Goal: Task Accomplishment & Management: Manage account settings

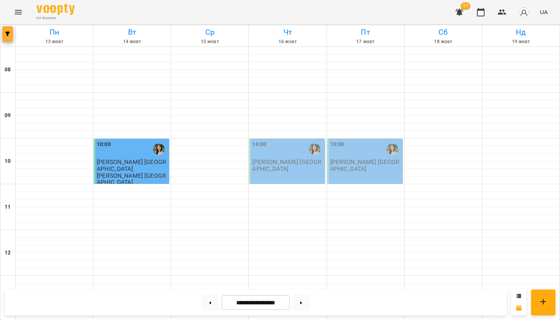
click at [10, 32] on button "button" at bounding box center [7, 33] width 11 height 15
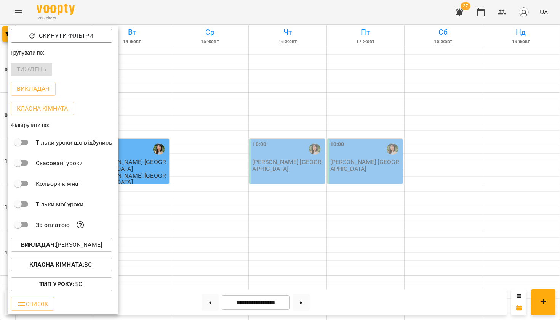
click at [56, 242] on b "Викладач :" at bounding box center [38, 244] width 35 height 7
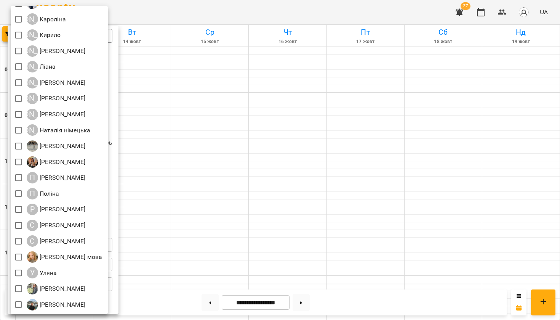
scroll to position [316, 0]
click at [234, 131] on div at bounding box center [280, 160] width 560 height 320
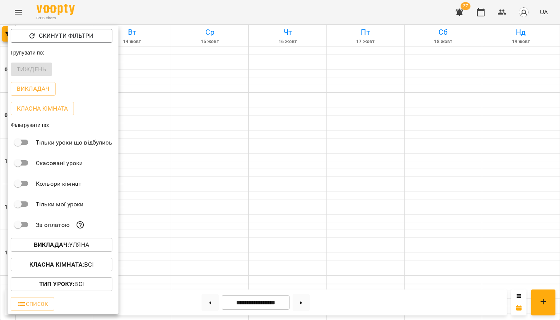
click at [234, 131] on div at bounding box center [280, 160] width 560 height 320
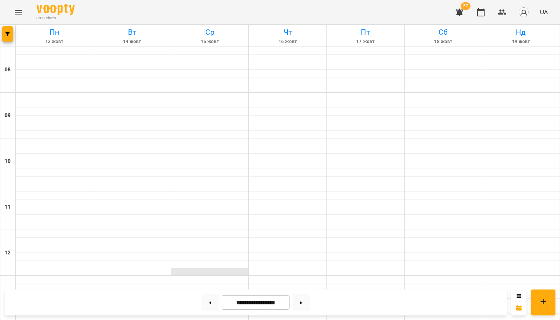
scroll to position [0, 0]
click at [210, 300] on button at bounding box center [210, 302] width 17 height 17
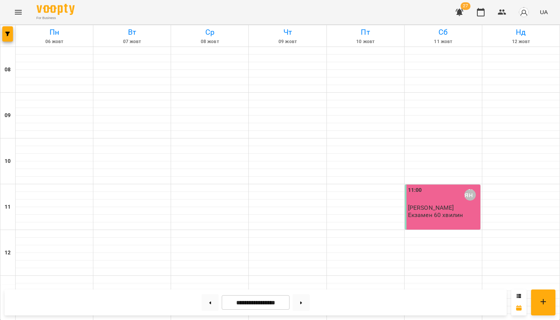
scroll to position [85, 0]
click at [300, 311] on div "**********" at bounding box center [256, 302] width 502 height 26
click at [303, 303] on button at bounding box center [301, 302] width 17 height 17
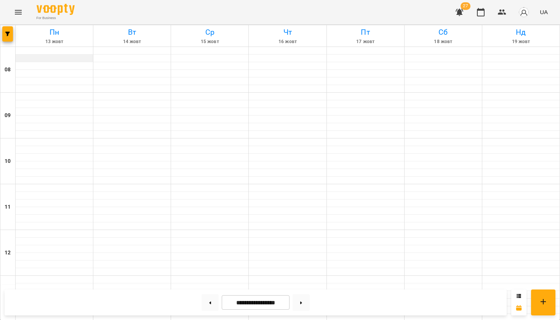
scroll to position [0, 0]
click at [8, 32] on button "button" at bounding box center [7, 33] width 11 height 15
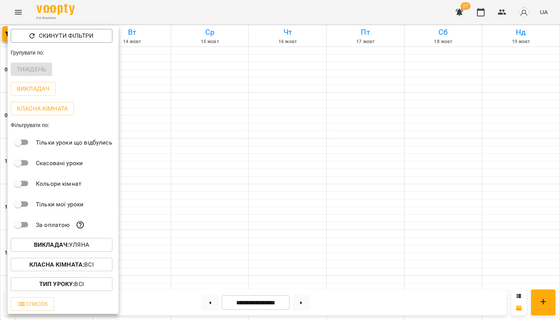
click at [61, 247] on b "Викладач :" at bounding box center [51, 244] width 35 height 7
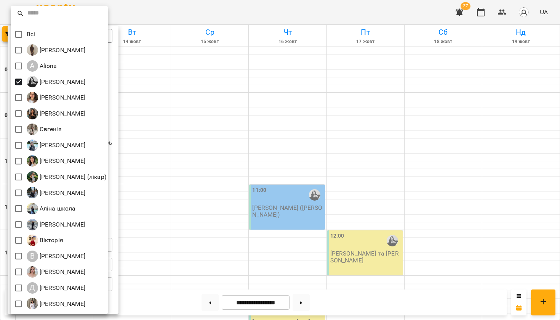
click at [192, 11] on div at bounding box center [280, 160] width 560 height 320
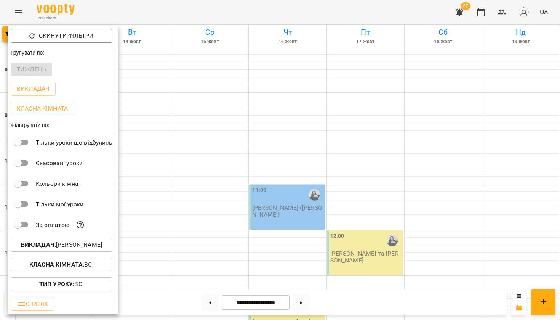
click at [192, 11] on div at bounding box center [280, 160] width 560 height 320
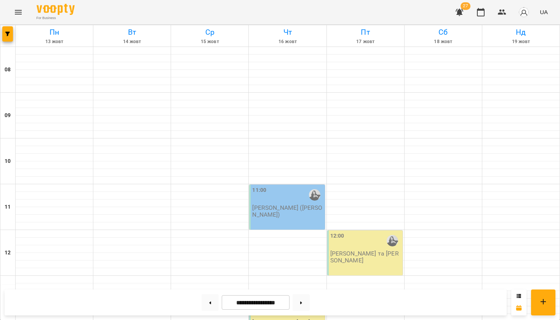
scroll to position [28, 0]
click at [205, 302] on button at bounding box center [210, 302] width 17 height 17
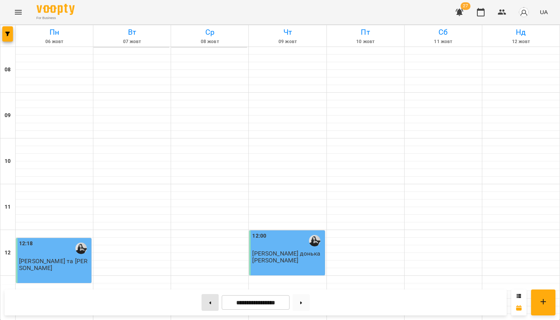
scroll to position [0, 0]
click at [210, 301] on button at bounding box center [210, 302] width 17 height 17
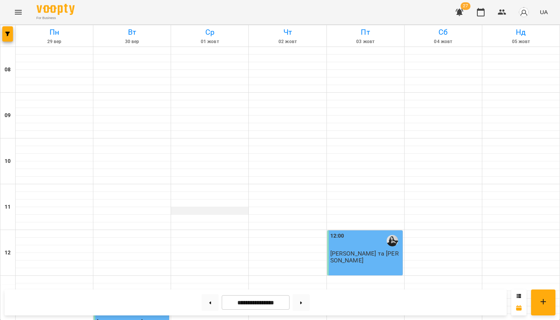
scroll to position [193, 0]
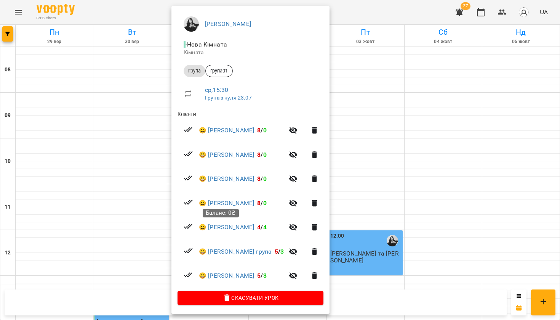
scroll to position [59, 0]
click at [362, 191] on div at bounding box center [280, 160] width 560 height 320
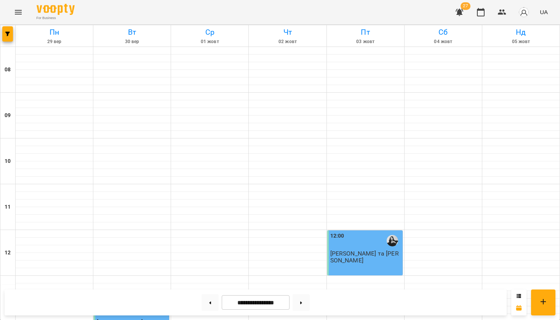
scroll to position [357, 0]
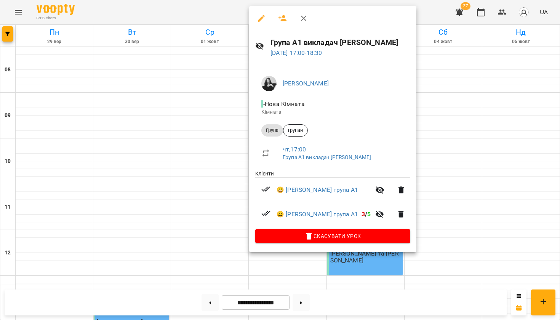
click at [432, 121] on div at bounding box center [280, 160] width 560 height 320
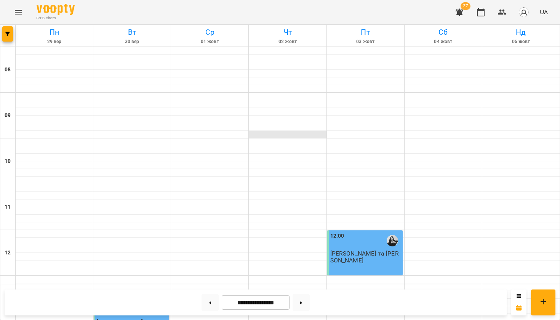
scroll to position [22, 0]
click at [306, 300] on button at bounding box center [301, 302] width 17 height 17
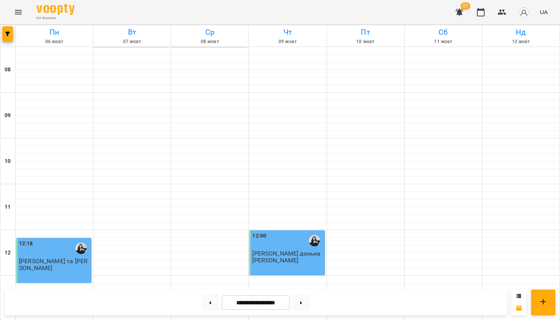
scroll to position [237, 0]
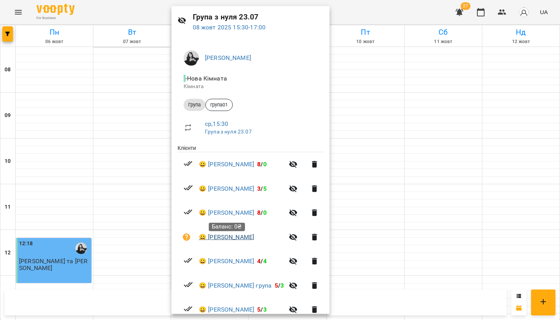
scroll to position [28, 0]
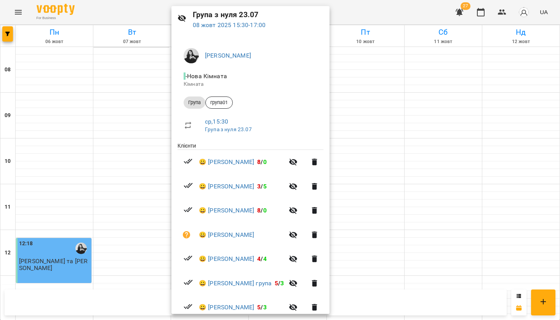
click at [369, 191] on div at bounding box center [280, 160] width 560 height 320
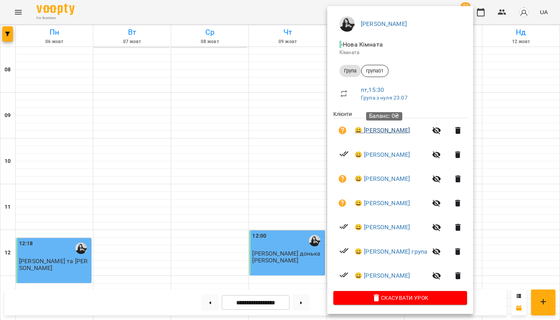
scroll to position [59, 0]
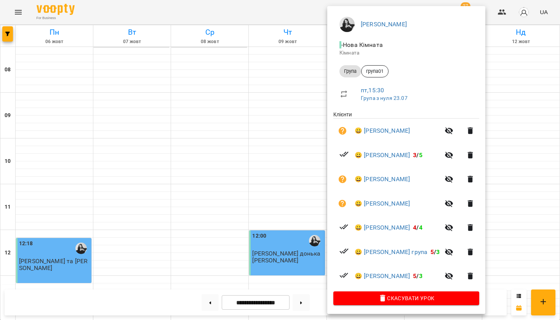
click at [523, 155] on div at bounding box center [280, 160] width 560 height 320
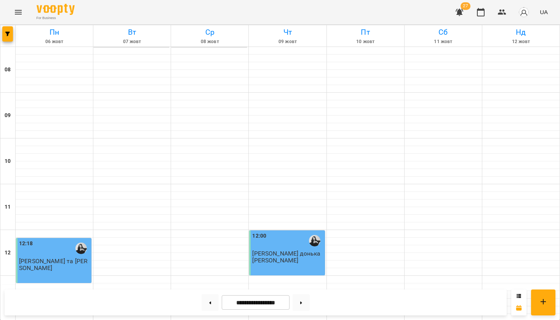
scroll to position [66, 0]
click at [303, 305] on button at bounding box center [301, 302] width 17 height 17
type input "**********"
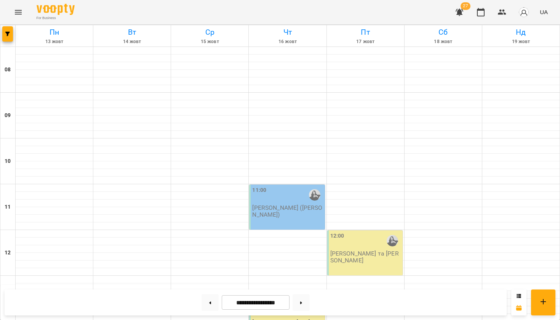
scroll to position [293, 0]
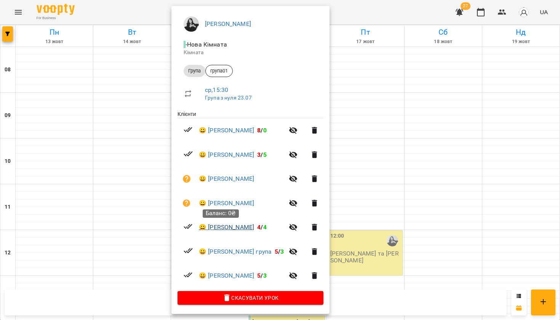
scroll to position [59, 0]
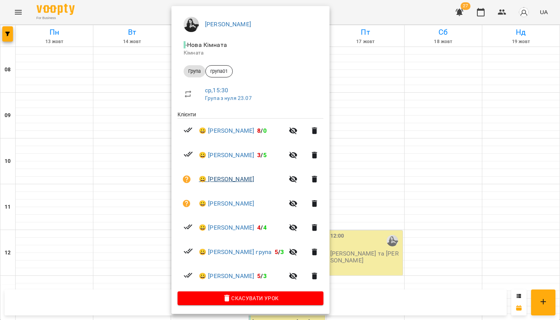
click at [234, 180] on link "😀 Рахель Винер" at bounding box center [226, 179] width 55 height 9
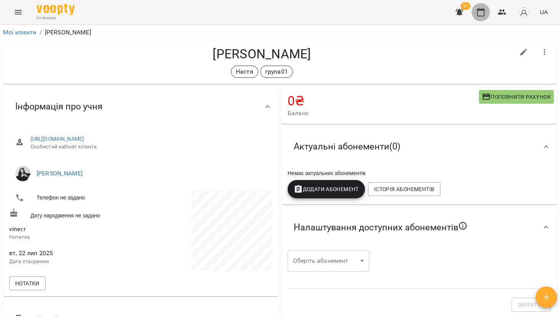
click at [483, 11] on icon "button" at bounding box center [481, 12] width 9 height 9
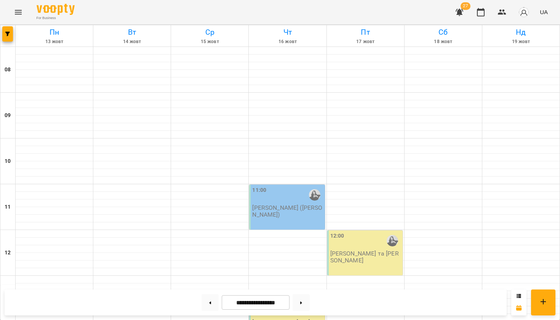
scroll to position [387, 0]
click at [205, 304] on button at bounding box center [210, 302] width 17 height 17
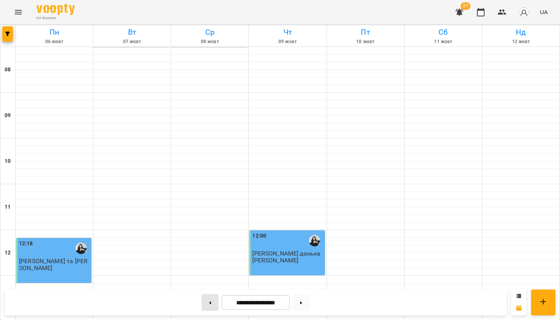
click at [205, 304] on button at bounding box center [210, 302] width 17 height 17
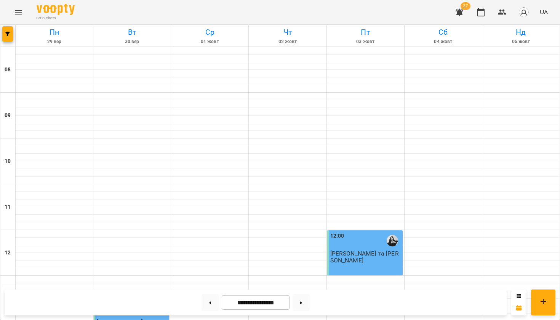
scroll to position [338, 0]
click at [304, 304] on button at bounding box center [301, 302] width 17 height 17
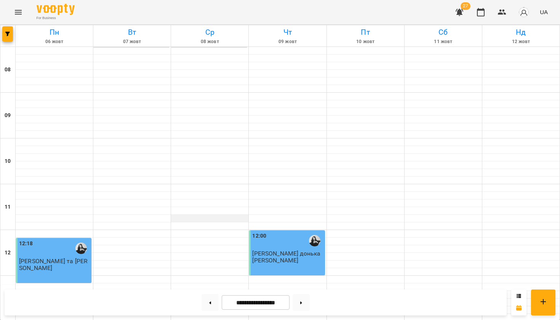
scroll to position [447, 0]
click at [302, 303] on icon at bounding box center [301, 302] width 2 height 3
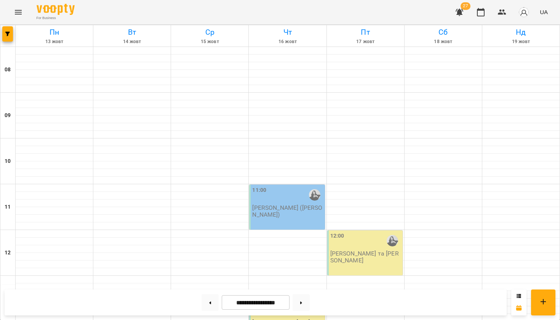
scroll to position [382, 0]
click at [209, 302] on button at bounding box center [210, 302] width 17 height 17
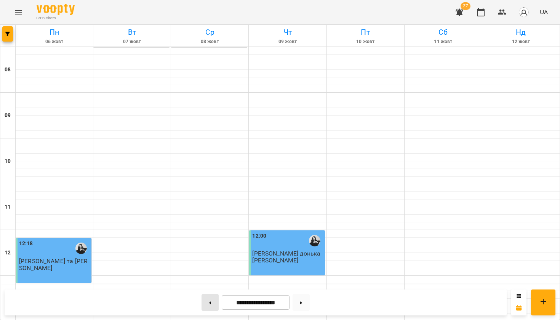
click at [209, 302] on button at bounding box center [210, 302] width 17 height 17
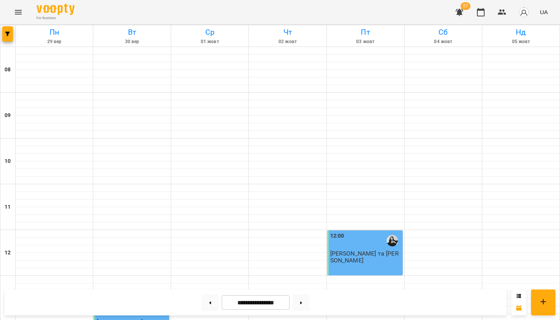
scroll to position [267, 0]
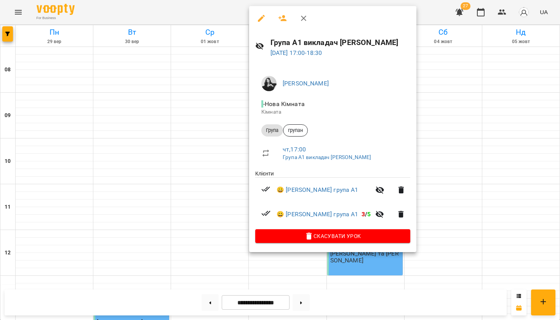
click at [238, 215] on div at bounding box center [280, 160] width 560 height 320
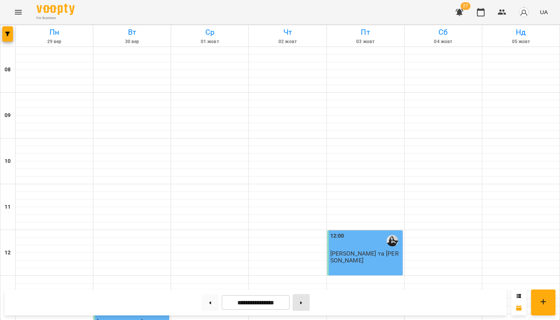
click at [302, 303] on icon at bounding box center [301, 302] width 2 height 3
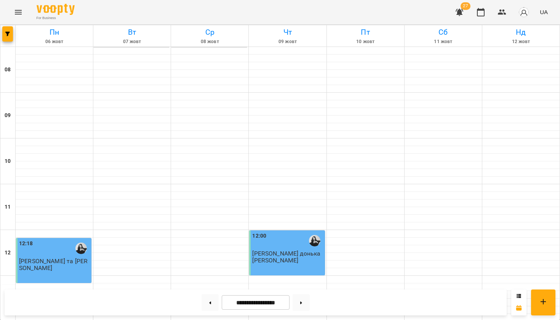
scroll to position [0, 0]
click at [309, 302] on button at bounding box center [301, 302] width 17 height 17
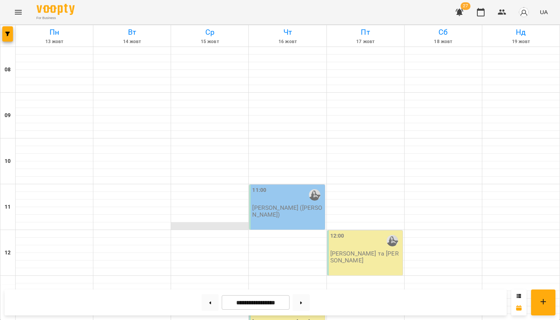
scroll to position [271, 0]
click at [12, 32] on span "button" at bounding box center [7, 34] width 11 height 5
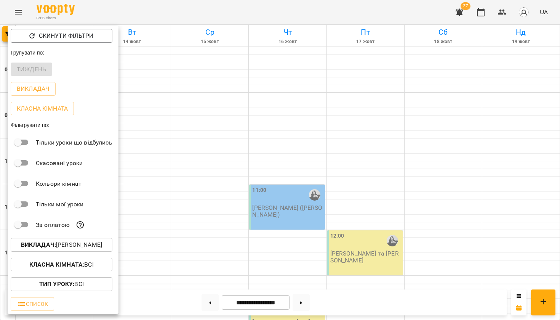
click at [60, 249] on button "Викладач : Anastasia" at bounding box center [62, 245] width 102 height 14
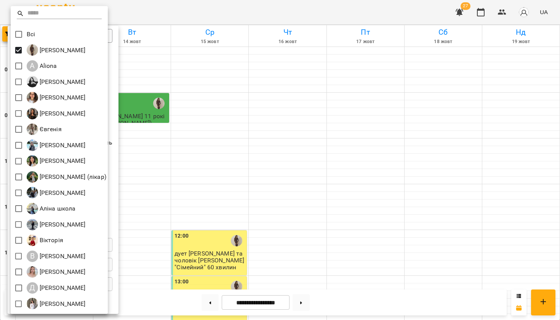
click at [191, 12] on div at bounding box center [280, 160] width 560 height 320
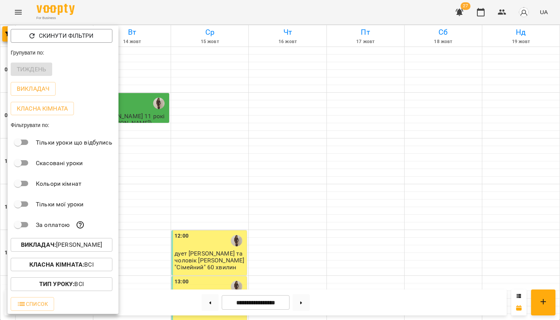
click at [191, 12] on div "Всі Adelina A Aliona Anastasia Elena Mitrik Natalia Hryb Євгенія Єлизавета Ірин…" at bounding box center [280, 160] width 560 height 320
click at [191, 12] on div at bounding box center [280, 160] width 560 height 320
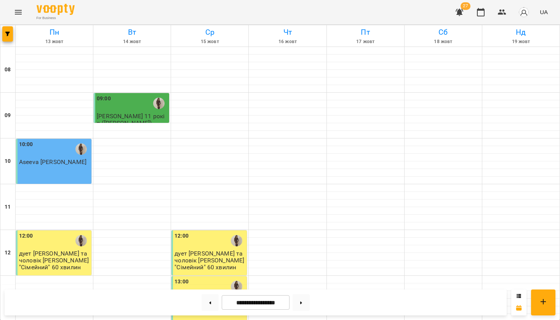
scroll to position [447, 0]
click at [206, 300] on button at bounding box center [210, 302] width 17 height 17
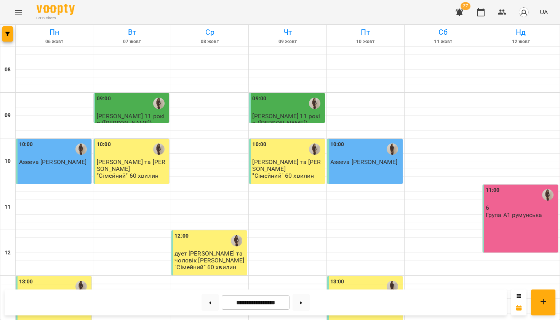
scroll to position [0, 0]
click at [306, 304] on button at bounding box center [301, 302] width 17 height 17
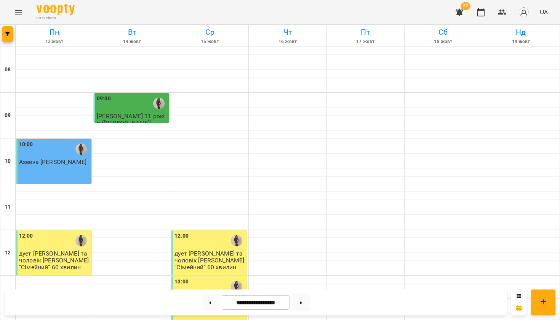
scroll to position [360, 0]
click at [212, 299] on button at bounding box center [210, 302] width 17 height 17
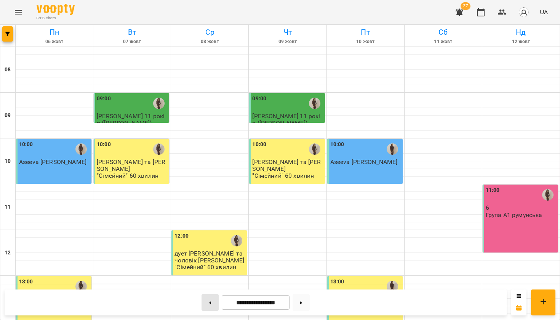
click at [212, 299] on button at bounding box center [210, 302] width 17 height 17
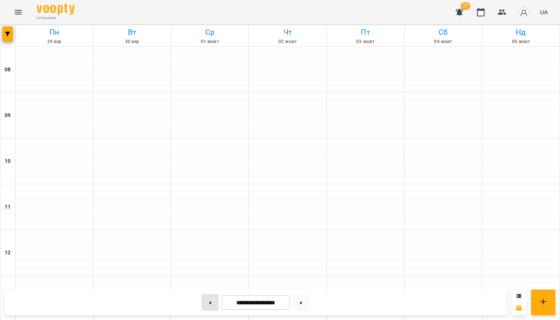
type input "**********"
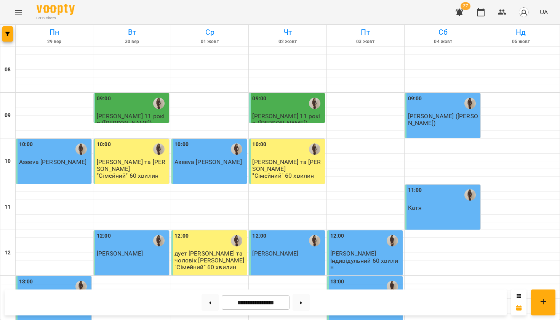
scroll to position [276, 0]
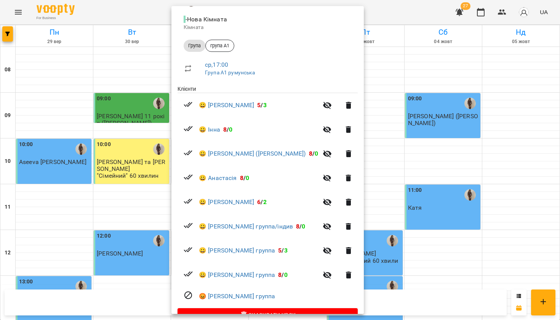
scroll to position [86, 0]
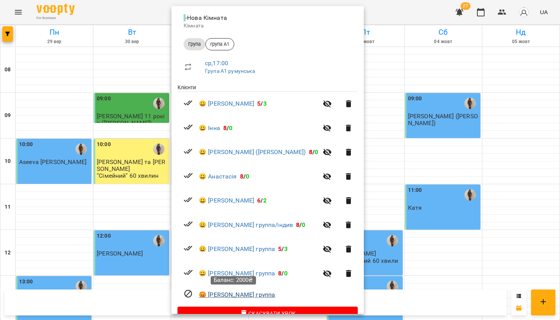
click at [227, 295] on link "😡 Надія шелест группа" at bounding box center [237, 294] width 76 height 9
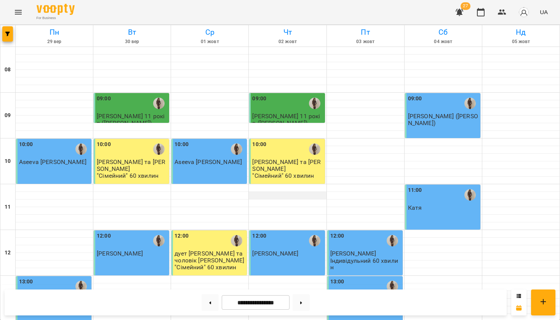
scroll to position [418, 0]
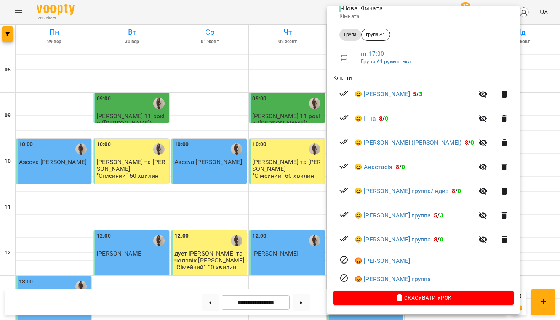
scroll to position [95, 0]
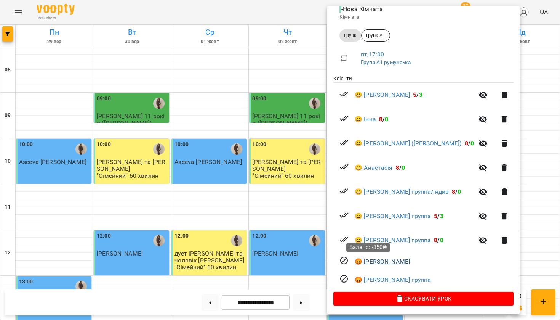
click at [379, 260] on link "😡 Антон" at bounding box center [382, 261] width 55 height 9
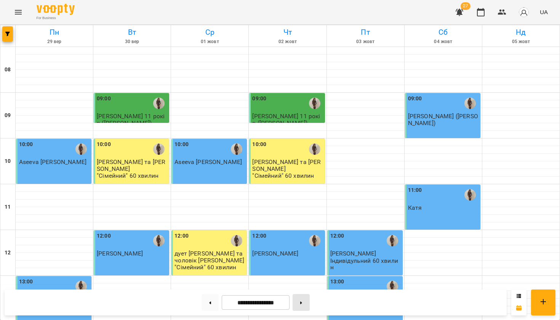
click at [308, 307] on button at bounding box center [301, 302] width 17 height 17
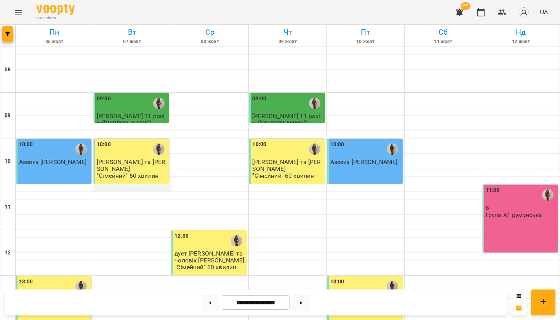
scroll to position [351, 0]
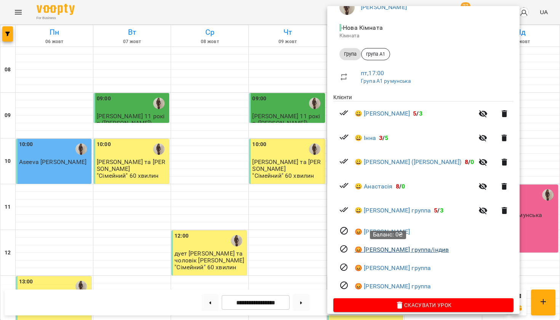
scroll to position [77, 0]
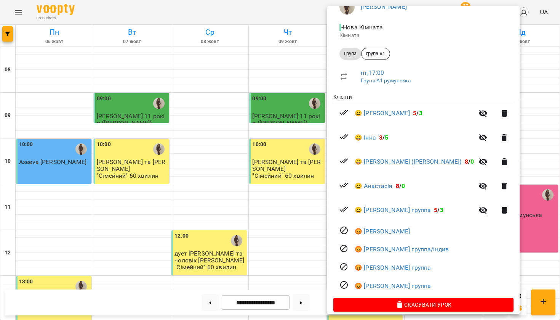
click at [315, 194] on div at bounding box center [280, 160] width 560 height 320
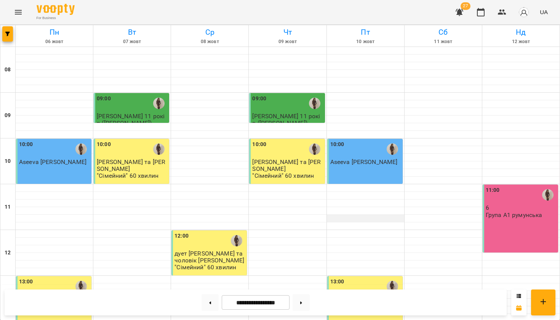
scroll to position [54, 0]
click at [496, 185] on div "11:00 6 Група А1 румунська" at bounding box center [520, 219] width 75 height 68
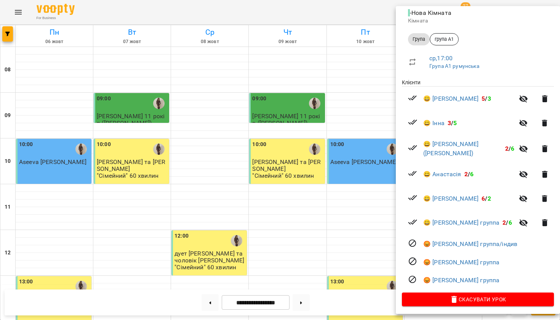
scroll to position [91, 0]
click at [381, 11] on div at bounding box center [280, 160] width 560 height 320
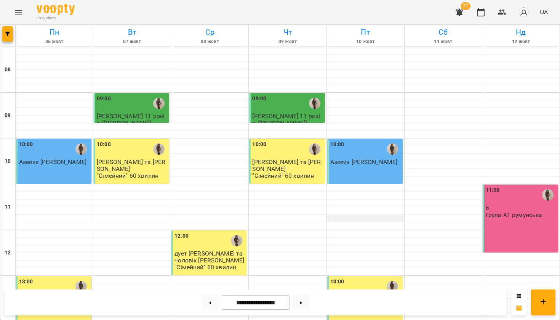
scroll to position [9, 0]
click at [307, 303] on button at bounding box center [301, 302] width 17 height 17
type input "**********"
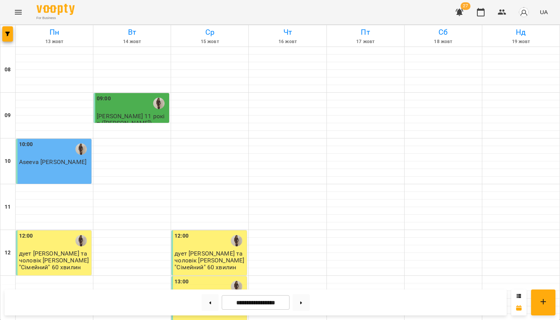
scroll to position [393, 0]
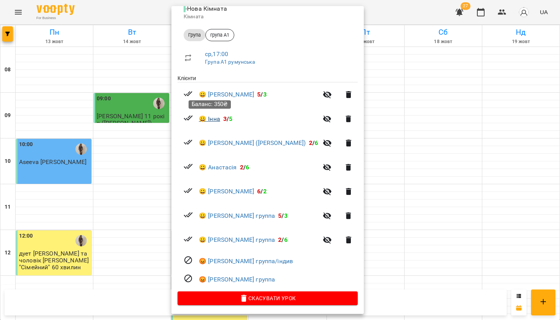
scroll to position [95, 0]
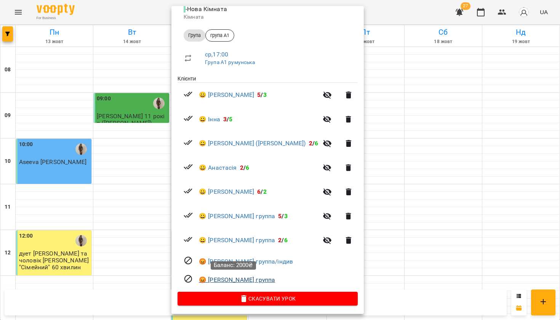
click at [236, 278] on link "😡 Надія шелест группа" at bounding box center [237, 279] width 76 height 9
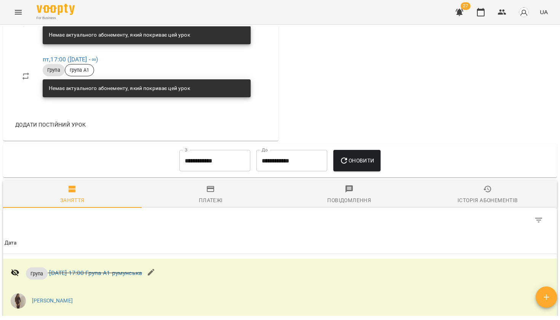
scroll to position [351, 0]
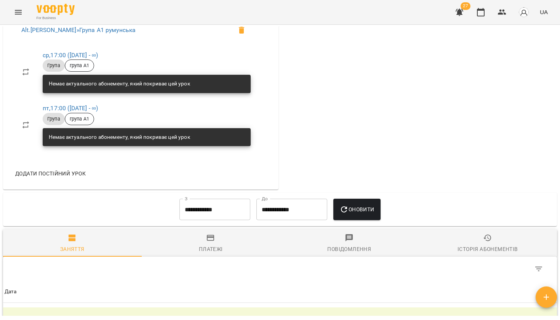
click at [234, 214] on input "**********" at bounding box center [215, 209] width 71 height 21
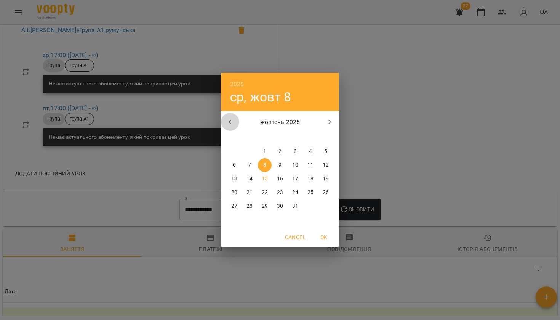
click at [233, 122] on icon "button" at bounding box center [230, 121] width 9 height 9
click at [232, 148] on span "1" at bounding box center [235, 152] width 14 height 8
type input "**********"
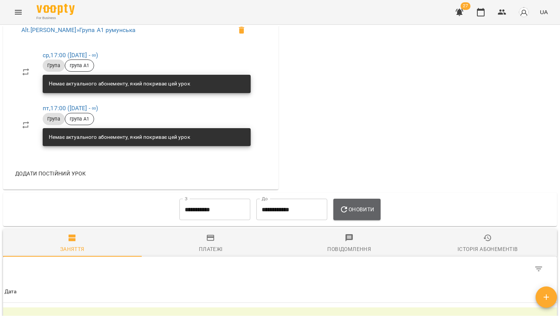
click at [370, 206] on span "Оновити" at bounding box center [357, 209] width 35 height 9
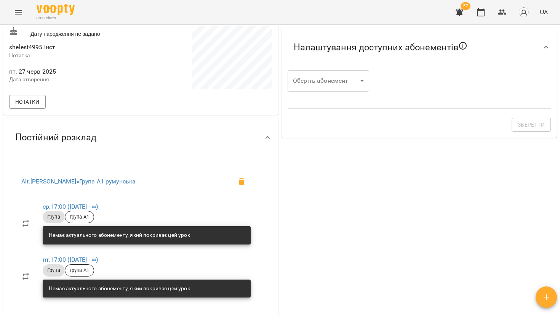
scroll to position [159, 0]
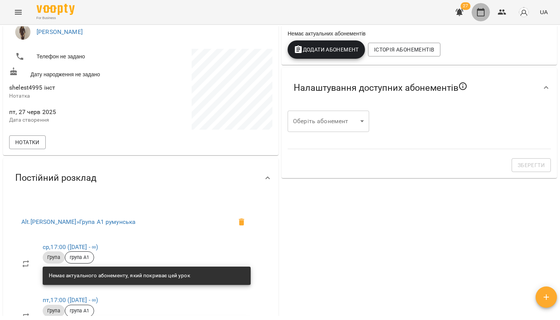
click at [483, 20] on button "button" at bounding box center [481, 12] width 18 height 18
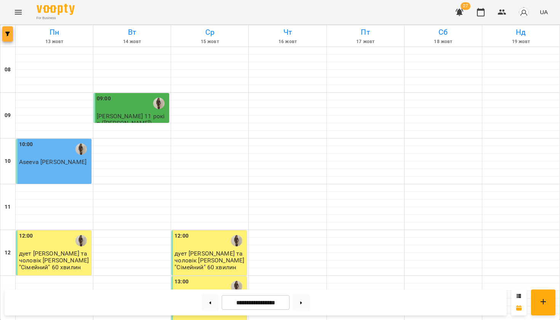
click at [5, 40] on button "button" at bounding box center [7, 33] width 11 height 15
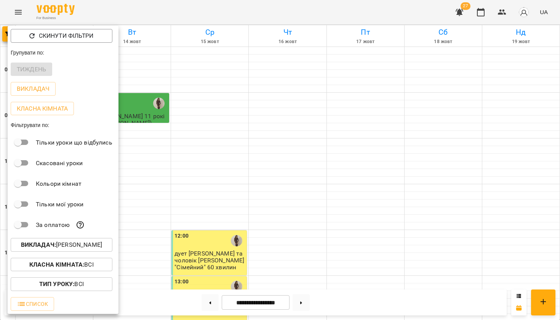
click at [36, 244] on b "Викладач :" at bounding box center [38, 244] width 35 height 7
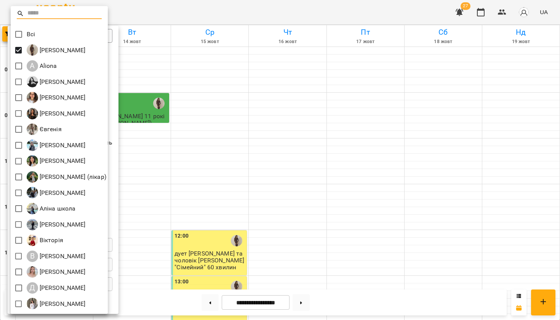
click at [166, 8] on div at bounding box center [280, 160] width 560 height 320
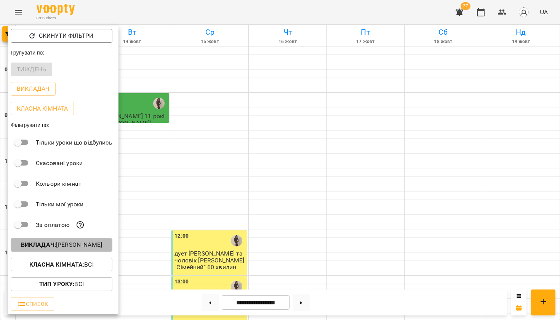
click at [79, 246] on p "Викладач : Adelina" at bounding box center [61, 244] width 81 height 9
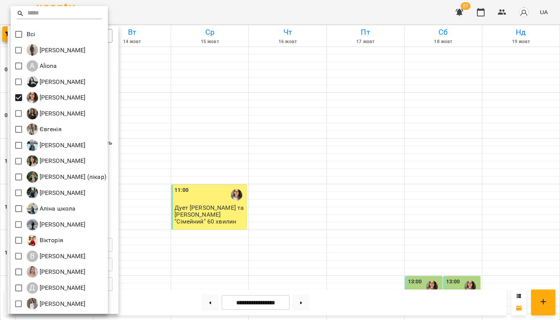
click at [218, 8] on div at bounding box center [280, 160] width 560 height 320
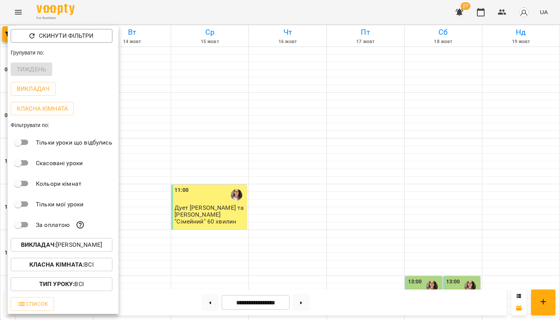
click at [218, 8] on div at bounding box center [280, 160] width 560 height 320
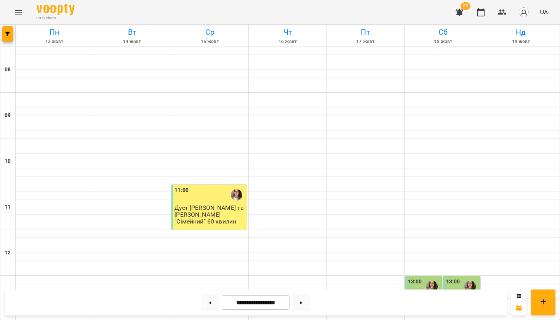
scroll to position [447, 0]
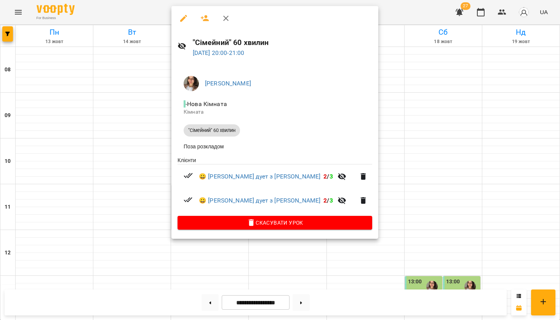
click at [133, 172] on div at bounding box center [280, 160] width 560 height 320
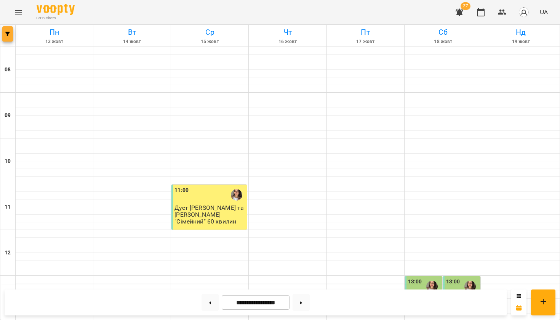
click at [11, 34] on span "button" at bounding box center [7, 34] width 11 height 5
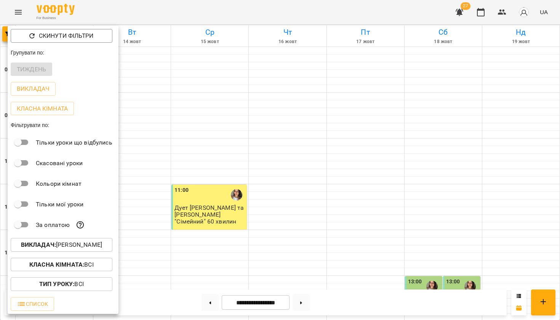
click at [64, 244] on p "Викладач : Elena Mitrik" at bounding box center [61, 244] width 81 height 9
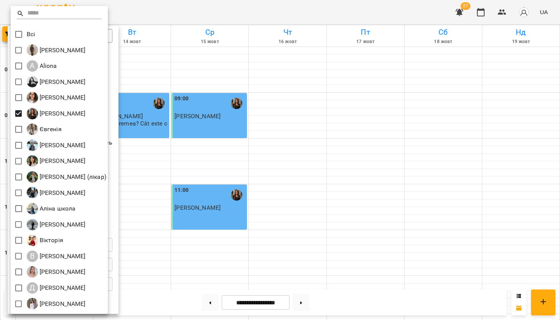
click at [203, 11] on div at bounding box center [280, 160] width 560 height 320
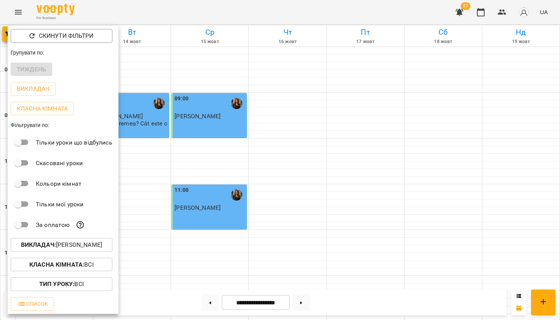
click at [203, 12] on div at bounding box center [280, 160] width 560 height 320
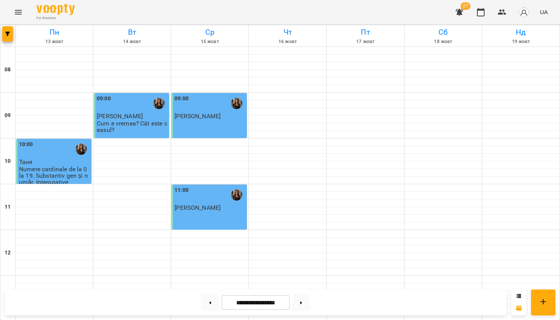
scroll to position [0, 0]
click at [208, 299] on button at bounding box center [210, 302] width 17 height 17
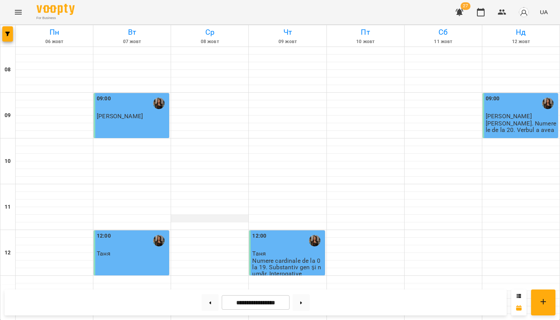
scroll to position [447, 0]
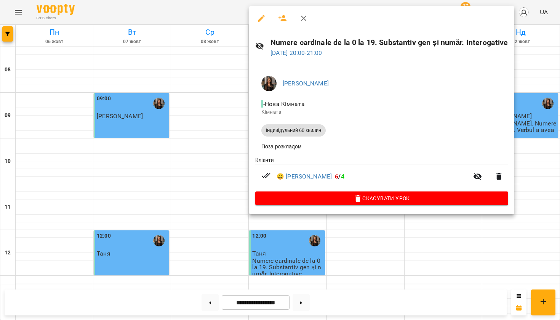
click at [526, 88] on div at bounding box center [280, 160] width 560 height 320
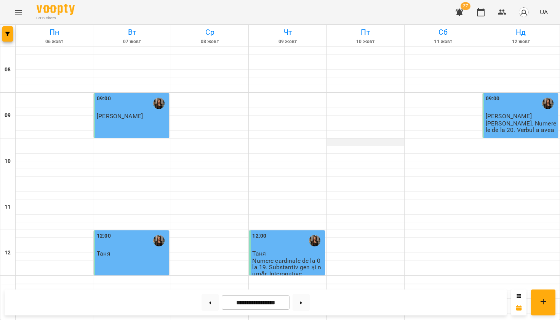
scroll to position [1, 0]
click at [210, 303] on button at bounding box center [210, 302] width 17 height 17
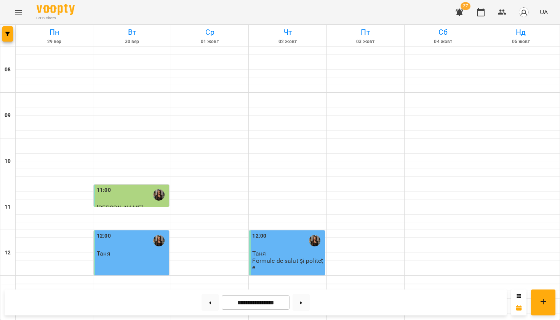
scroll to position [388, 0]
click at [205, 302] on button at bounding box center [210, 302] width 17 height 17
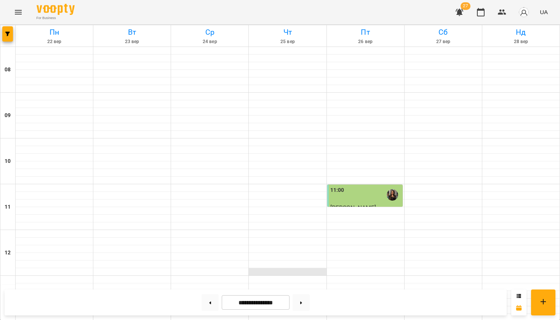
scroll to position [7, 0]
click at [304, 304] on button at bounding box center [301, 302] width 17 height 17
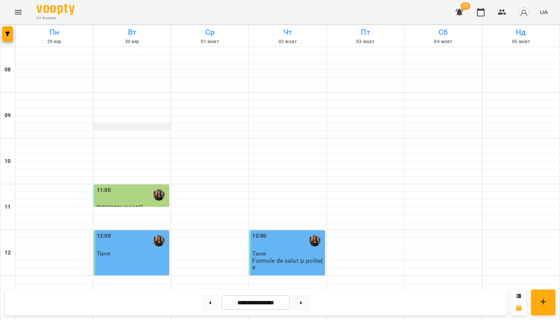
scroll to position [447, 0]
click at [299, 304] on button at bounding box center [301, 302] width 17 height 17
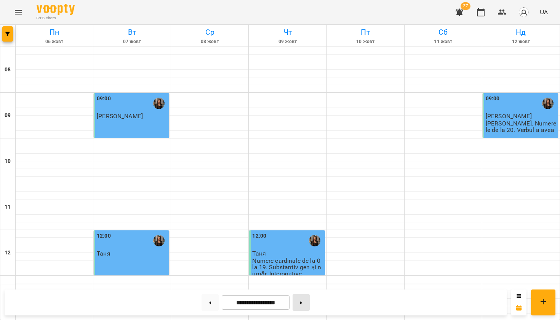
click at [299, 301] on button at bounding box center [301, 302] width 17 height 17
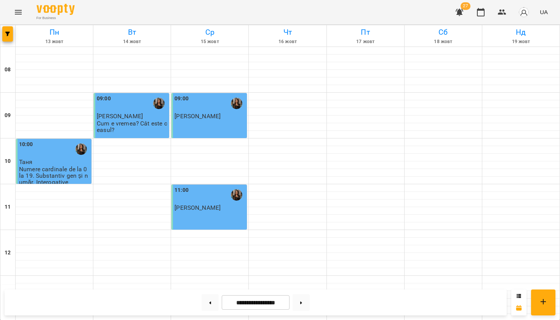
scroll to position [326, 0]
click at [10, 42] on div at bounding box center [7, 35] width 15 height 21
click at [8, 35] on icon "button" at bounding box center [7, 34] width 5 height 5
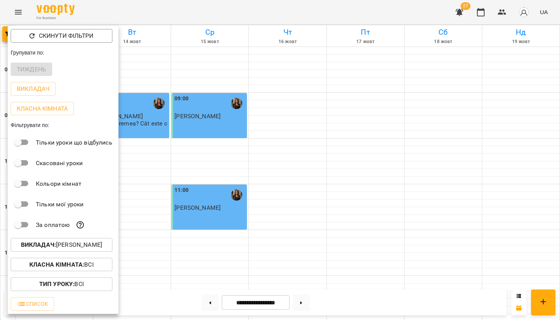
click at [43, 242] on p "Викладач : Natalia Hryb" at bounding box center [61, 244] width 81 height 9
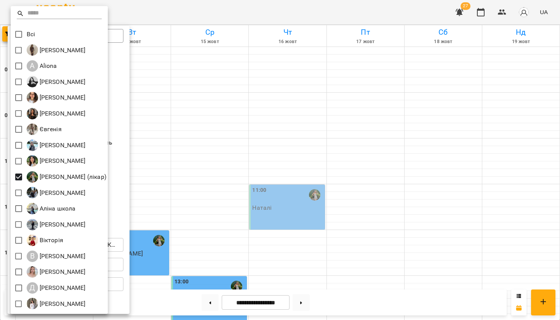
click at [224, 9] on div at bounding box center [280, 160] width 560 height 320
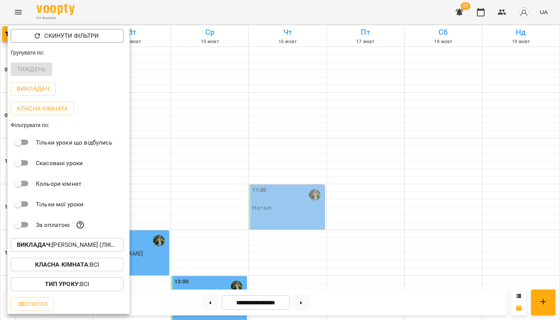
click at [231, 11] on div at bounding box center [280, 160] width 560 height 320
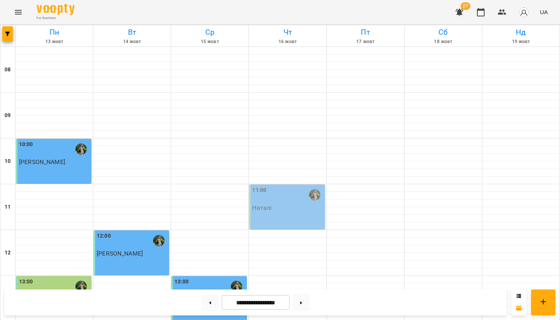
scroll to position [282, 0]
click at [202, 305] on button at bounding box center [210, 302] width 17 height 17
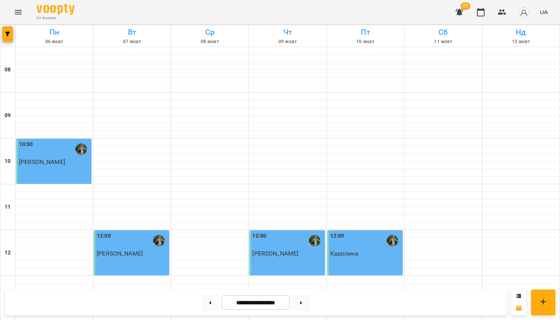
scroll to position [389, 0]
click at [302, 303] on icon at bounding box center [301, 302] width 2 height 3
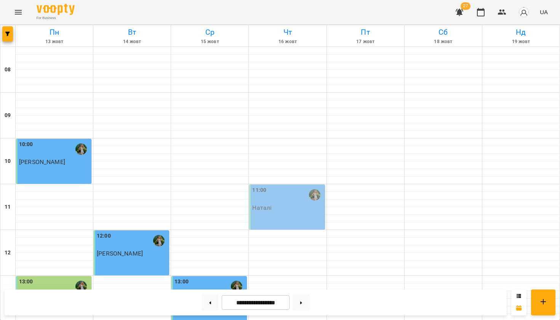
scroll to position [0, 0]
click at [11, 34] on span "button" at bounding box center [7, 34] width 11 height 5
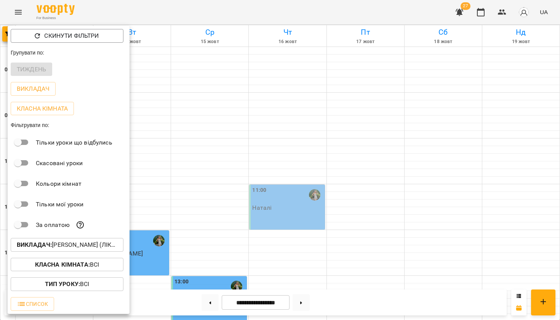
click at [60, 243] on p "Викладач : Ірина (лікар)" at bounding box center [67, 244] width 101 height 9
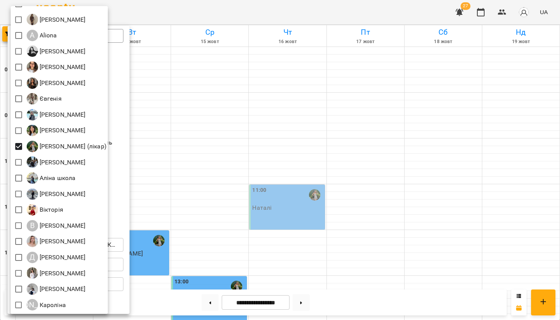
scroll to position [32, 0]
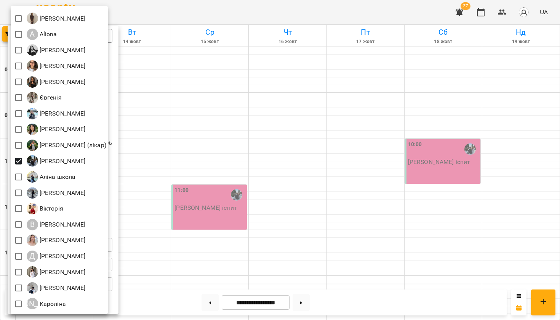
click at [234, 12] on div at bounding box center [280, 160] width 560 height 320
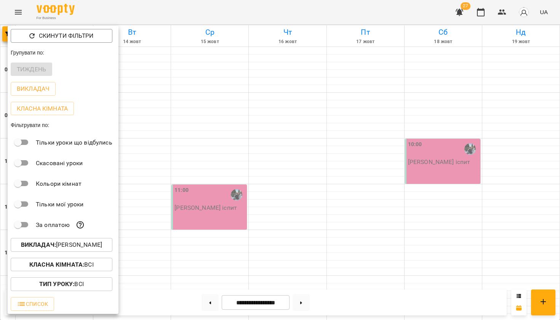
click at [234, 13] on div at bounding box center [280, 160] width 560 height 320
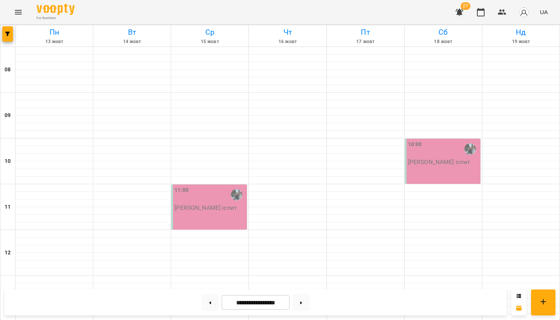
scroll to position [427, 0]
click at [208, 309] on button at bounding box center [210, 302] width 17 height 17
click at [210, 307] on button at bounding box center [210, 302] width 17 height 17
click at [4, 34] on span "button" at bounding box center [7, 34] width 11 height 5
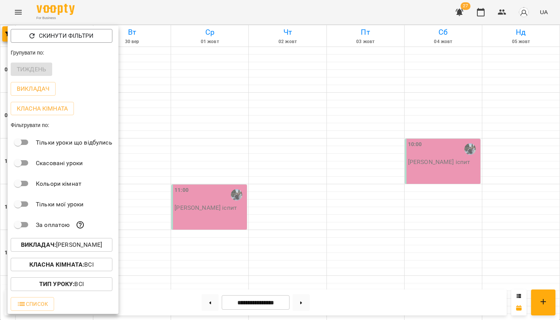
click at [80, 246] on p "Викладач : Аліна" at bounding box center [61, 244] width 81 height 9
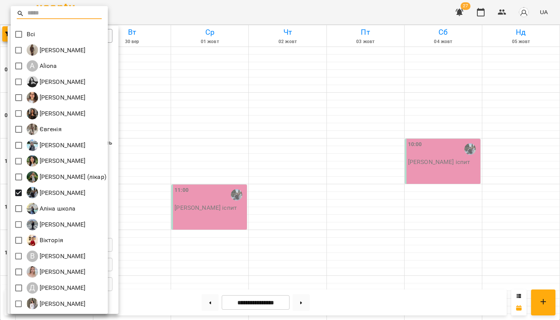
scroll to position [33, 0]
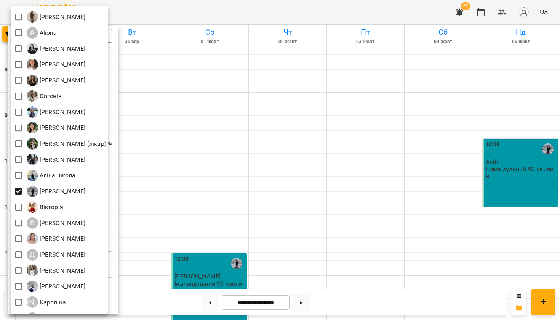
click at [292, 14] on div at bounding box center [280, 160] width 560 height 320
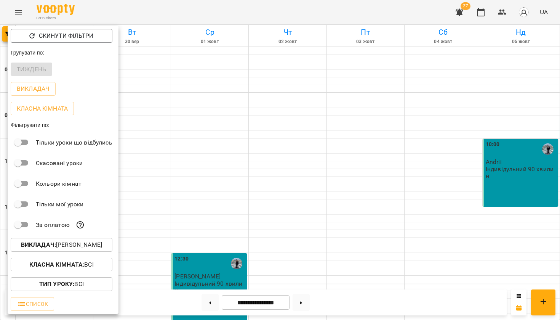
click at [292, 14] on div at bounding box center [280, 160] width 560 height 320
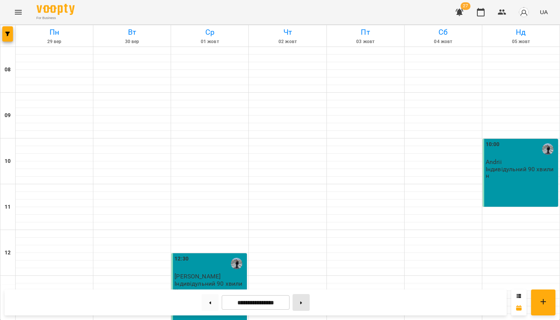
click at [300, 303] on button at bounding box center [301, 302] width 17 height 17
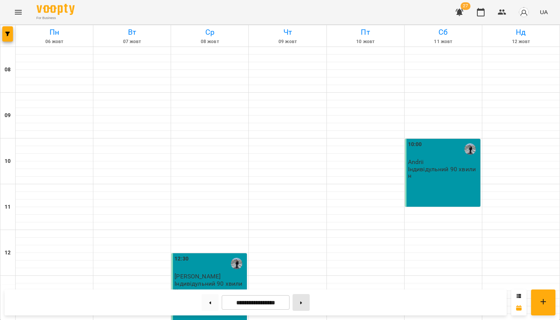
click at [302, 303] on button at bounding box center [301, 302] width 17 height 17
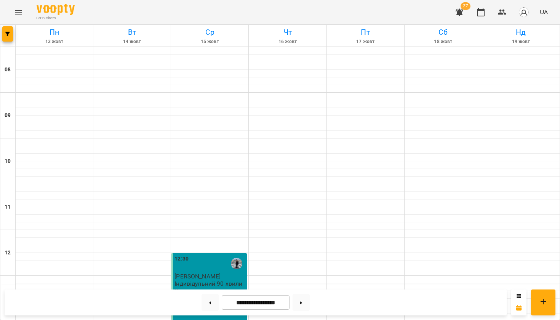
scroll to position [0, 0]
click at [9, 36] on button "button" at bounding box center [7, 33] width 11 height 15
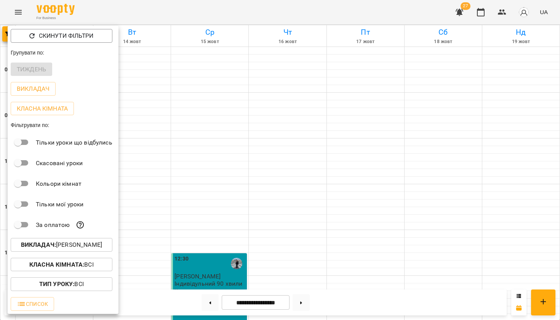
click at [83, 241] on button "Викладач : Анастасія Сахно" at bounding box center [62, 245] width 102 height 14
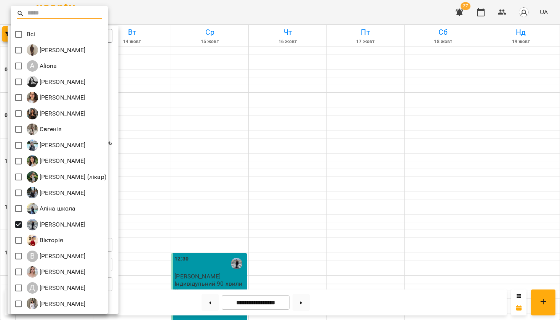
scroll to position [61, 0]
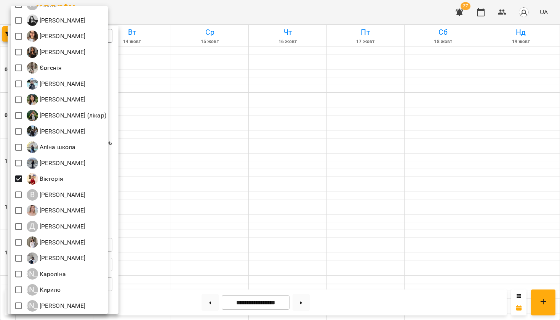
click at [246, 10] on div at bounding box center [280, 160] width 560 height 320
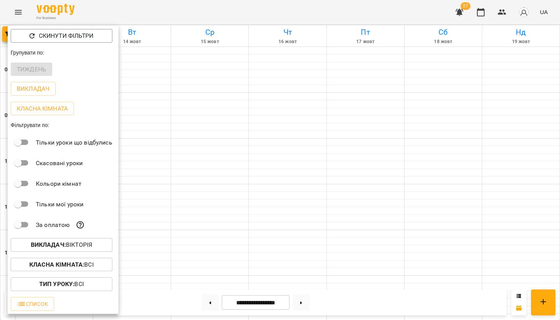
click at [246, 10] on div "Всі Adelina A Aliona Anastasia Elena Mitrik Natalia Hryb Євгенія Єлизавета Ірин…" at bounding box center [280, 160] width 560 height 320
click at [246, 10] on div at bounding box center [280, 160] width 560 height 320
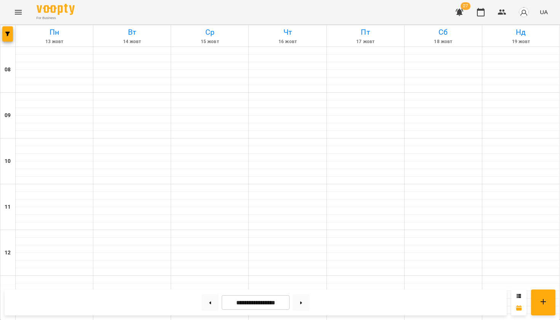
scroll to position [425, 0]
click at [209, 304] on button at bounding box center [210, 302] width 17 height 17
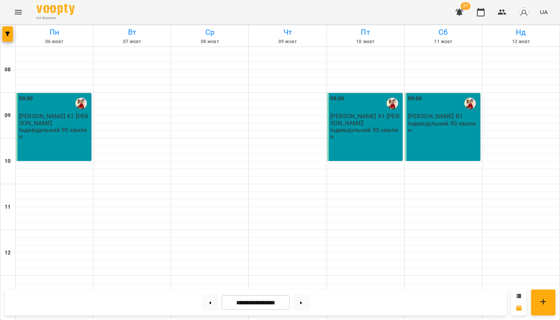
scroll to position [0, 0]
click at [12, 30] on button "button" at bounding box center [7, 33] width 11 height 15
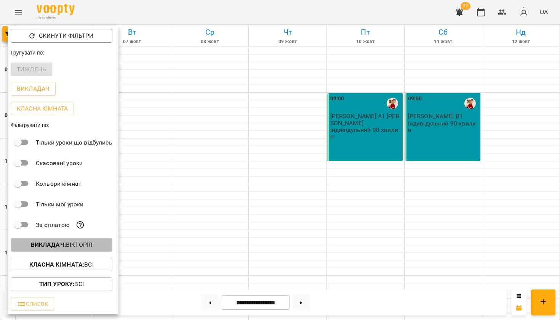
click at [53, 250] on button "Викладач : Вікторія" at bounding box center [62, 245] width 102 height 14
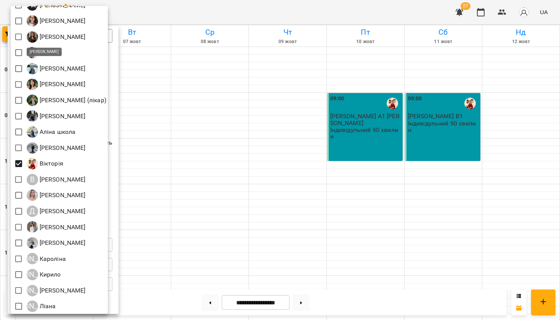
scroll to position [96, 0]
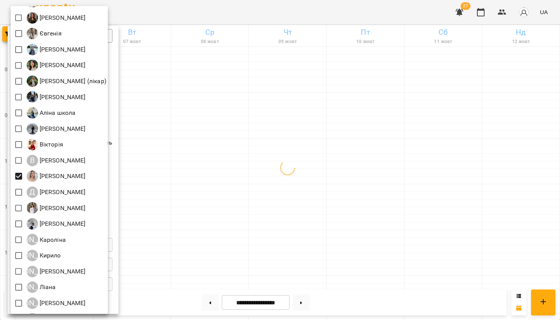
click at [253, 18] on div at bounding box center [280, 160] width 560 height 320
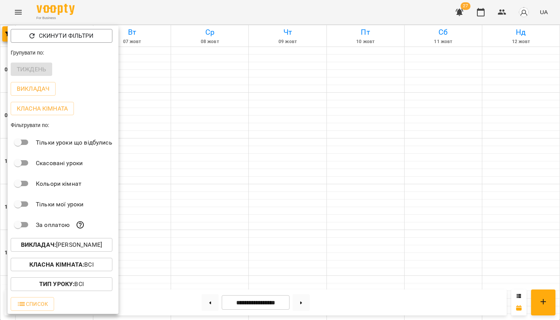
click at [253, 18] on div at bounding box center [280, 160] width 560 height 320
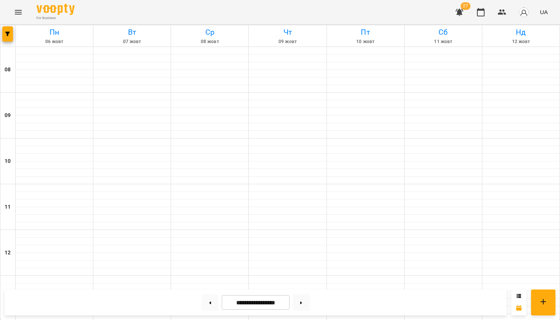
scroll to position [447, 0]
click at [213, 301] on button at bounding box center [210, 302] width 17 height 17
type input "**********"
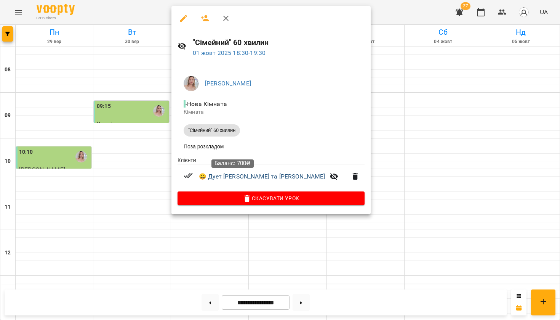
click at [226, 175] on link "😀 Дует Єва та Дмитро" at bounding box center [262, 176] width 126 height 9
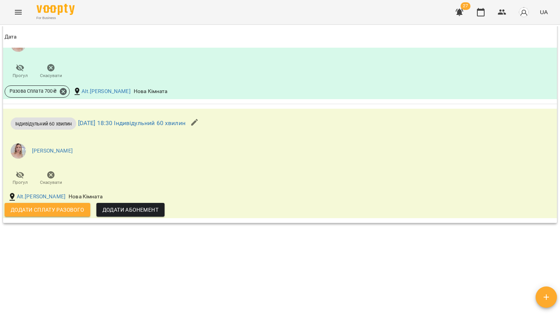
scroll to position [501, 0]
click at [40, 212] on span "Додати сплату разового" at bounding box center [48, 210] width 74 height 9
select select "**********"
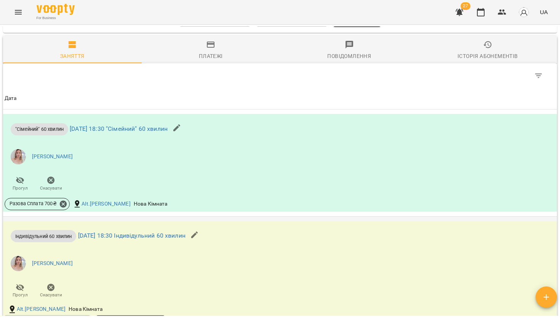
scroll to position [379, 0]
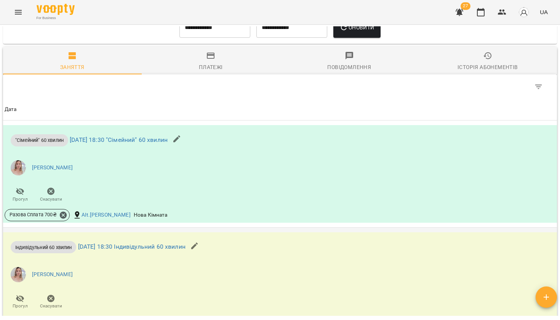
click at [199, 243] on icon "button" at bounding box center [194, 245] width 9 height 9
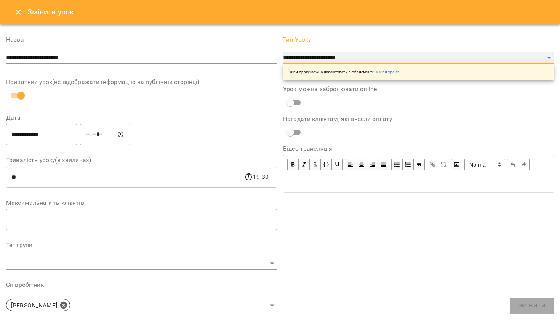
select select "**********"
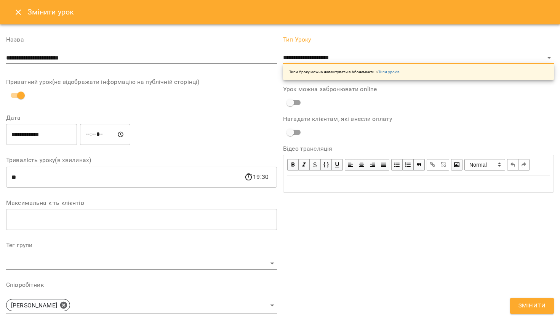
click at [532, 308] on span "Змінити" at bounding box center [532, 306] width 27 height 10
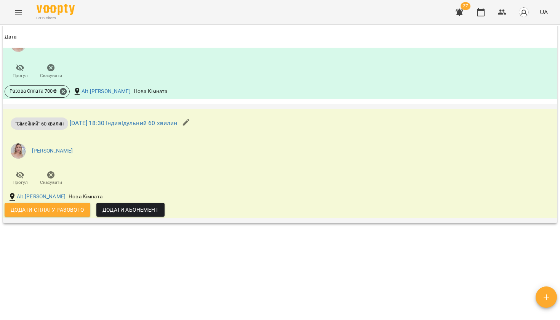
scroll to position [501, 0]
click at [75, 209] on span "Додати сплату разового" at bounding box center [48, 210] width 74 height 9
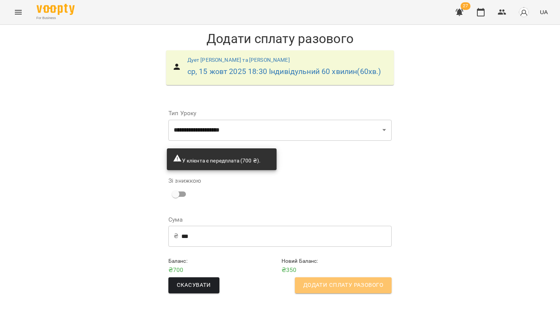
click at [351, 286] on span "Додати сплату разового" at bounding box center [343, 285] width 80 height 10
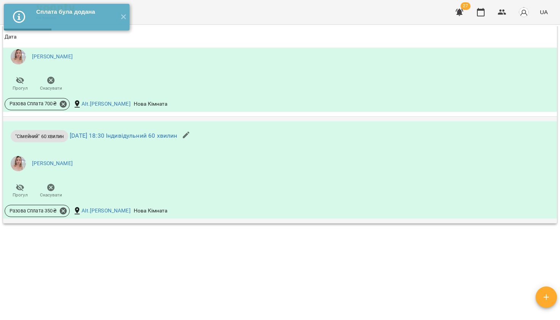
scroll to position [489, 0]
click at [63, 210] on icon at bounding box center [63, 211] width 7 height 7
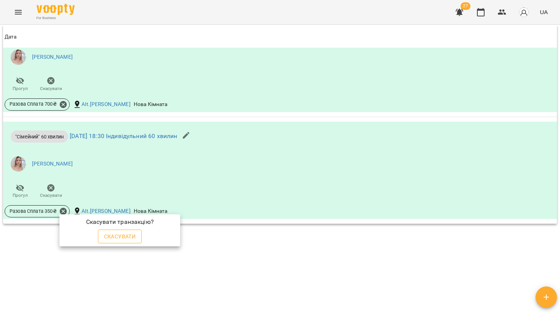
click at [124, 234] on span "Скасувати" at bounding box center [120, 236] width 32 height 9
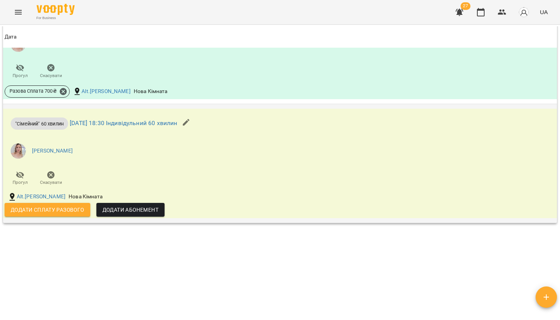
scroll to position [501, 0]
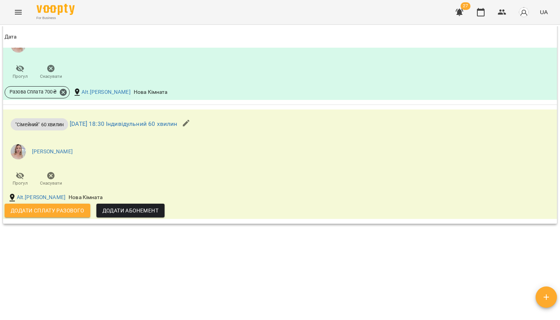
click at [37, 212] on span "Додати сплату разового" at bounding box center [48, 210] width 74 height 9
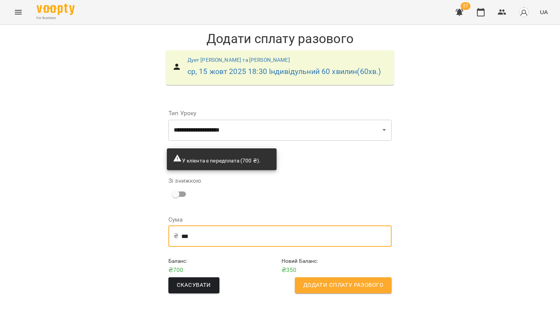
click at [193, 238] on input "***" at bounding box center [286, 235] width 210 height 21
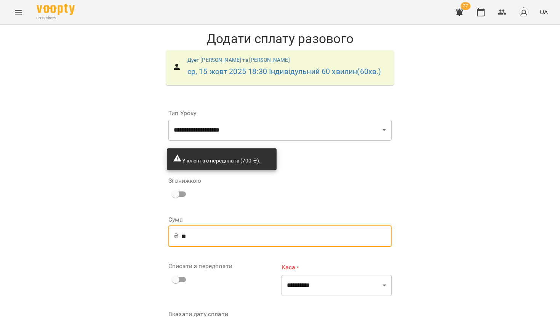
type input "*"
type input "***"
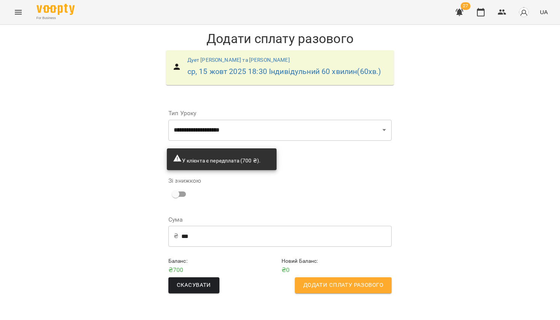
click at [345, 280] on span "Додати сплату разового" at bounding box center [343, 285] width 80 height 10
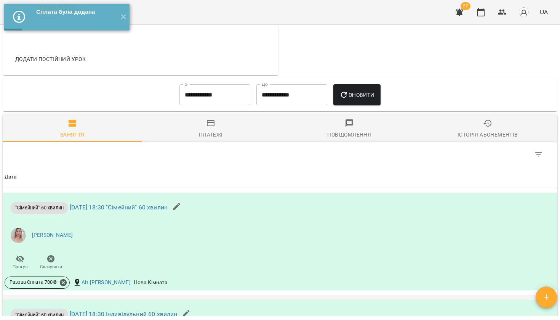
scroll to position [299, 0]
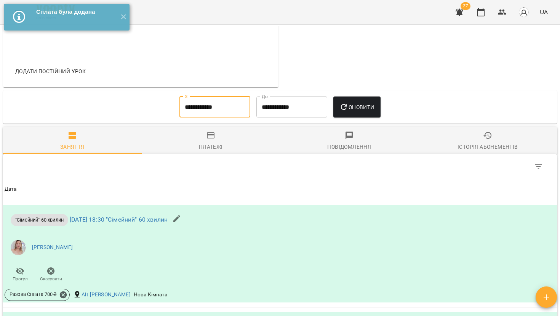
click at [224, 109] on input "**********" at bounding box center [215, 106] width 71 height 21
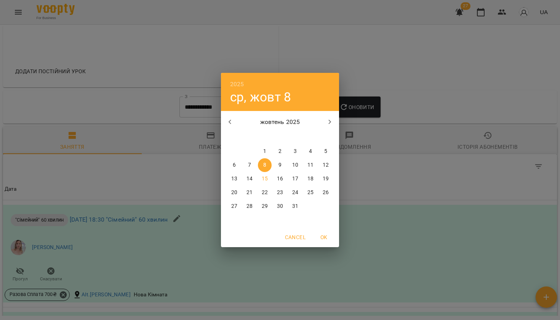
click at [264, 151] on p "1" at bounding box center [264, 152] width 3 height 8
type input "**********"
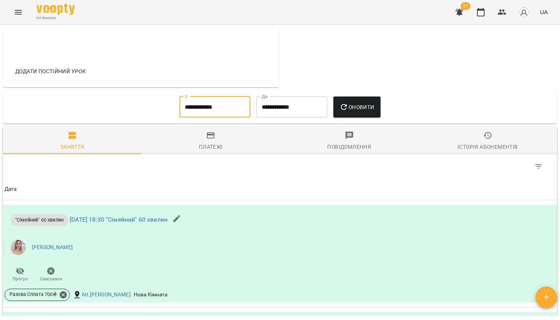
click at [355, 110] on span "Оновити" at bounding box center [357, 107] width 35 height 9
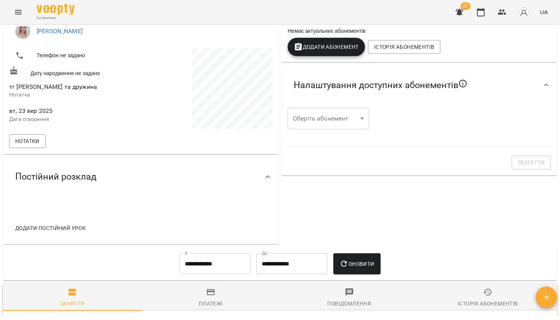
scroll to position [131, 0]
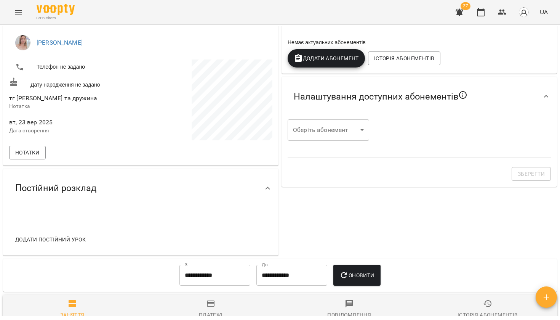
click at [492, 19] on div "27 UA" at bounding box center [501, 12] width 101 height 20
click at [486, 16] on icon "button" at bounding box center [481, 12] width 9 height 9
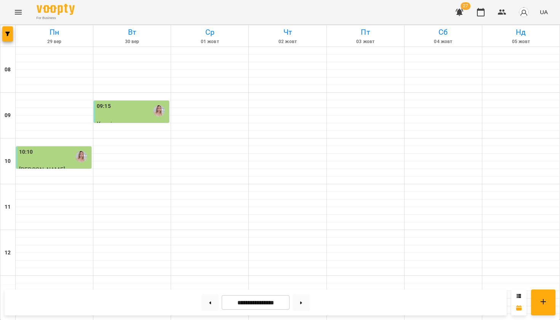
scroll to position [447, 0]
click at [302, 307] on button at bounding box center [301, 302] width 17 height 17
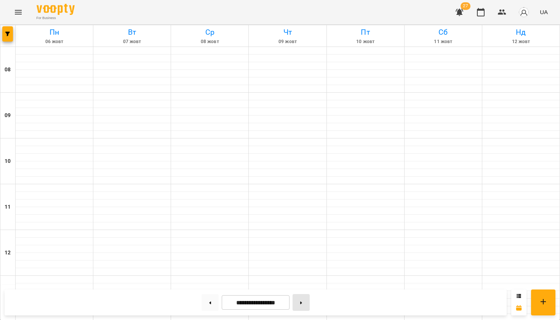
click at [303, 299] on button at bounding box center [301, 302] width 17 height 17
click at [8, 33] on icon "button" at bounding box center [7, 34] width 5 height 5
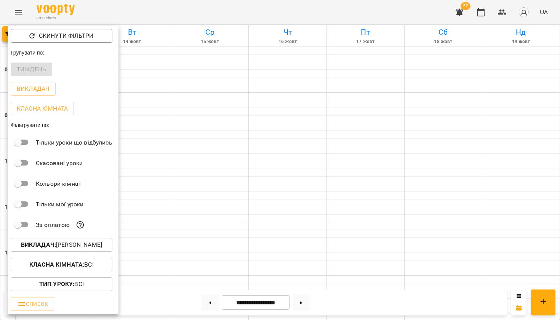
click at [78, 242] on p "Викладач : Габрієла Карабуш" at bounding box center [61, 244] width 81 height 9
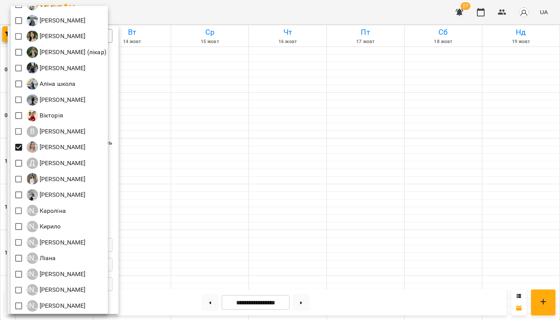
scroll to position [165, 0]
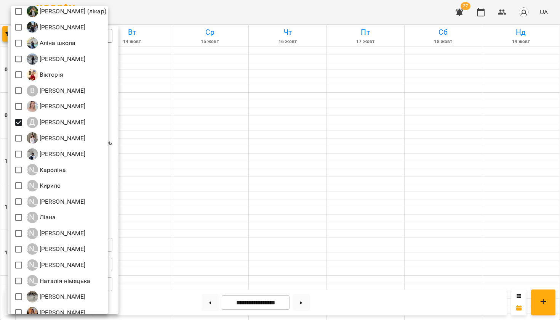
click at [279, 17] on div at bounding box center [280, 160] width 560 height 320
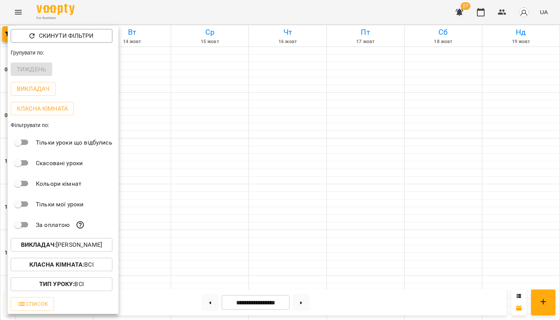
click at [279, 17] on div at bounding box center [280, 160] width 560 height 320
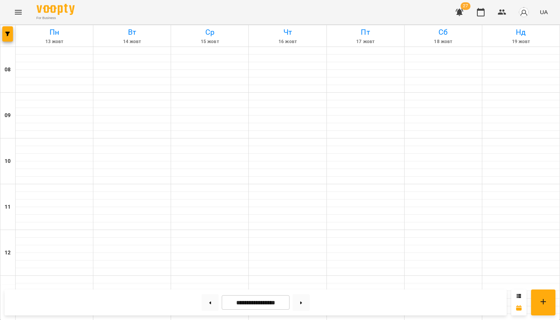
scroll to position [447, 0]
click at [207, 297] on button at bounding box center [210, 302] width 17 height 17
click at [8, 38] on button "button" at bounding box center [7, 33] width 11 height 15
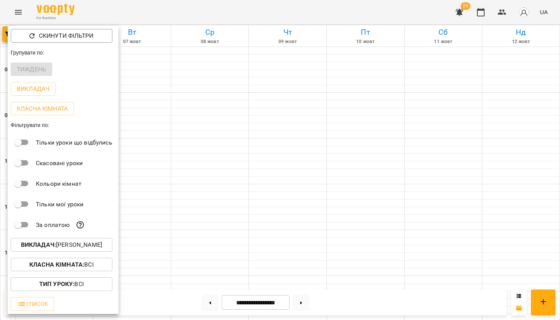
click at [55, 245] on b "Викладач :" at bounding box center [38, 244] width 35 height 7
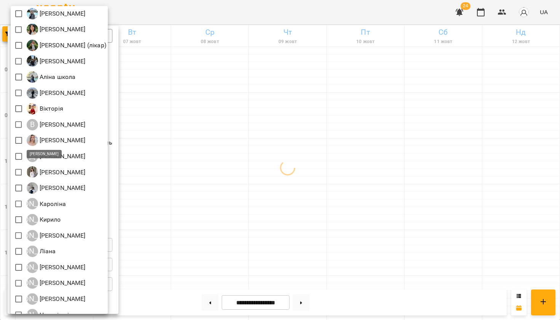
scroll to position [135, 0]
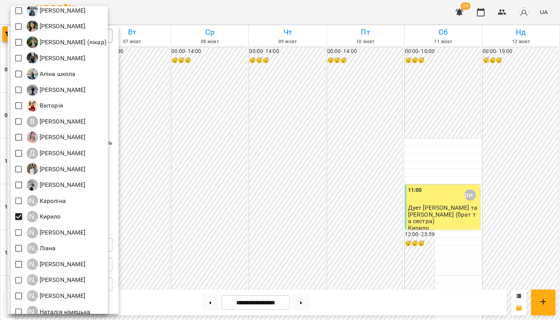
click at [225, 20] on div at bounding box center [280, 160] width 560 height 320
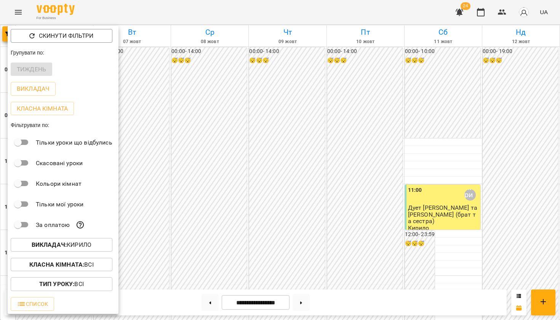
click at [227, 13] on div at bounding box center [280, 160] width 560 height 320
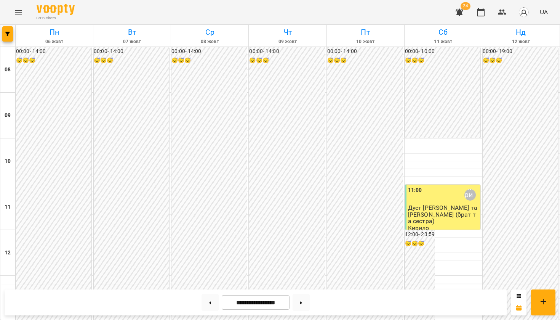
click at [417, 204] on span "Дует Вікторія та Олег (брат та сестра)" at bounding box center [442, 214] width 69 height 21
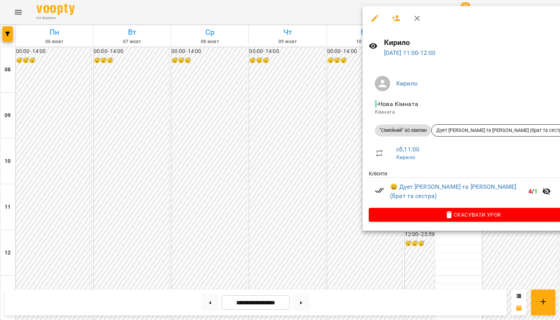
click at [267, 12] on div at bounding box center [280, 160] width 560 height 320
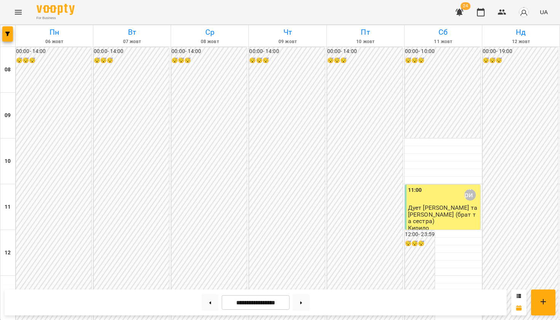
scroll to position [447, 0]
click at [306, 305] on button at bounding box center [301, 302] width 17 height 17
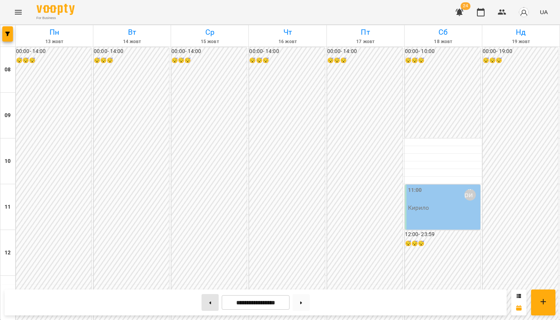
click at [211, 302] on button at bounding box center [210, 302] width 17 height 17
type input "**********"
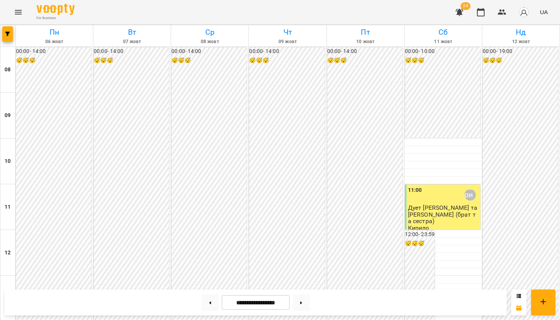
scroll to position [222, 0]
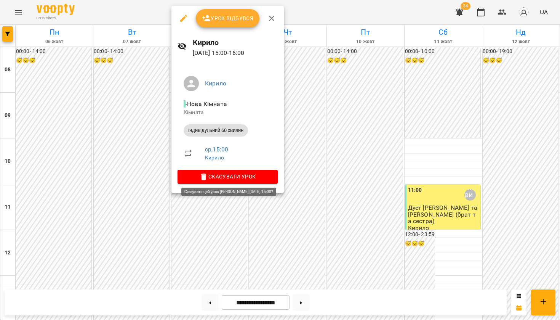
click at [265, 170] on button "Скасувати Урок" at bounding box center [228, 177] width 100 height 14
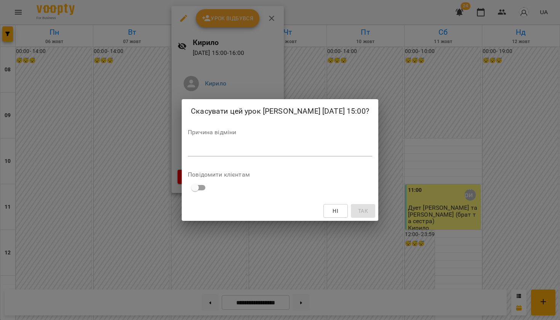
click at [238, 145] on div "*" at bounding box center [280, 150] width 185 height 12
type textarea "***"
click at [366, 207] on span "Так" at bounding box center [363, 210] width 10 height 9
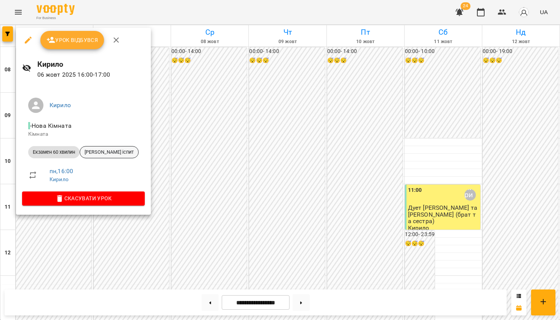
click at [117, 150] on span "Svetlana Belichenko іспит" at bounding box center [109, 152] width 58 height 7
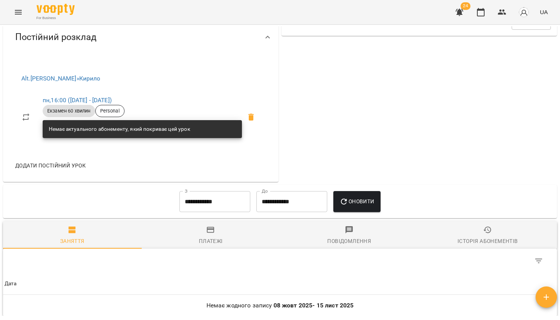
scroll to position [277, 0]
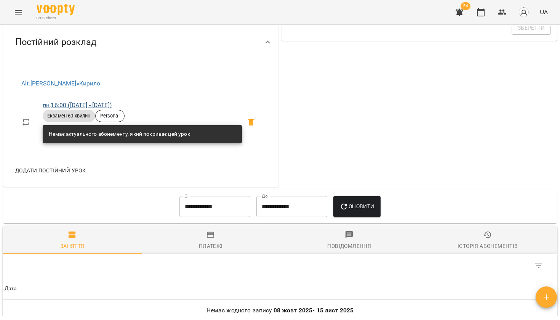
click at [108, 103] on link "пн , 16:00 (20 серп - 31 жовт)" at bounding box center [77, 104] width 69 height 7
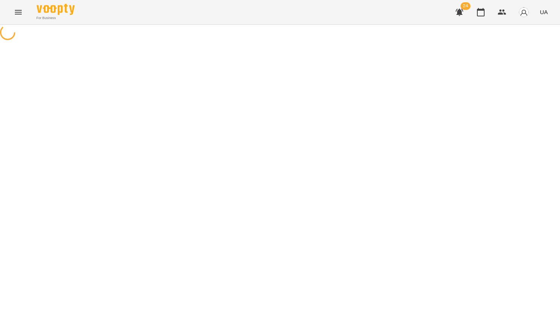
select select "*"
select select "**********"
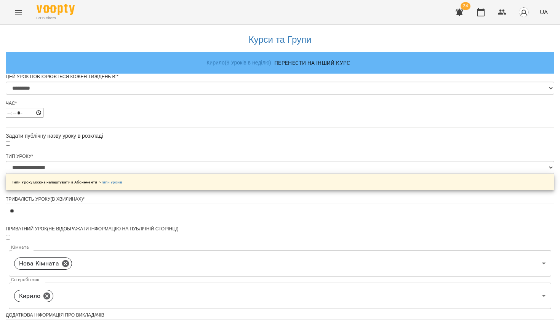
scroll to position [313, 0]
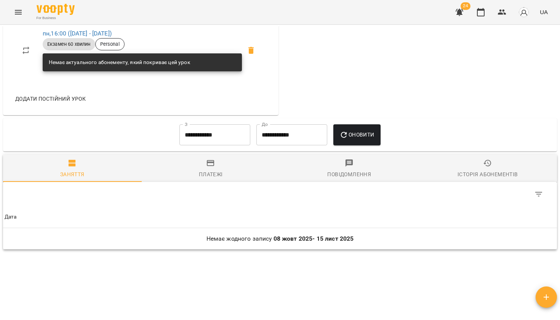
scroll to position [348, 0]
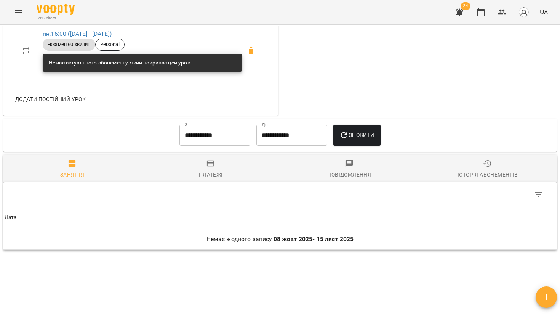
click at [206, 140] on input "**********" at bounding box center [215, 135] width 71 height 21
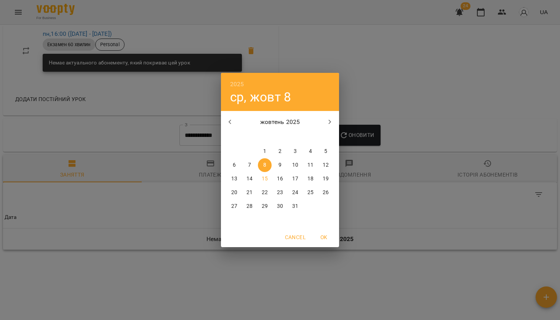
click at [236, 117] on button "button" at bounding box center [230, 122] width 18 height 18
click at [235, 159] on button "8" at bounding box center [235, 165] width 14 height 14
type input "**********"
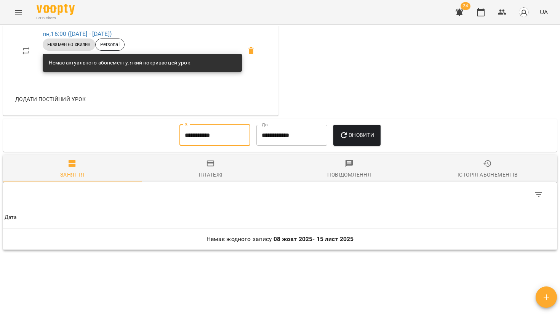
click at [364, 130] on span "Оновити" at bounding box center [357, 134] width 35 height 9
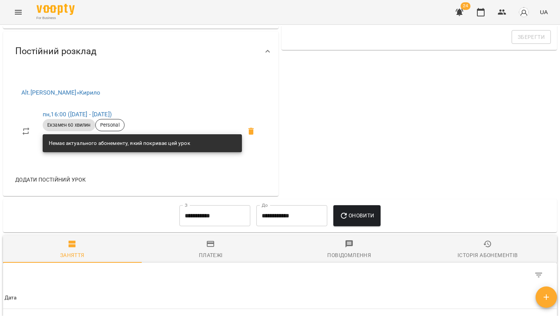
scroll to position [279, 0]
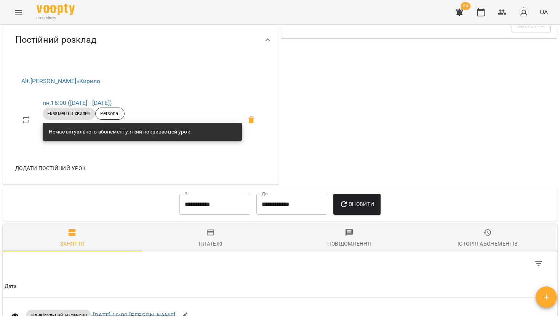
click at [104, 101] on link "пн , 16:00 (20 серп - 31 жовт)" at bounding box center [77, 102] width 69 height 7
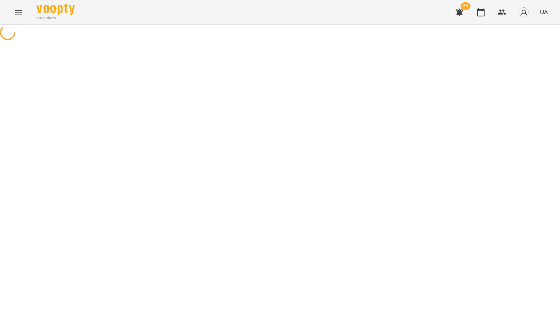
select select "*"
select select "**********"
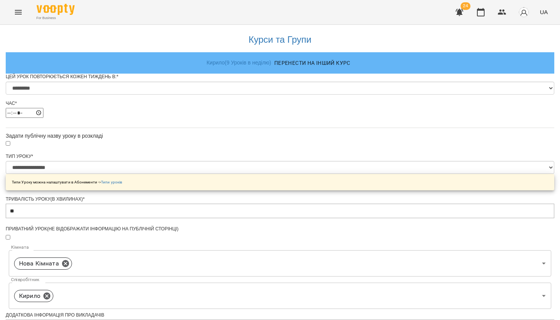
scroll to position [313, 0]
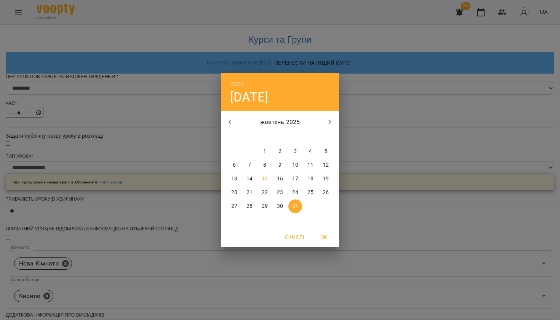
click at [231, 126] on icon "button" at bounding box center [230, 121] width 9 height 9
click at [248, 210] on p "30" at bounding box center [250, 206] width 6 height 8
type input "**********"
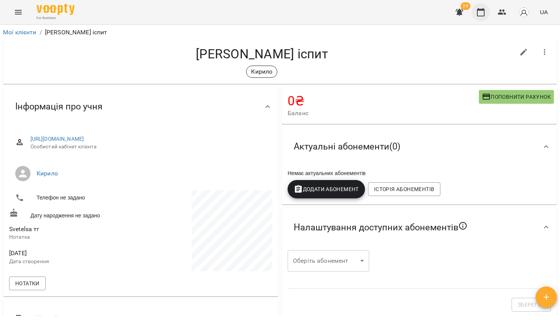
click at [484, 15] on icon "button" at bounding box center [481, 12] width 9 height 9
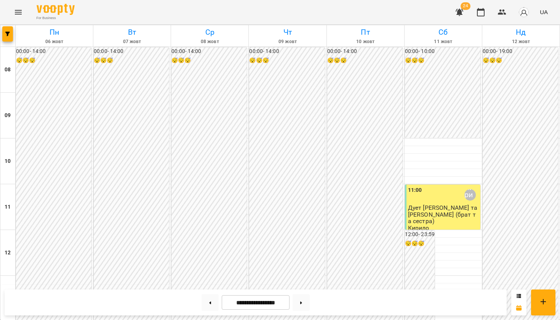
scroll to position [336, 0]
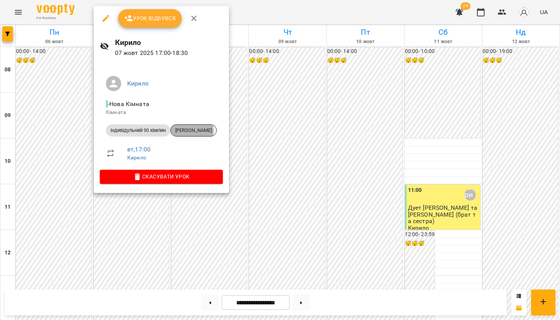
click at [189, 130] on span "Оксана Хахіна" at bounding box center [194, 130] width 46 height 7
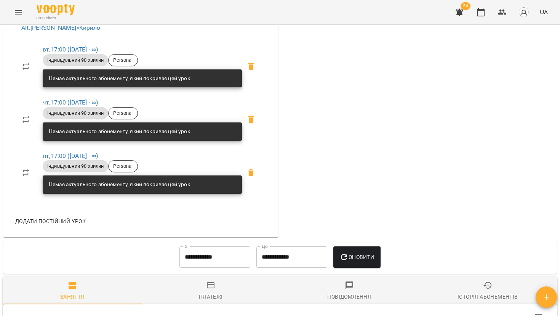
scroll to position [321, 0]
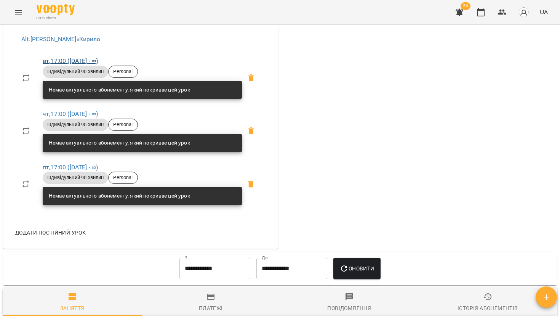
click at [89, 58] on link "вт , 17:00 (14 серп - ∞)" at bounding box center [70, 60] width 55 height 7
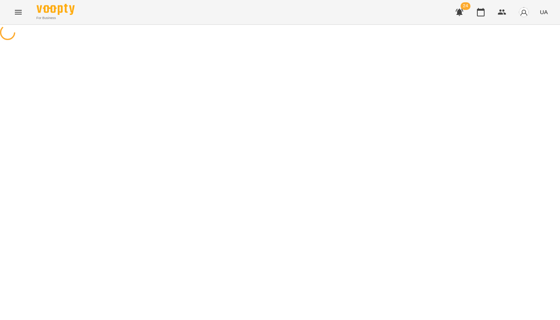
select select "*"
select select "**********"
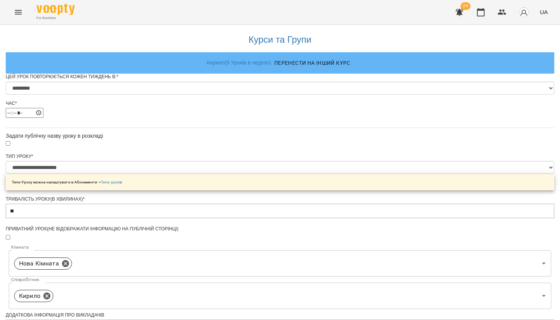
scroll to position [286, 0]
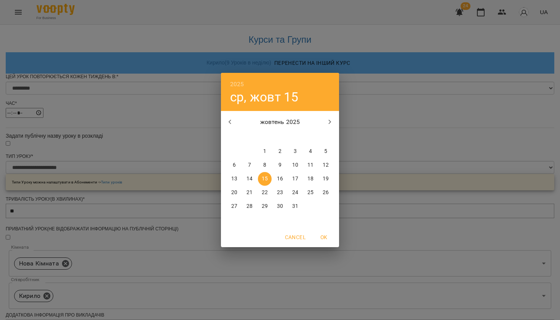
click at [409, 233] on div "2025 ср, жовт 15 жовтень 2025 пн вт ср чт пт сб нд 29 30 1 2 3 4 5 6 7 8 9 10 1…" at bounding box center [280, 160] width 560 height 320
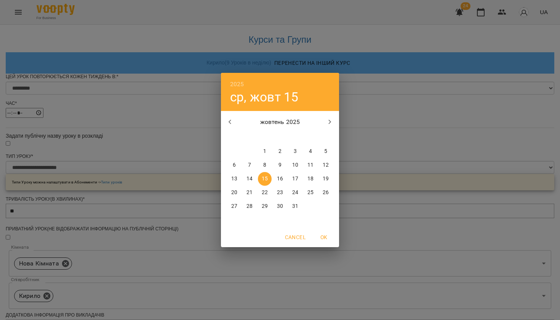
click at [229, 124] on icon "button" at bounding box center [230, 121] width 9 height 9
click at [238, 205] on span "29" at bounding box center [235, 206] width 14 height 8
type input "**********"
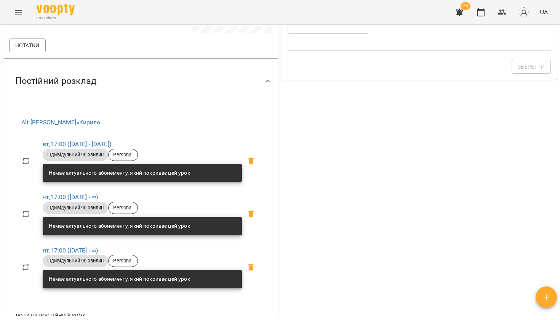
scroll to position [263, 0]
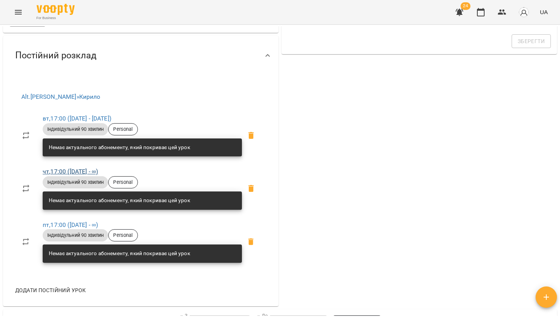
click at [91, 168] on link "чт , 17:00 (14 серп - ∞)" at bounding box center [70, 171] width 55 height 7
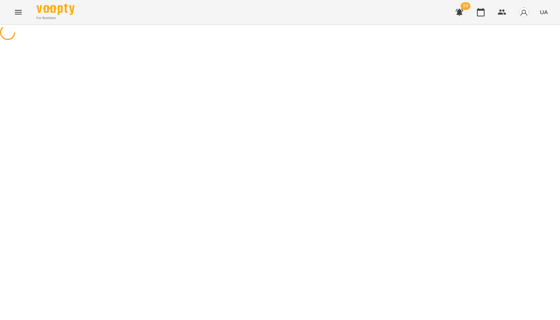
select select "*"
select select "**********"
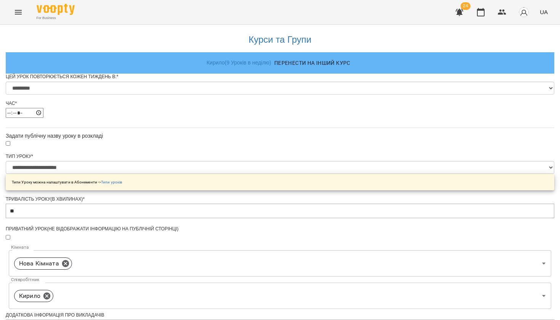
scroll to position [286, 0]
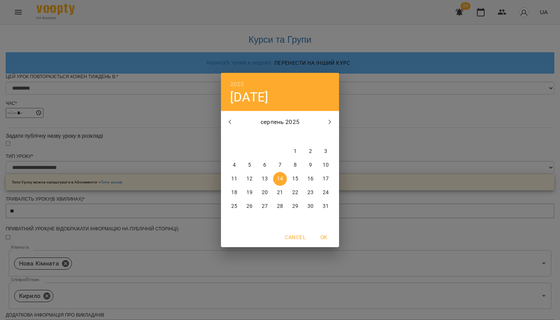
click at [196, 215] on div "2025 чт, серп 14 серпень 2025 пн вт ср чт пт сб нд 28 29 30 31 1 2 3 4 5 6 7 8 …" at bounding box center [280, 160] width 560 height 320
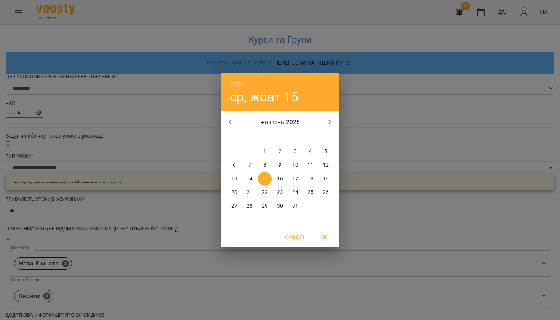
click at [232, 118] on icon "button" at bounding box center [230, 121] width 9 height 9
click at [246, 209] on span "30" at bounding box center [250, 206] width 14 height 8
type input "**********"
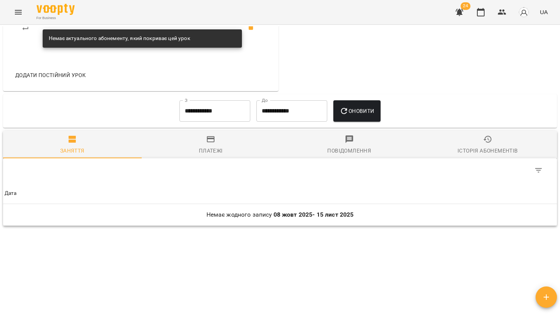
scroll to position [478, 0]
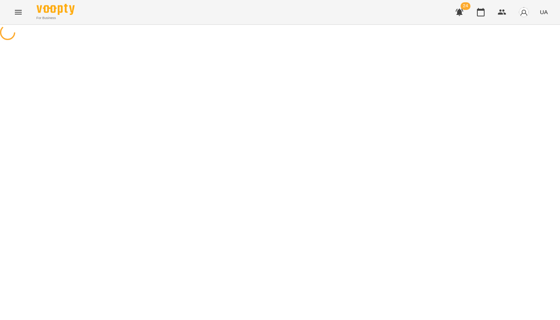
select select "*"
select select "**********"
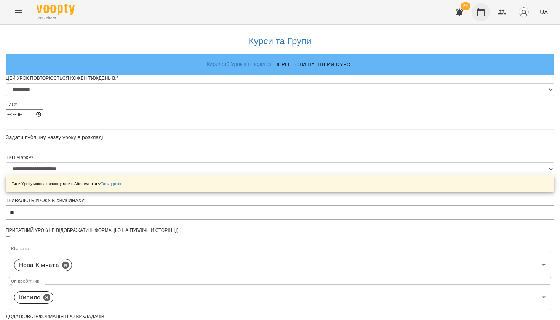
click at [478, 18] on button "button" at bounding box center [481, 12] width 18 height 18
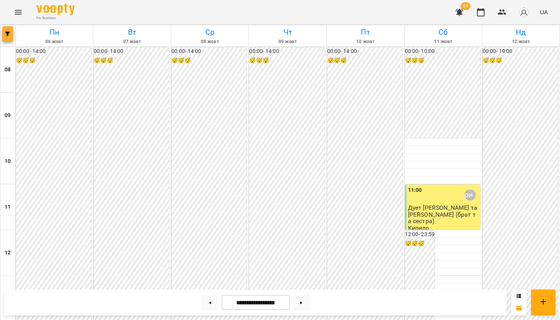
click at [9, 32] on icon "button" at bounding box center [7, 34] width 5 height 5
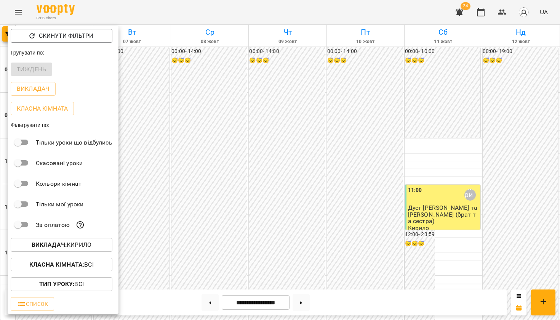
click at [58, 243] on b "Викладач :" at bounding box center [49, 244] width 35 height 7
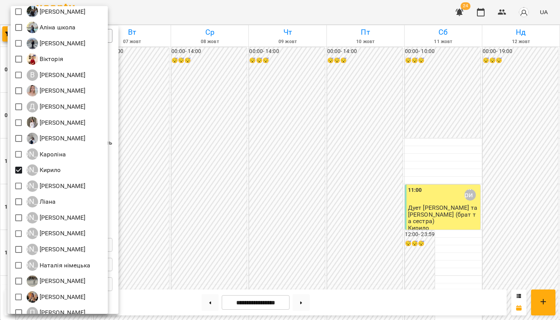
scroll to position [205, 0]
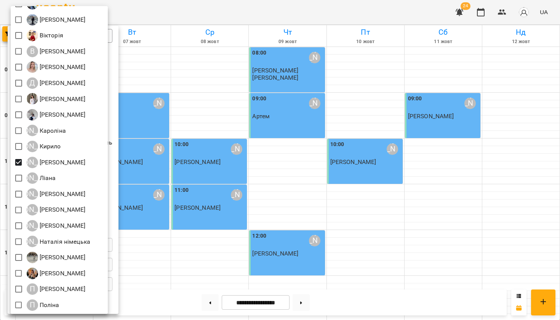
click at [242, 11] on div at bounding box center [280, 160] width 560 height 320
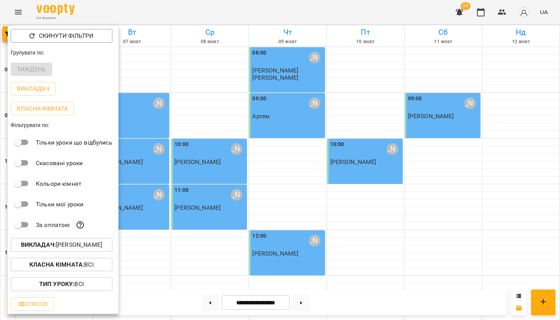
click at [242, 11] on div at bounding box center [280, 160] width 560 height 320
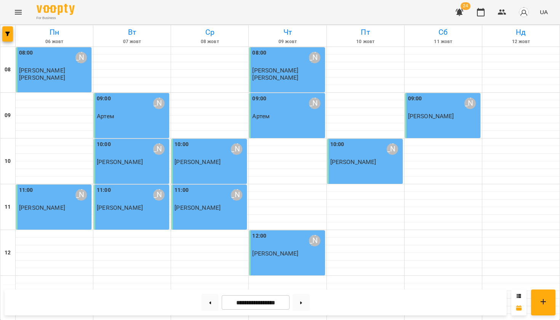
scroll to position [309, 0]
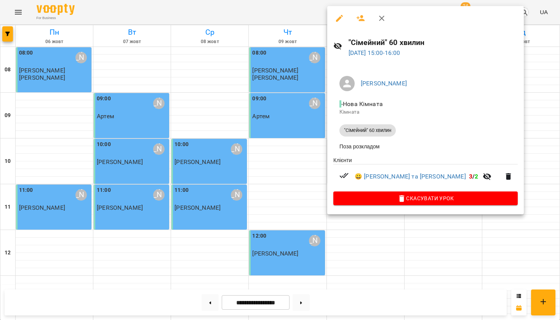
click at [281, 144] on div at bounding box center [280, 160] width 560 height 320
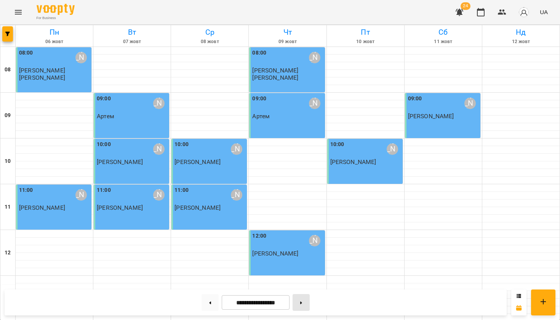
click at [302, 300] on button at bounding box center [301, 302] width 17 height 17
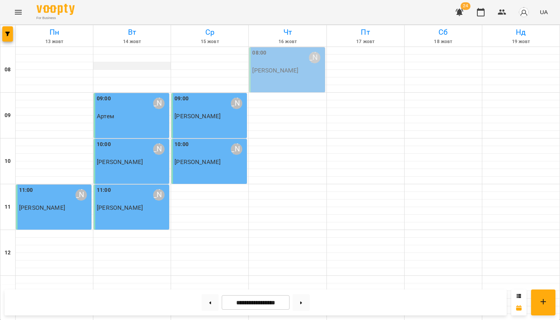
scroll to position [0, 0]
click at [6, 33] on icon "button" at bounding box center [7, 34] width 5 height 5
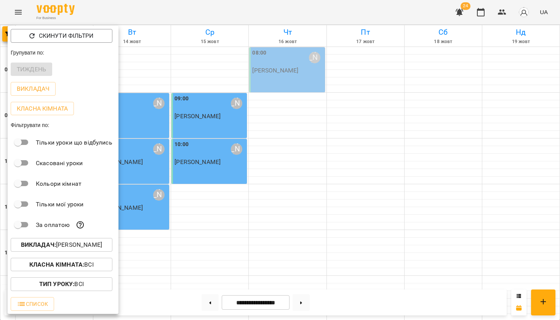
click at [48, 250] on button "Викладач : Константин" at bounding box center [62, 245] width 102 height 14
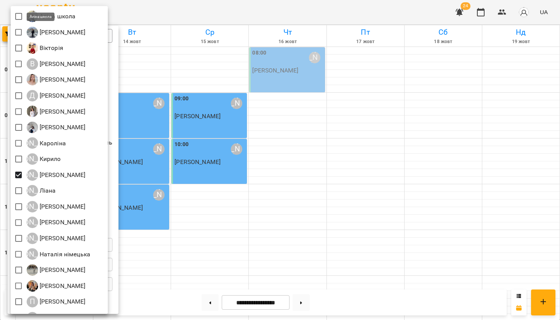
scroll to position [209, 0]
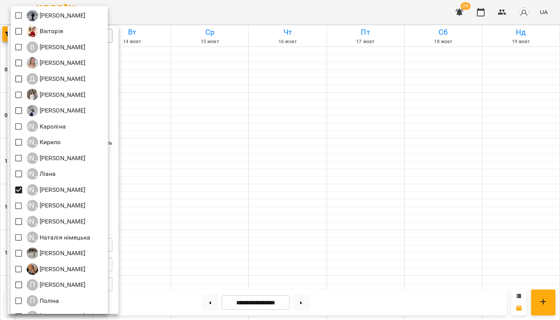
click at [304, 5] on div at bounding box center [280, 160] width 560 height 320
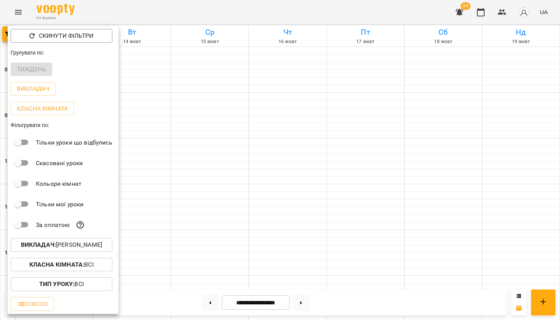
click at [304, 5] on div "Всі Adelina A Aliona Anastasia Elena Mitrik Natalia Hryb Євгенія Єлизавета Ірин…" at bounding box center [280, 160] width 560 height 320
click at [304, 5] on div at bounding box center [280, 160] width 560 height 320
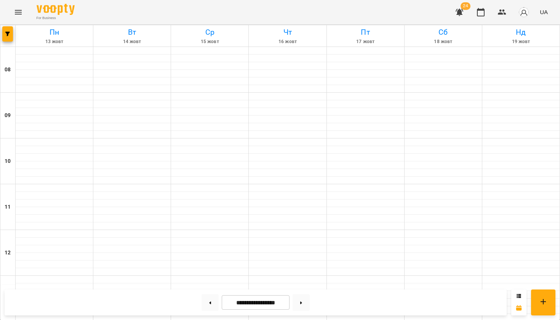
scroll to position [447, 0]
click at [210, 302] on icon at bounding box center [211, 302] width 2 height 3
click at [303, 306] on button at bounding box center [301, 302] width 17 height 17
type input "**********"
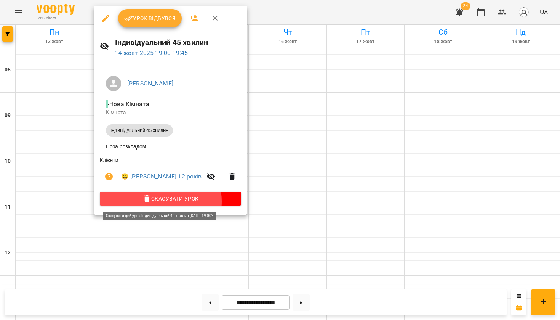
click at [156, 202] on span "Скасувати Урок" at bounding box center [170, 198] width 129 height 9
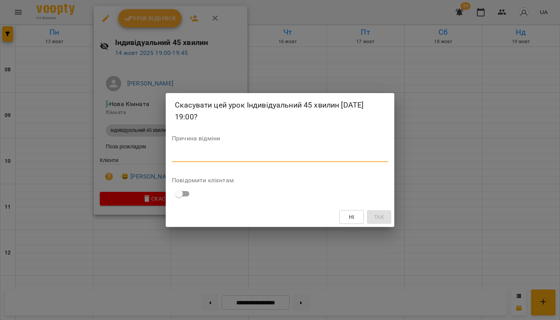
click at [212, 159] on div "*" at bounding box center [280, 156] width 217 height 12
type textarea "***"
click at [383, 220] on span "Так" at bounding box center [379, 216] width 10 height 9
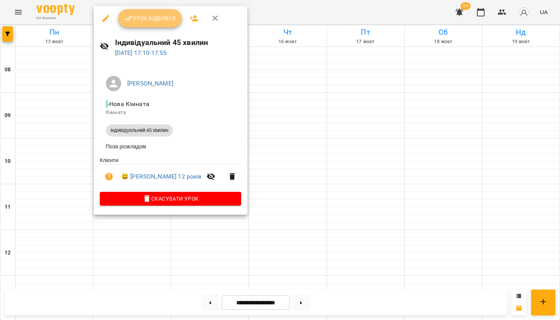
click at [155, 22] on span "Урок відбувся" at bounding box center [150, 18] width 52 height 9
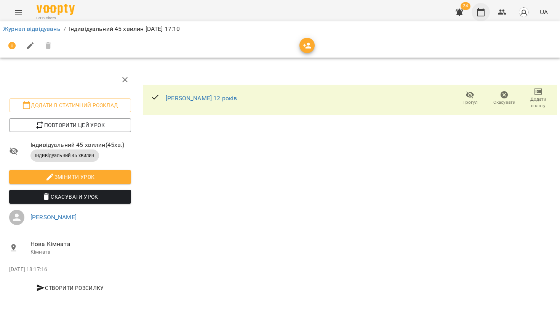
click at [480, 13] on icon "button" at bounding box center [481, 12] width 9 height 9
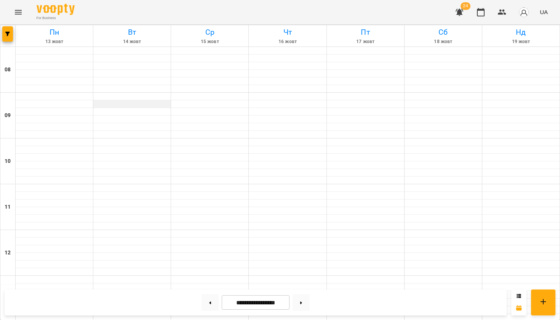
scroll to position [297, 0]
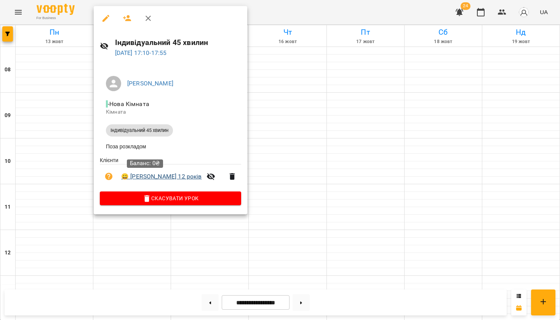
click at [133, 180] on link "😀 Ніка 12 років" at bounding box center [161, 176] width 81 height 9
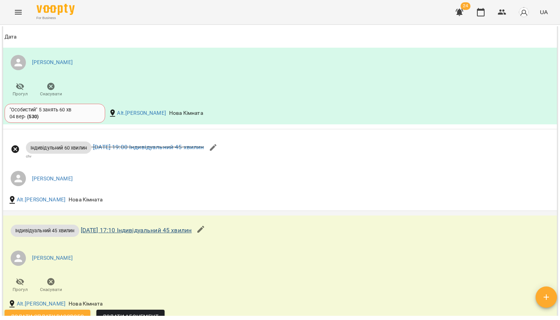
scroll to position [571, 0]
click at [205, 228] on icon "button" at bounding box center [200, 229] width 9 height 9
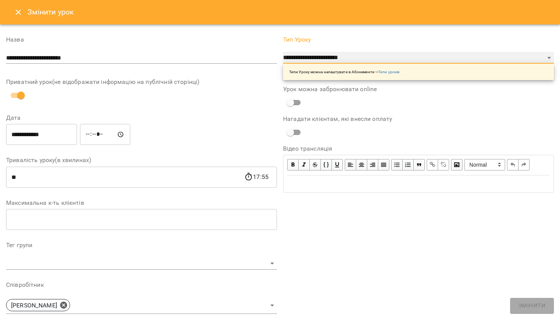
select select "**********"
type input "**"
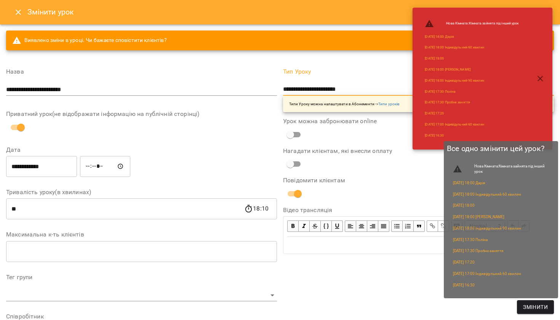
click at [535, 308] on span "Змінити" at bounding box center [535, 306] width 25 height 9
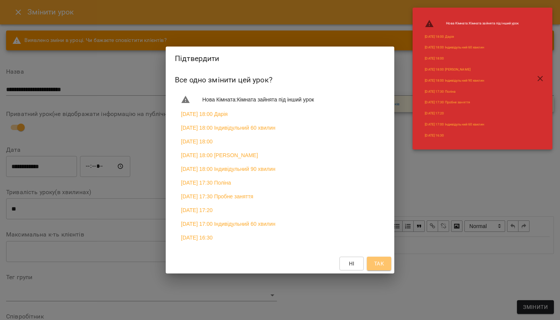
click at [379, 265] on span "Так" at bounding box center [379, 263] width 10 height 9
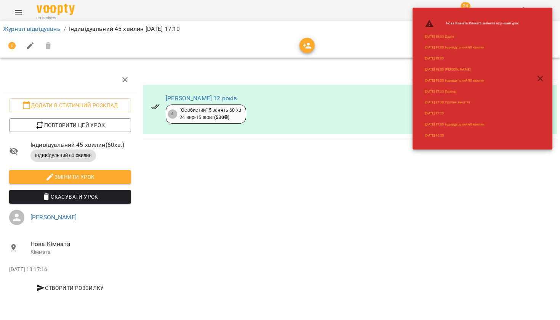
click at [538, 79] on icon "button" at bounding box center [540, 78] width 9 height 9
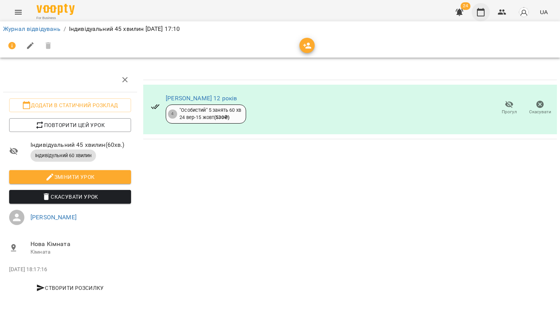
click at [485, 12] on icon "button" at bounding box center [481, 12] width 9 height 9
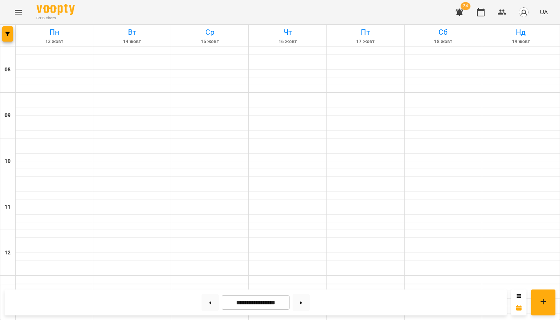
scroll to position [3, 0]
click at [206, 306] on button at bounding box center [210, 302] width 17 height 17
click at [206, 307] on button at bounding box center [210, 302] width 17 height 17
click at [207, 307] on button at bounding box center [210, 302] width 17 height 17
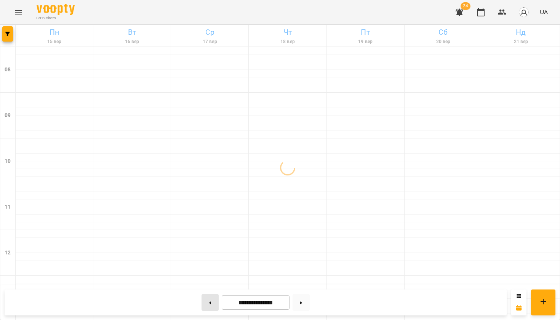
click at [207, 308] on button at bounding box center [210, 302] width 17 height 17
click at [305, 305] on button at bounding box center [301, 302] width 17 height 17
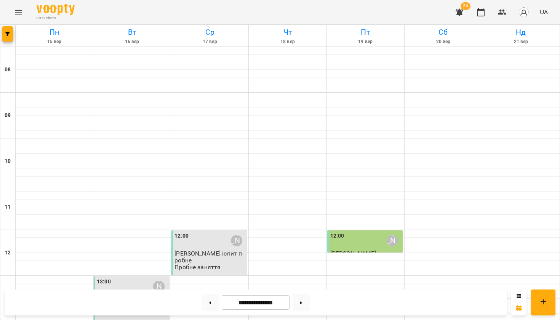
scroll to position [296, 0]
click at [306, 305] on button at bounding box center [301, 302] width 17 height 17
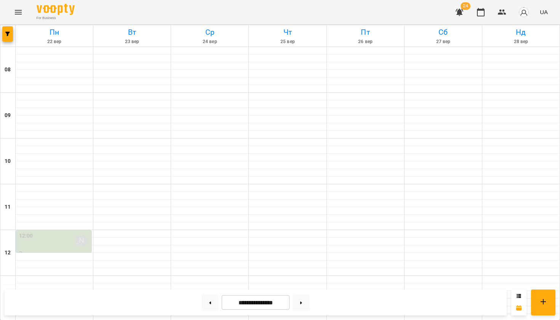
scroll to position [447, 0]
click at [301, 299] on button at bounding box center [301, 302] width 17 height 17
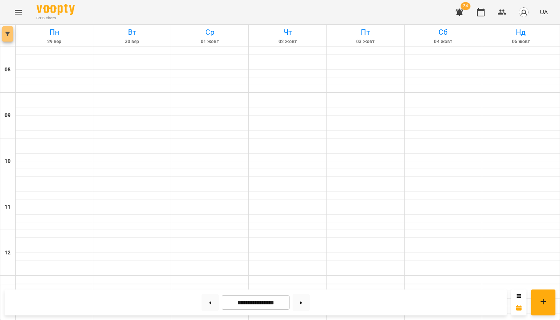
click at [6, 35] on icon "button" at bounding box center [7, 34] width 5 height 5
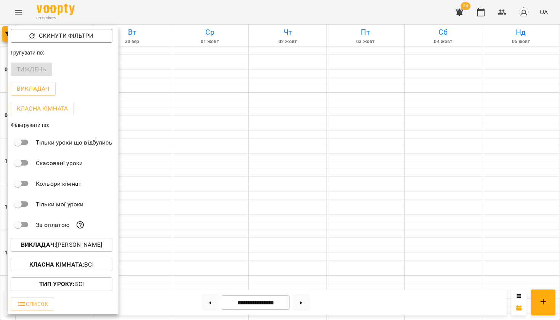
click at [58, 242] on p "Викладач : Наталія Булавко" at bounding box center [61, 244] width 81 height 9
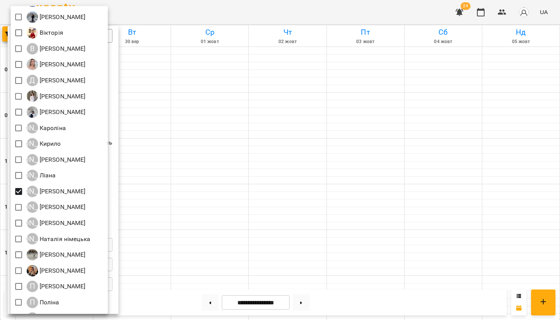
scroll to position [211, 0]
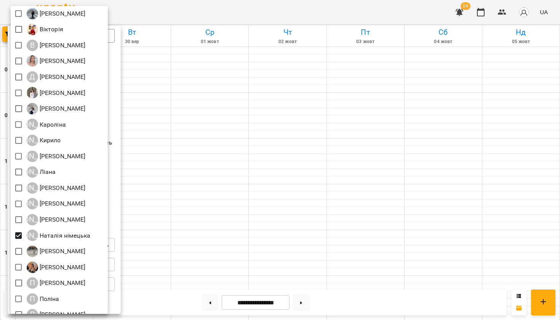
click at [247, 12] on div at bounding box center [280, 160] width 560 height 320
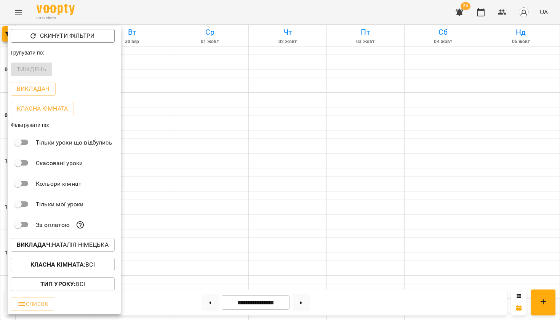
click at [247, 12] on div at bounding box center [280, 160] width 560 height 320
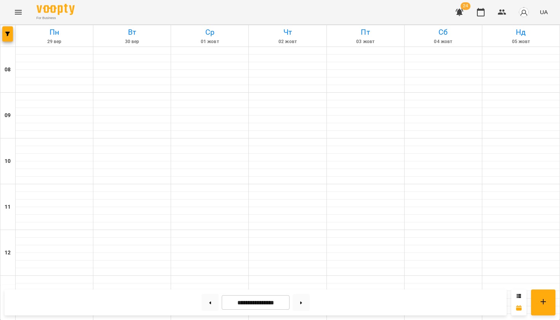
scroll to position [369, 0]
click at [304, 300] on button at bounding box center [301, 302] width 17 height 17
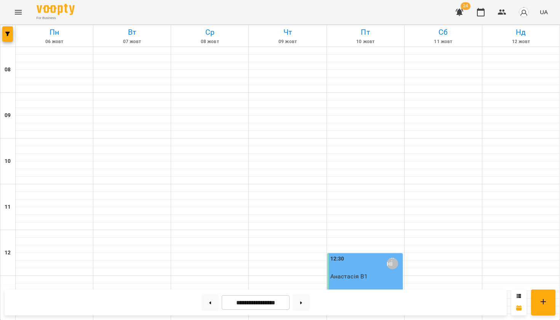
scroll to position [5, 0]
click at [296, 300] on button at bounding box center [301, 302] width 17 height 17
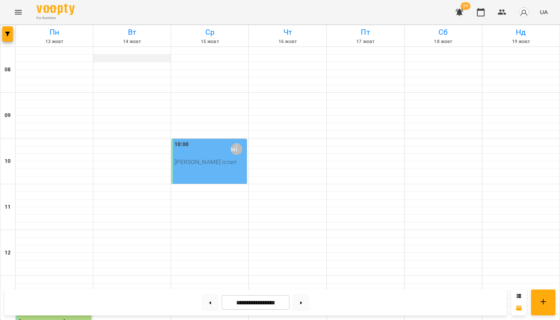
scroll to position [0, 0]
click at [4, 36] on button "button" at bounding box center [7, 33] width 11 height 15
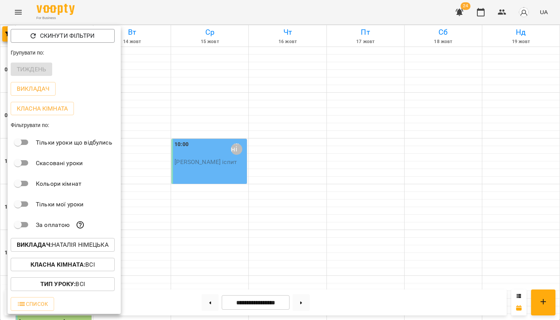
click at [57, 245] on p "Викладач : Наталія німецька" at bounding box center [63, 244] width 92 height 9
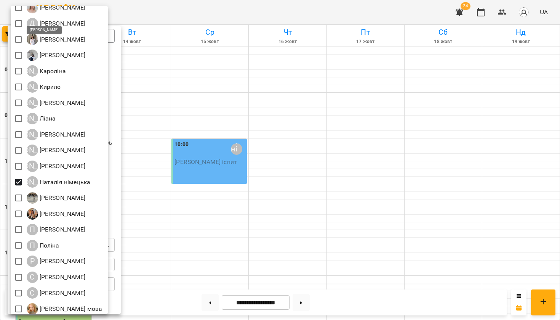
scroll to position [300, 0]
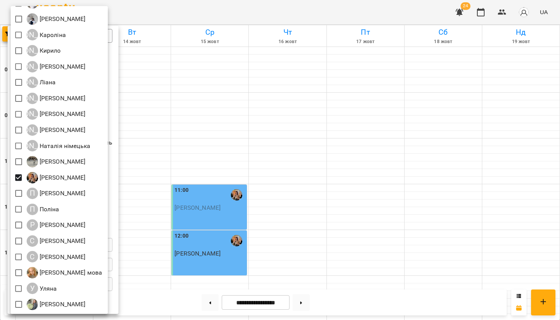
click at [221, 9] on div at bounding box center [280, 160] width 560 height 320
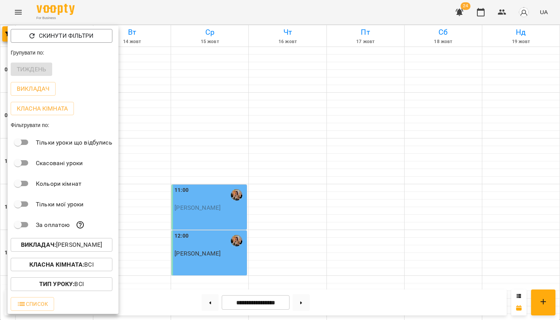
click at [221, 10] on div at bounding box center [280, 160] width 560 height 320
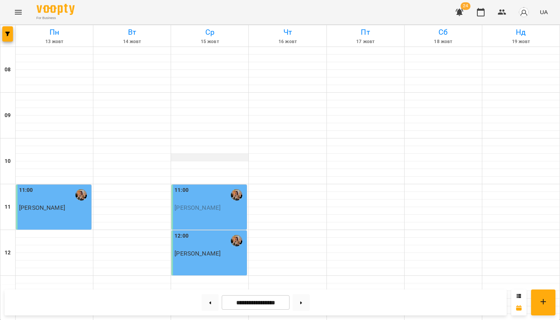
scroll to position [447, 0]
click at [8, 29] on button "button" at bounding box center [7, 33] width 11 height 15
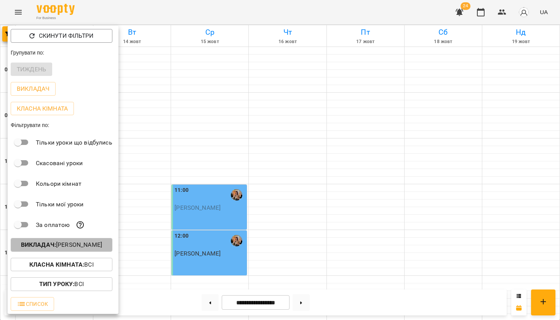
click at [63, 247] on p "Викладач : Олександра" at bounding box center [61, 244] width 81 height 9
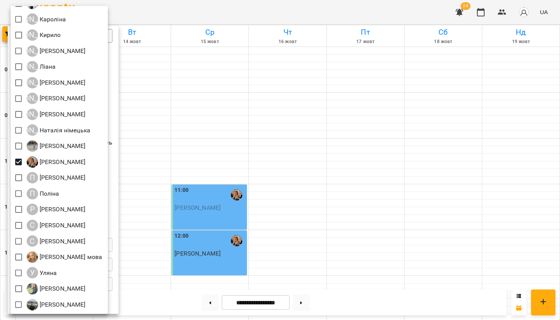
scroll to position [316, 0]
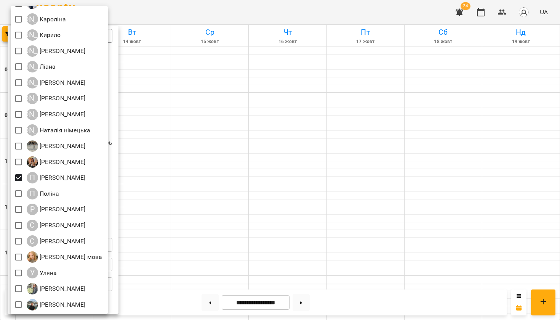
click at [245, 10] on div at bounding box center [280, 160] width 560 height 320
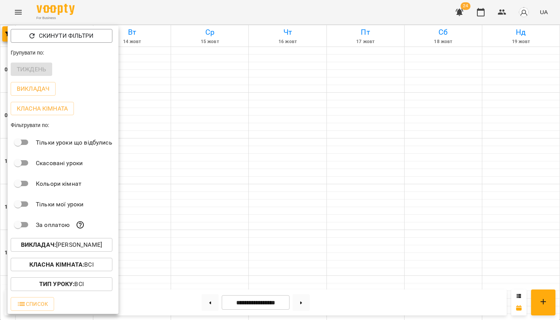
click at [245, 10] on div "Всі Adelina A Aliona Anastasia Elena Mitrik Natalia Hryb Євгенія Єлизавета Ірин…" at bounding box center [280, 160] width 560 height 320
click at [95, 244] on span "Викладач : Павло" at bounding box center [62, 244] width 90 height 9
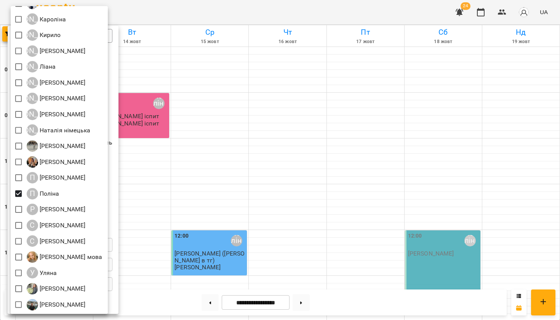
click at [232, 11] on div at bounding box center [280, 160] width 560 height 320
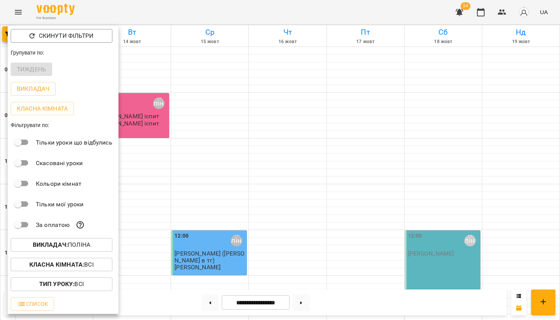
click at [232, 11] on div "Всі Adelina A Aliona Anastasia Elena Mitrik Natalia Hryb Євгенія Єлизавета Ірин…" at bounding box center [280, 160] width 560 height 320
click at [232, 12] on div at bounding box center [280, 160] width 560 height 320
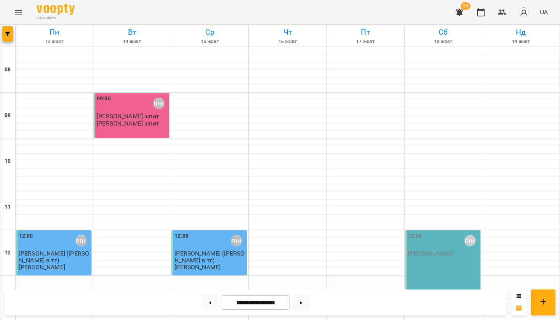
scroll to position [0, 0]
click at [6, 35] on icon "button" at bounding box center [7, 34] width 5 height 5
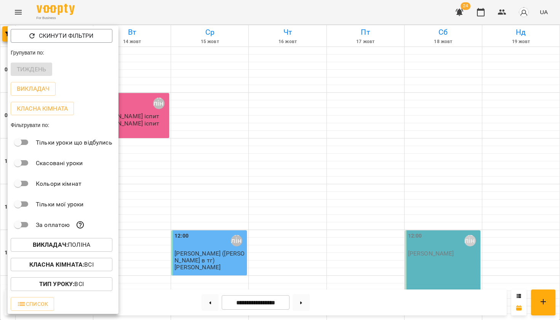
click at [64, 241] on p "Викладач : Поліна" at bounding box center [62, 244] width 58 height 9
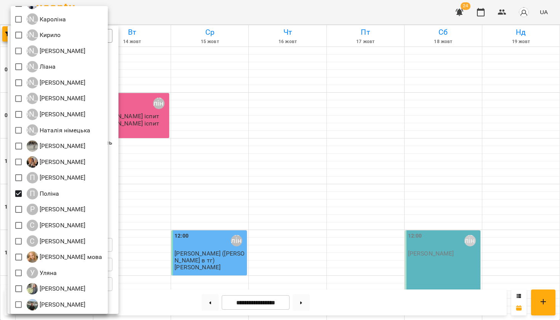
scroll to position [316, 0]
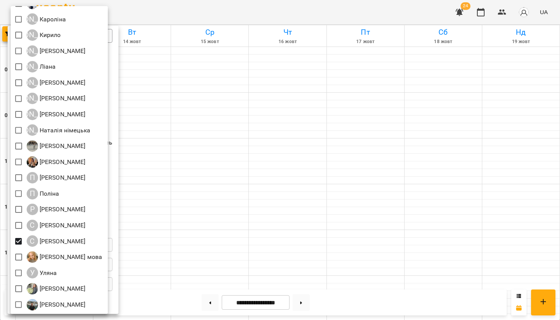
click at [164, 170] on div at bounding box center [280, 160] width 560 height 320
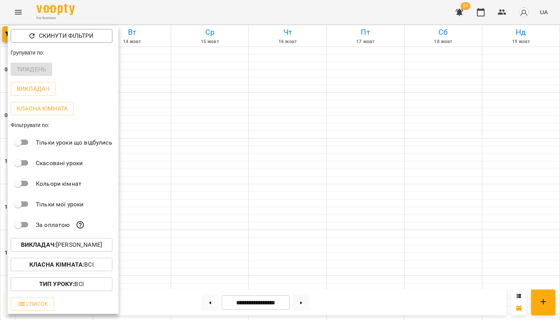
click at [164, 173] on div at bounding box center [280, 160] width 560 height 320
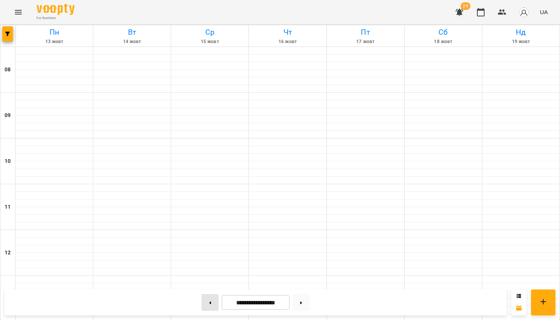
click at [202, 299] on button at bounding box center [210, 302] width 17 height 17
click at [304, 301] on button at bounding box center [301, 302] width 17 height 17
type input "**********"
click at [11, 34] on span "button" at bounding box center [7, 34] width 11 height 5
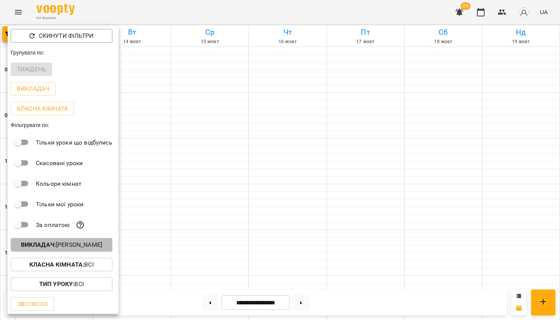
click at [51, 247] on b "Викладач :" at bounding box center [38, 244] width 35 height 7
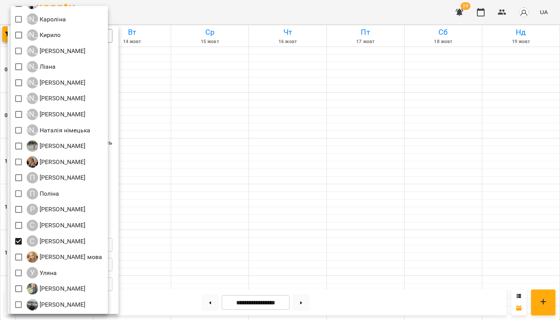
scroll to position [316, 0]
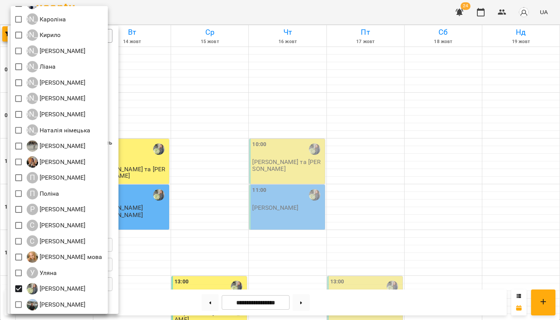
click at [280, 4] on div at bounding box center [280, 160] width 560 height 320
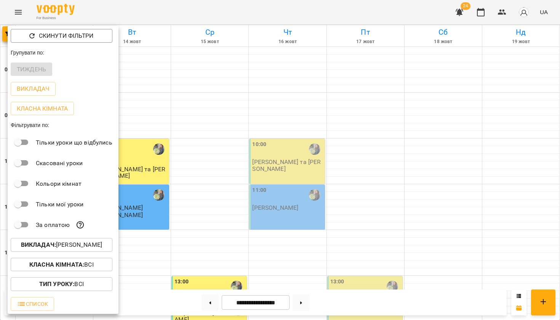
click at [280, 5] on div at bounding box center [280, 160] width 560 height 320
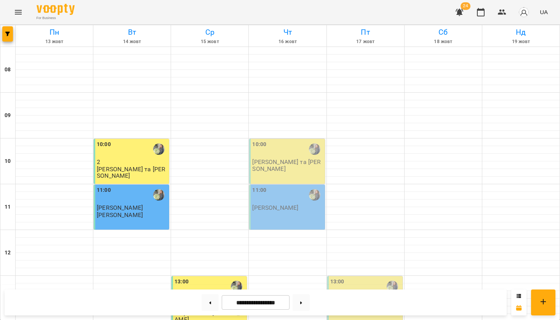
scroll to position [228, 0]
click at [204, 303] on p "Група Аліна, Маріанна та Даня" at bounding box center [210, 313] width 71 height 20
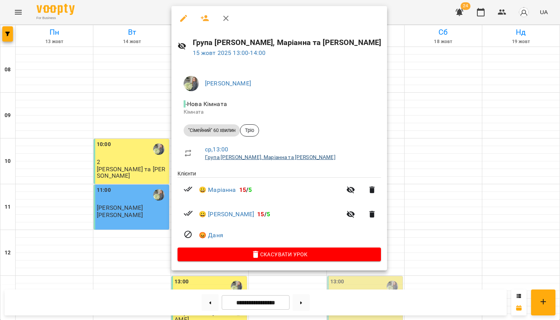
click at [236, 155] on link "Група Аліна, Маріанна та Даня" at bounding box center [270, 157] width 131 height 6
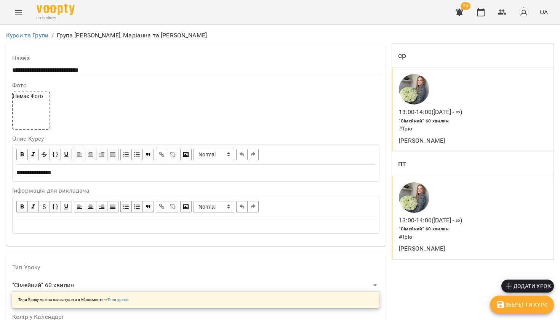
scroll to position [608, 0]
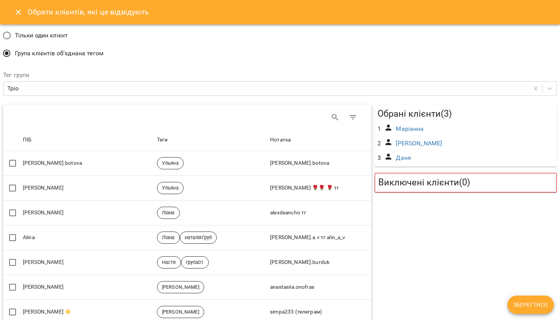
click at [416, 157] on div "3 Даня" at bounding box center [466, 158] width 180 height 14
click at [407, 157] on link "Даня" at bounding box center [403, 157] width 15 height 7
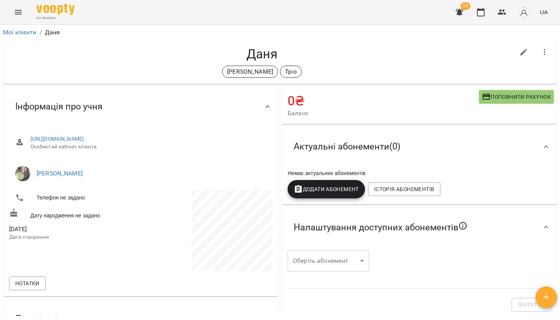
click at [550, 50] on button "button" at bounding box center [545, 52] width 18 height 18
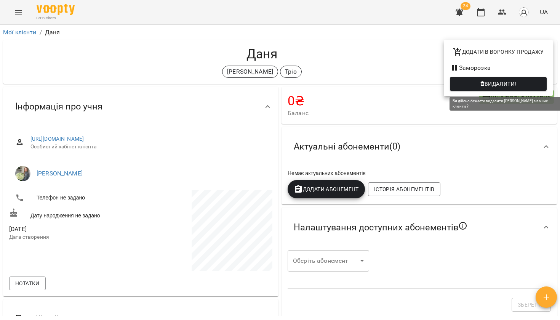
click at [482, 83] on icon "button" at bounding box center [483, 83] width 4 height 5
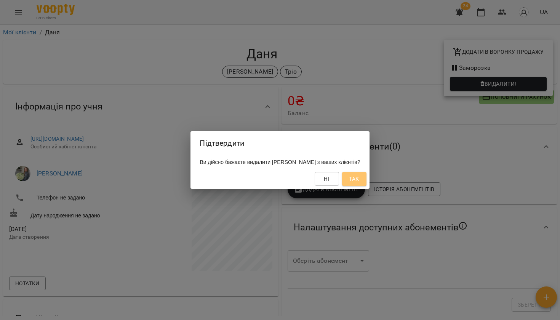
click at [355, 179] on span "Так" at bounding box center [354, 178] width 12 height 9
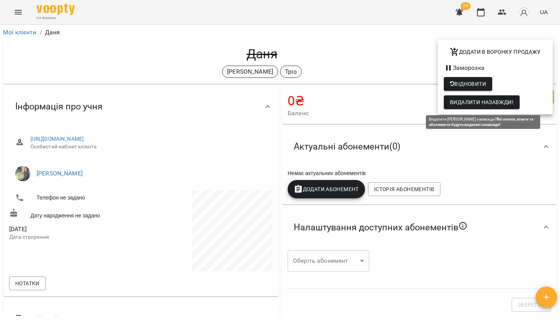
click at [471, 104] on span "Видалити назавжди!" at bounding box center [482, 102] width 64 height 9
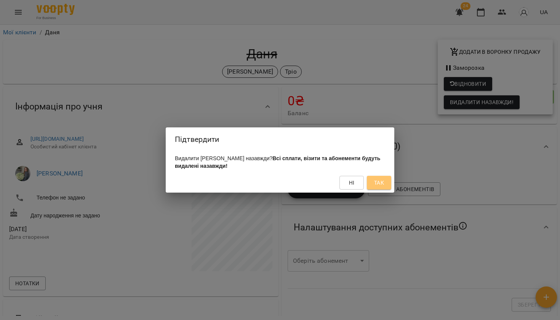
click at [373, 180] on button "Так" at bounding box center [379, 183] width 24 height 14
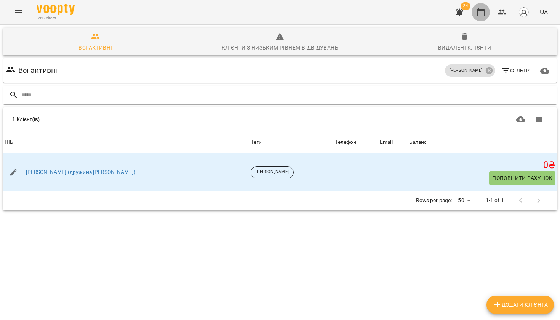
click at [485, 10] on icon "button" at bounding box center [481, 12] width 8 height 8
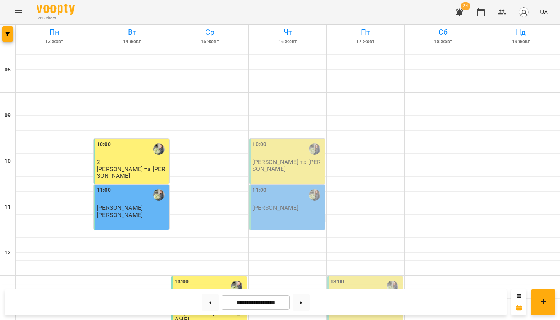
scroll to position [175, 0]
click at [359, 319] on div at bounding box center [365, 325] width 77 height 8
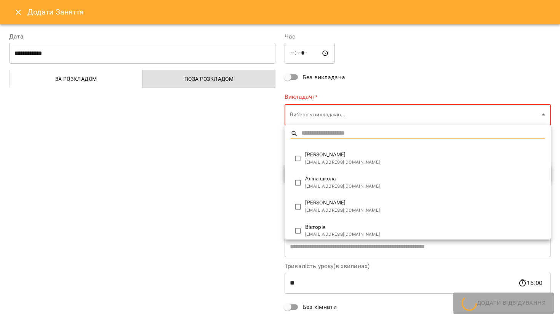
type input "**********"
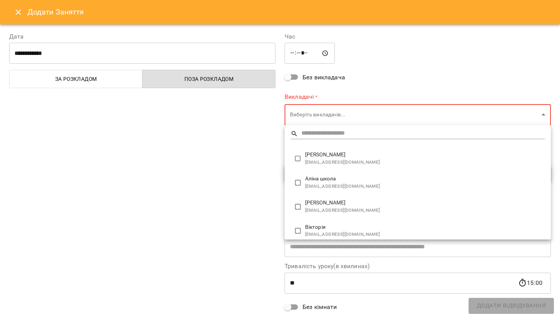
click at [16, 9] on div at bounding box center [280, 160] width 560 height 320
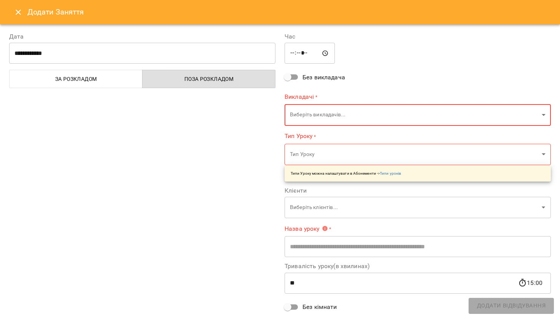
click at [16, 11] on icon "Close" at bounding box center [18, 12] width 9 height 9
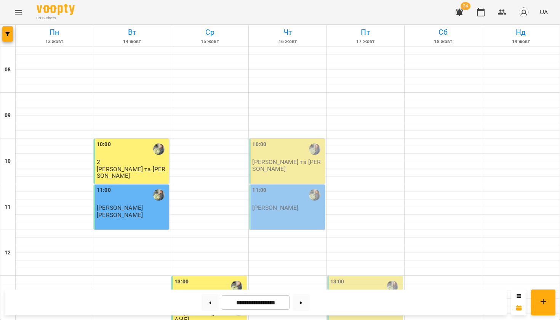
click at [361, 296] on p "Група Аліна, Маріанна та Даня" at bounding box center [366, 306] width 71 height 20
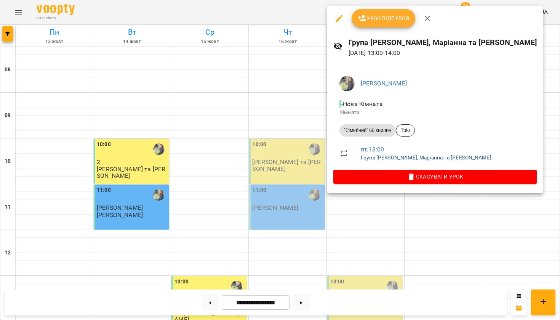
click at [408, 157] on link "Група Аліна, Маріанна та Даня" at bounding box center [426, 157] width 131 height 6
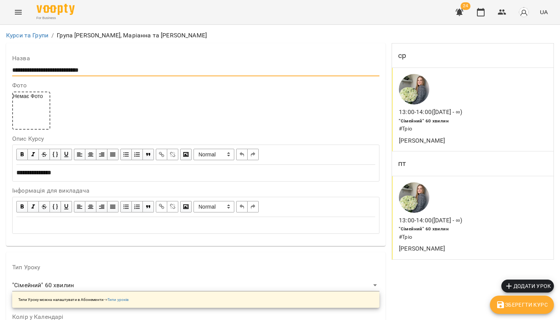
click at [111, 70] on input "**********" at bounding box center [196, 70] width 368 height 12
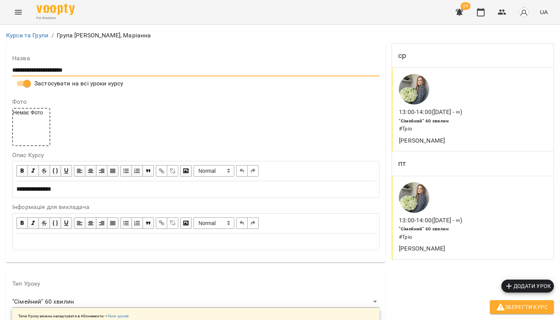
click at [49, 71] on input "**********" at bounding box center [196, 70] width 368 height 12
click at [48, 72] on input "**********" at bounding box center [196, 70] width 368 height 12
click at [29, 70] on input "**********" at bounding box center [196, 70] width 368 height 12
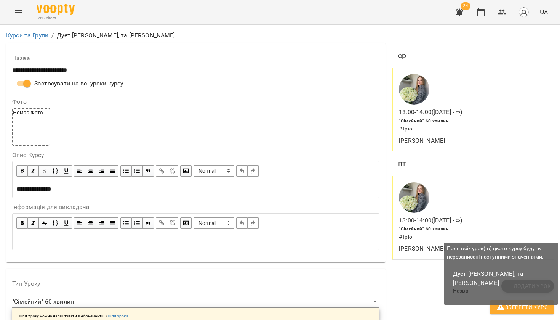
type input "**********"
click at [509, 310] on span "Зберегти Курс" at bounding box center [522, 306] width 52 height 9
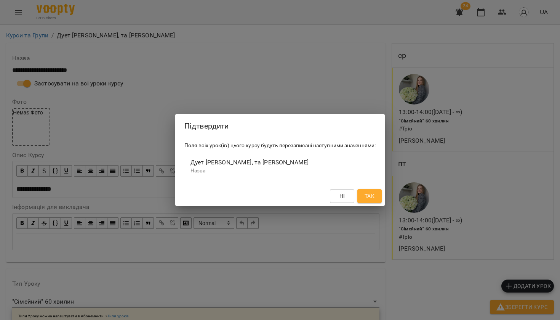
click at [369, 197] on span "Так" at bounding box center [370, 195] width 10 height 9
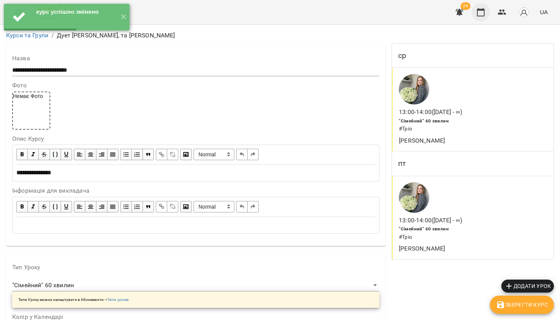
click at [483, 13] on icon "button" at bounding box center [481, 12] width 9 height 9
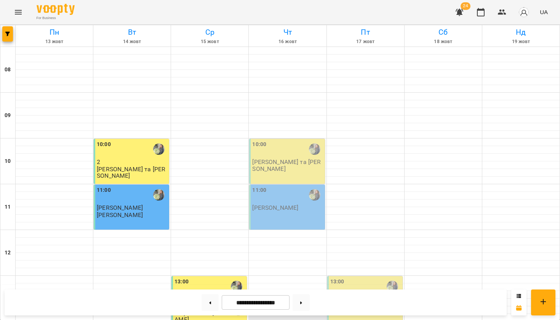
scroll to position [49, 0]
click at [4, 30] on button "button" at bounding box center [7, 33] width 11 height 15
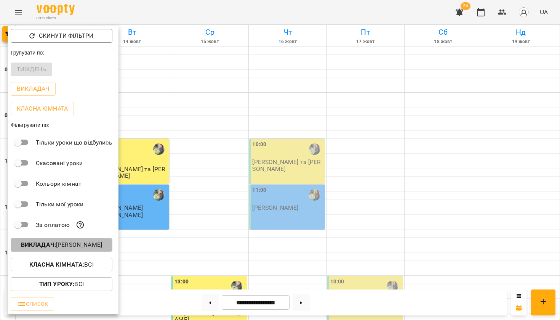
click at [77, 249] on p "Викладач : Юлія" at bounding box center [61, 244] width 81 height 9
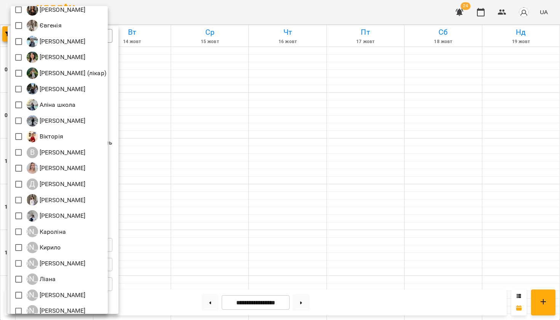
scroll to position [109, 0]
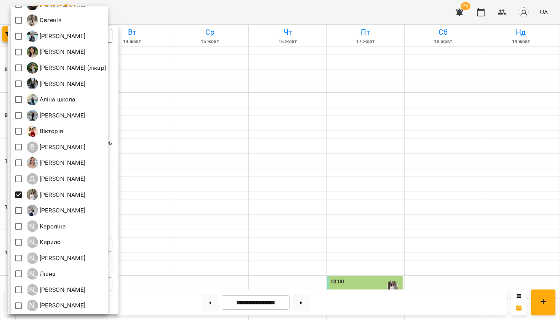
click at [217, 13] on div at bounding box center [280, 160] width 560 height 320
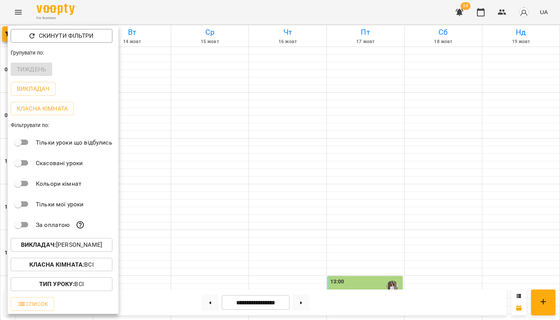
click at [217, 13] on div "Всі Adelina A Aliona Anastasia Elena Mitrik Natalia Hryb Євгенія Єлизавета Ірин…" at bounding box center [280, 160] width 560 height 320
click at [217, 13] on div at bounding box center [280, 160] width 560 height 320
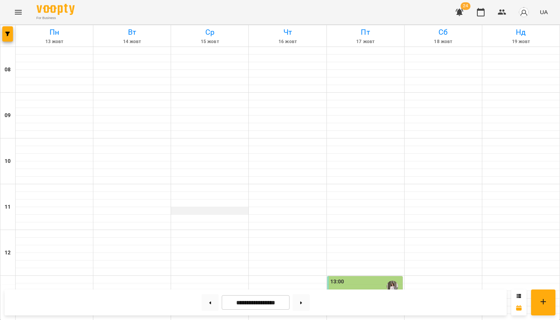
scroll to position [447, 0]
click at [210, 302] on icon at bounding box center [211, 302] width 2 height 3
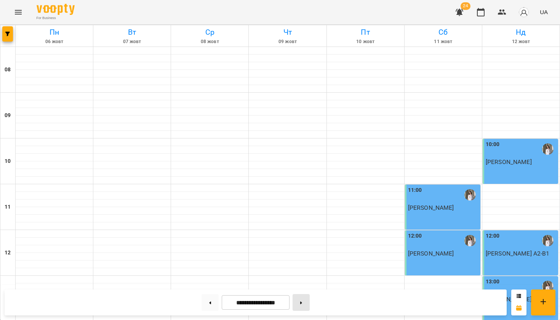
click at [304, 306] on button at bounding box center [301, 302] width 17 height 17
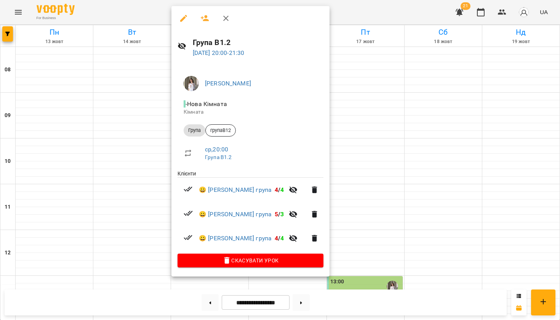
click at [348, 118] on div at bounding box center [280, 160] width 560 height 320
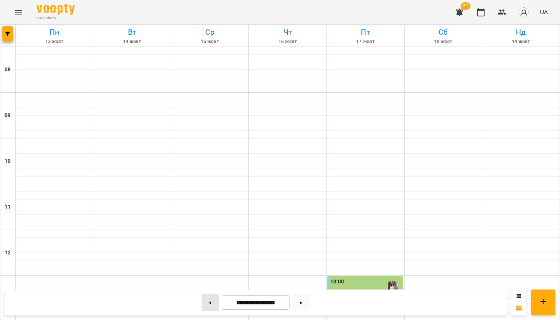
click at [209, 302] on icon at bounding box center [210, 302] width 2 height 3
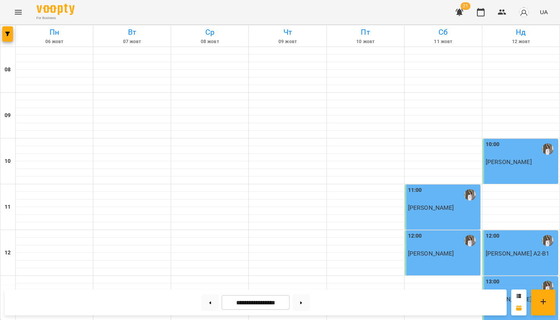
scroll to position [415, 0]
click at [210, 307] on button at bounding box center [210, 302] width 17 height 17
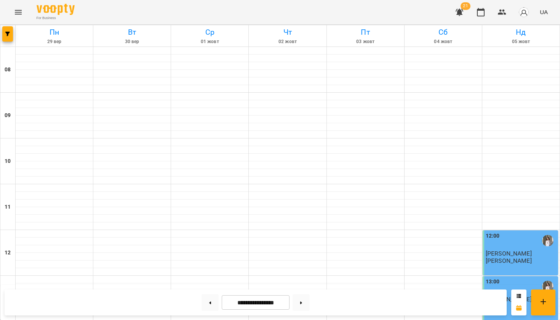
scroll to position [447, 0]
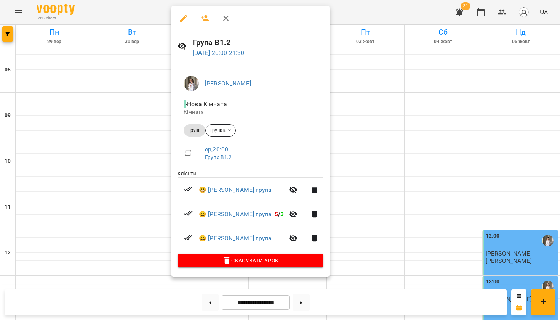
click at [522, 133] on div at bounding box center [280, 160] width 560 height 320
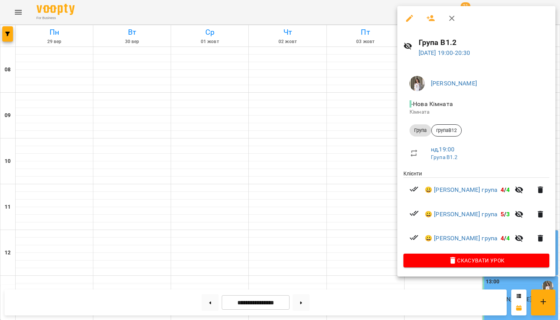
click at [308, 231] on div at bounding box center [280, 160] width 560 height 320
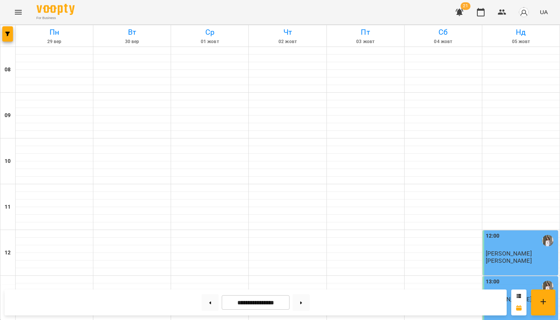
scroll to position [0, 0]
click at [300, 303] on button at bounding box center [301, 302] width 17 height 17
type input "**********"
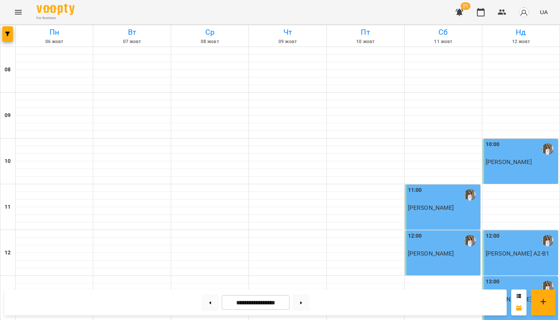
scroll to position [447, 0]
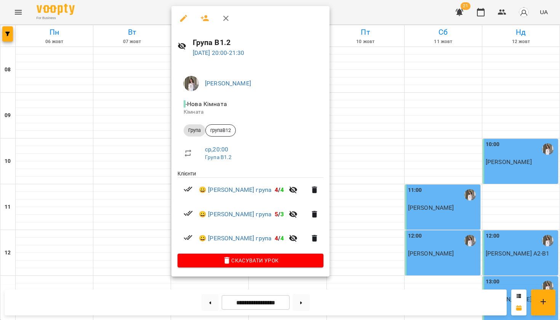
click at [517, 136] on div at bounding box center [280, 160] width 560 height 320
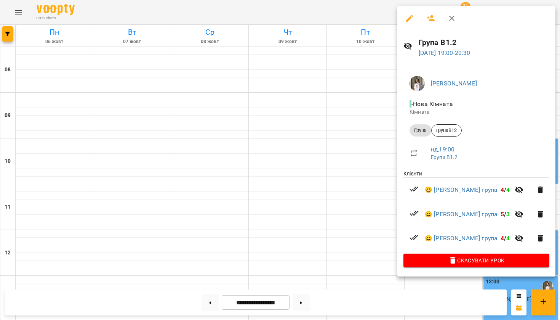
click at [342, 132] on div at bounding box center [280, 160] width 560 height 320
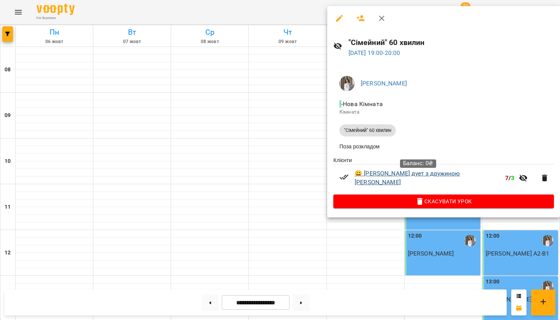
click at [404, 178] on link "😀 Іван Домський дует з дружиною Ганною" at bounding box center [429, 178] width 148 height 18
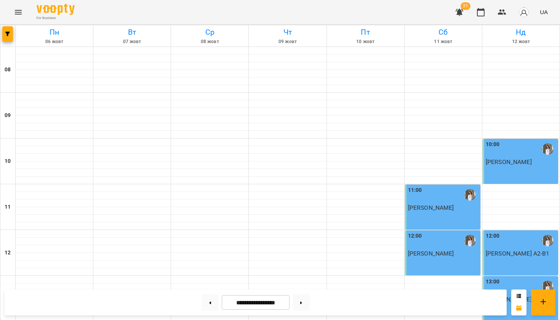
scroll to position [447, 0]
click at [303, 300] on button at bounding box center [301, 302] width 17 height 17
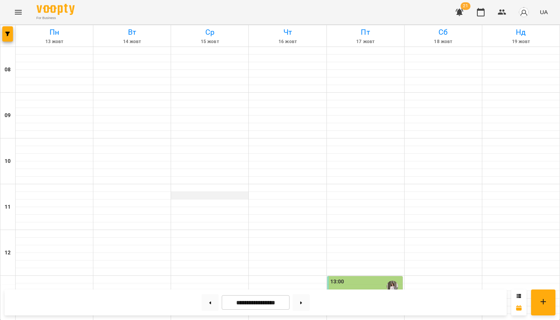
scroll to position [442, 0]
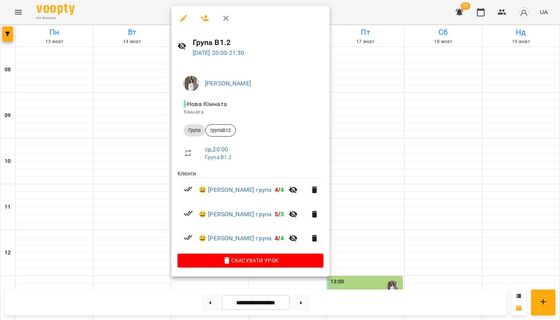
click at [146, 14] on div at bounding box center [280, 160] width 560 height 320
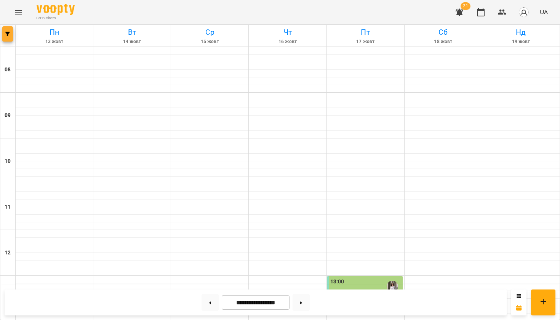
click at [8, 37] on button "button" at bounding box center [7, 33] width 11 height 15
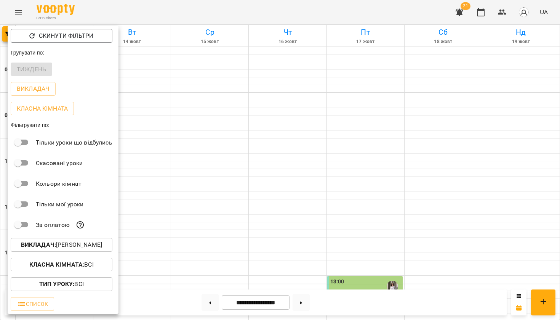
click at [63, 246] on p "Викладач : Дебелко Аліна" at bounding box center [61, 244] width 81 height 9
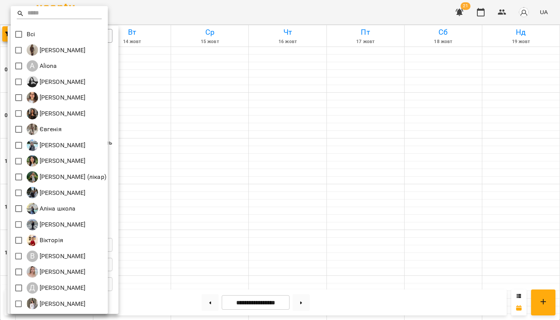
scroll to position [0, 0]
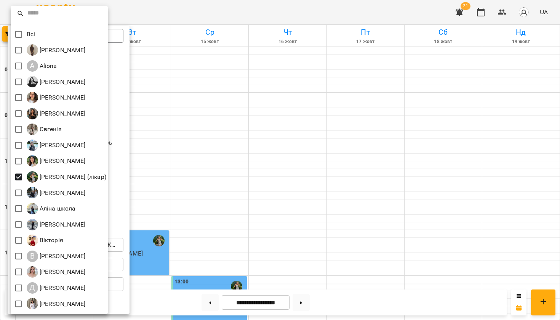
click at [261, 16] on div at bounding box center [280, 160] width 560 height 320
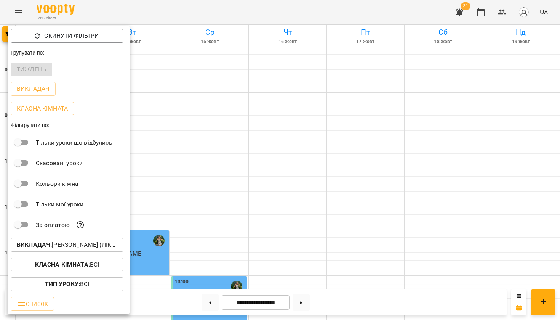
click at [261, 12] on div at bounding box center [280, 160] width 560 height 320
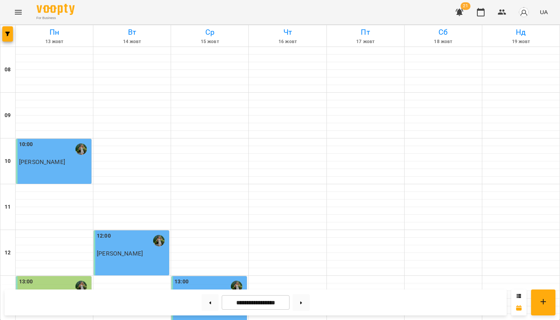
click at [15, 10] on icon "Menu" at bounding box center [18, 12] width 7 height 5
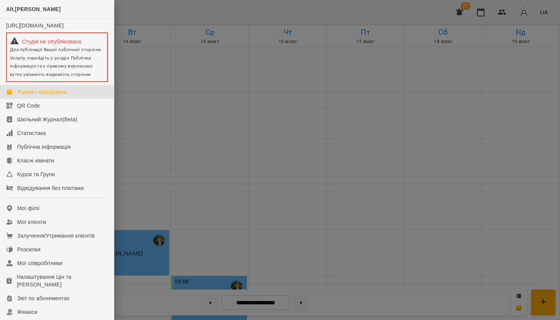
click at [173, 17] on div at bounding box center [280, 160] width 560 height 320
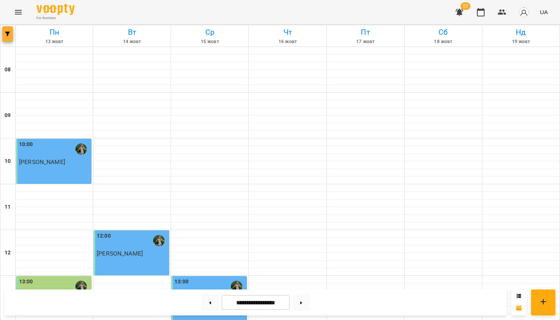
click at [9, 35] on icon "button" at bounding box center [7, 34] width 5 height 5
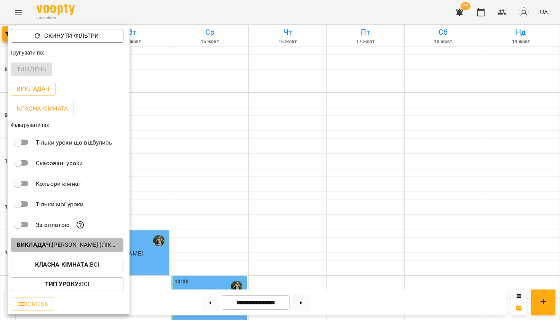
click at [77, 248] on p "Викладач : Ірина (лікар)" at bounding box center [67, 244] width 101 height 9
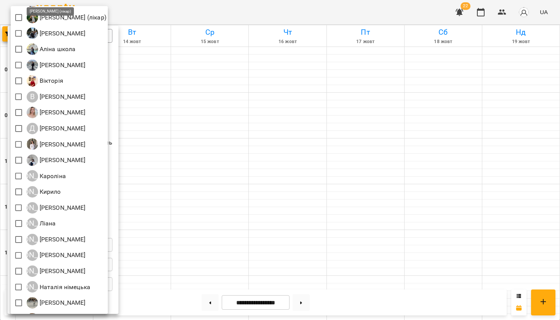
scroll to position [183, 0]
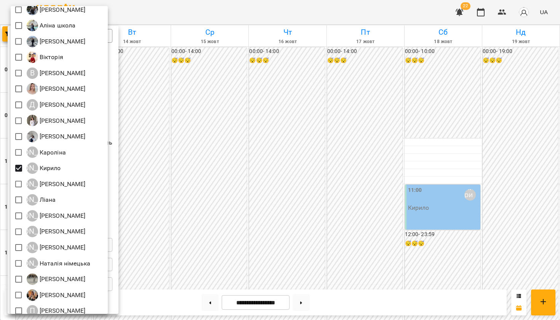
click at [245, 20] on div at bounding box center [280, 160] width 560 height 320
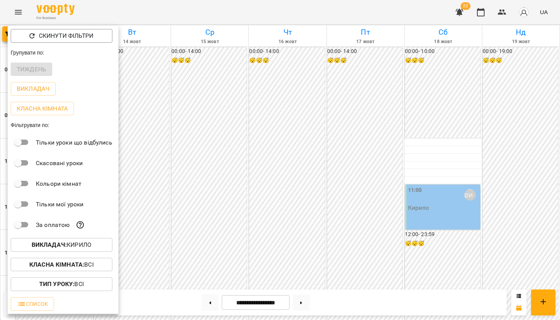
click at [245, 20] on div at bounding box center [280, 160] width 560 height 320
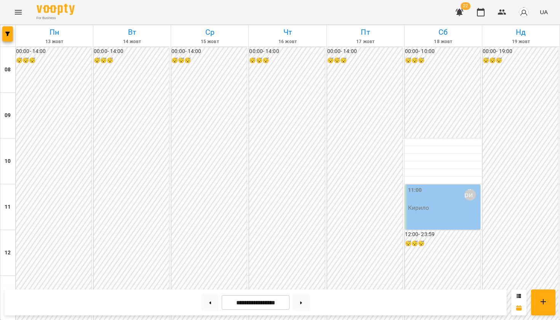
drag, startPoint x: 246, startPoint y: 136, endPoint x: 247, endPoint y: 88, distance: 48.4
click at [247, 88] on div "00:00 - 14:00 😴😴😴" at bounding box center [209, 184] width 75 height 274
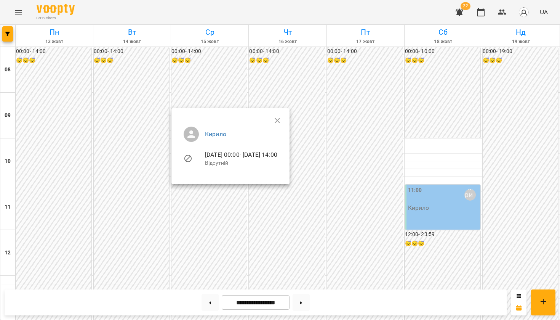
click at [289, 16] on div at bounding box center [280, 160] width 560 height 320
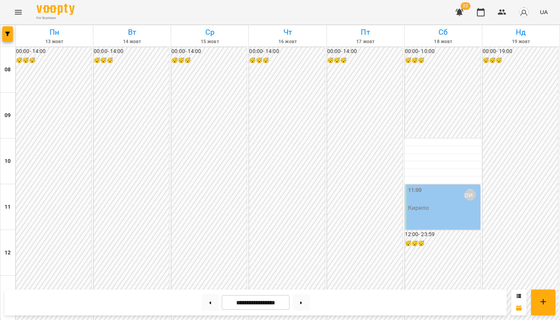
scroll to position [447, 0]
click at [302, 302] on icon at bounding box center [301, 302] width 2 height 3
click at [211, 301] on button at bounding box center [210, 302] width 17 height 17
click at [208, 301] on button at bounding box center [210, 302] width 17 height 17
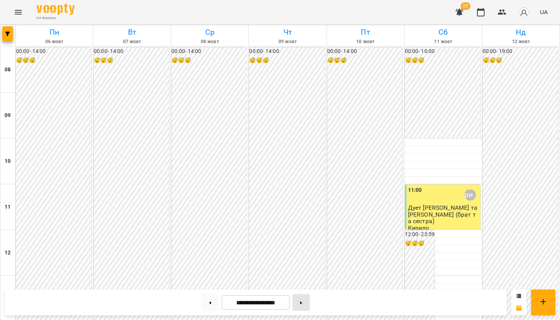
scroll to position [447, 0]
click at [302, 305] on button at bounding box center [301, 302] width 17 height 17
type input "**********"
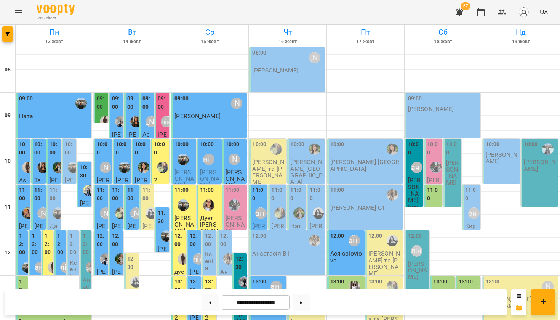
click at [23, 12] on button "Menu" at bounding box center [18, 12] width 18 height 18
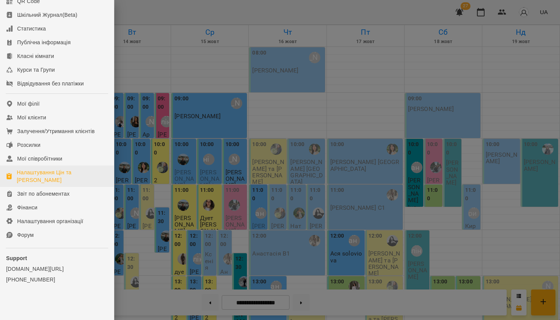
scroll to position [111, 0]
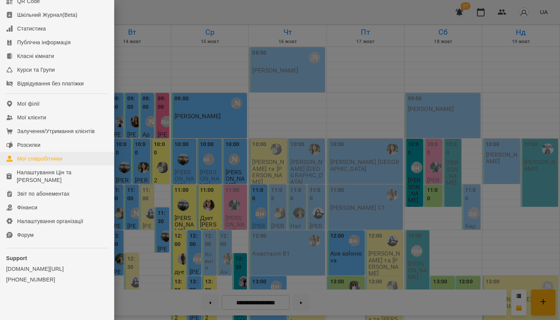
click at [48, 157] on div "Мої співробітники" at bounding box center [39, 159] width 45 height 8
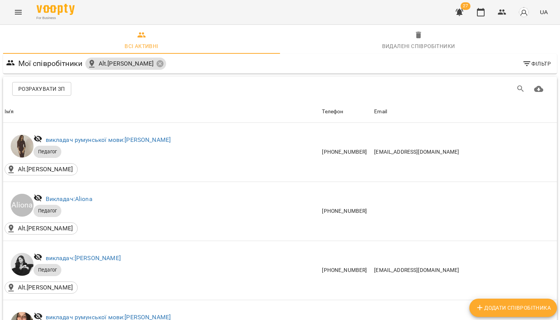
scroll to position [1969, 0]
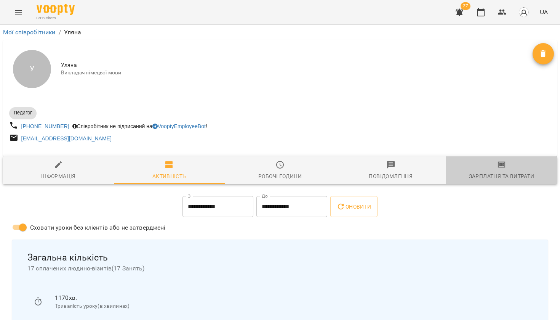
click at [500, 169] on icon "button" at bounding box center [502, 164] width 9 height 9
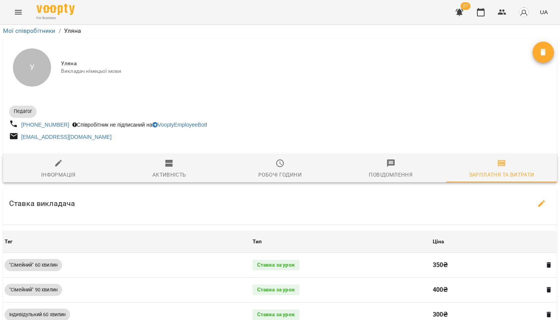
scroll to position [172, 0]
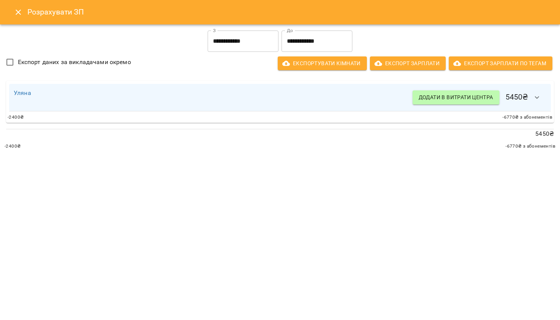
click at [310, 41] on input "**********" at bounding box center [317, 40] width 71 height 21
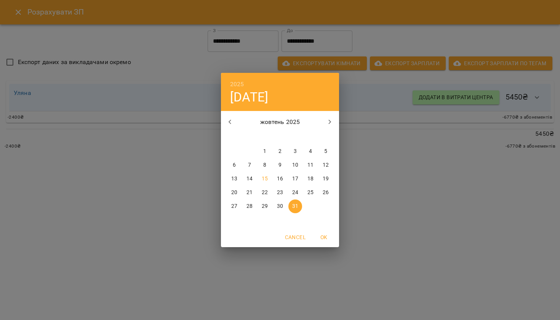
click at [269, 175] on span "15" at bounding box center [265, 179] width 14 height 8
type input "**********"
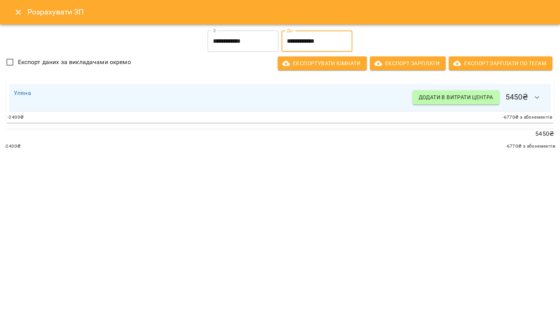
click at [540, 96] on icon "button" at bounding box center [537, 97] width 9 height 9
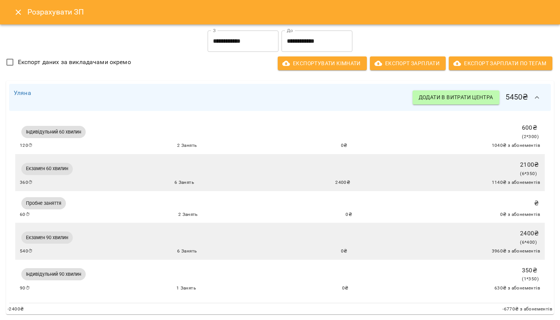
scroll to position [0, 0]
click at [19, 13] on icon "Close" at bounding box center [18, 12] width 5 height 5
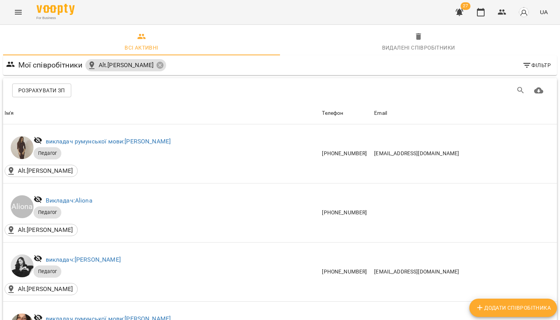
click at [85, 262] on link "викладач: Anastasia" at bounding box center [83, 259] width 75 height 7
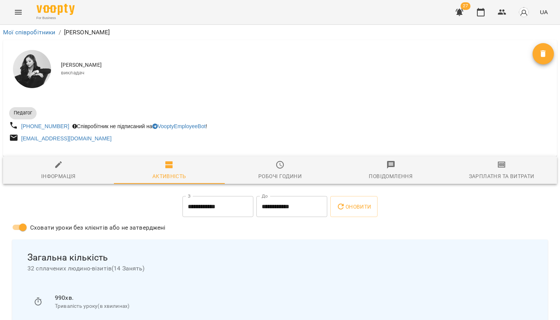
click at [506, 181] on div "Зарплатня та Витрати" at bounding box center [502, 176] width 66 height 9
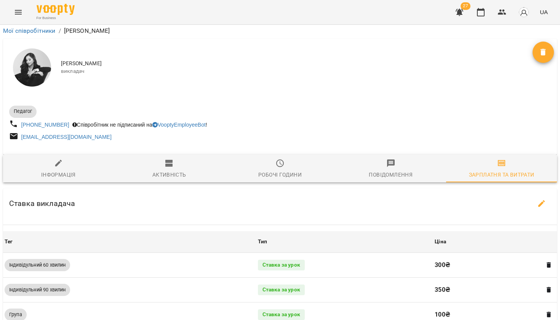
scroll to position [174, 0]
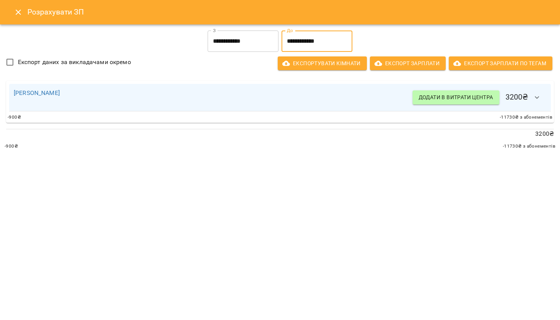
click at [302, 43] on input "**********" at bounding box center [317, 40] width 71 height 21
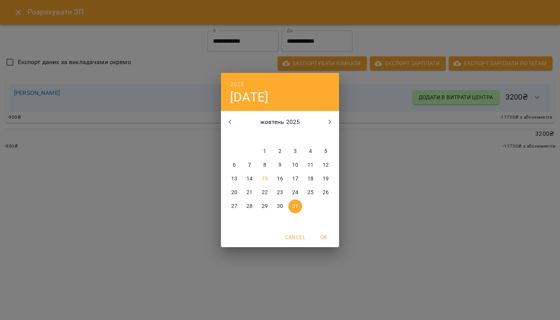
click at [265, 182] on p "15" at bounding box center [265, 179] width 6 height 8
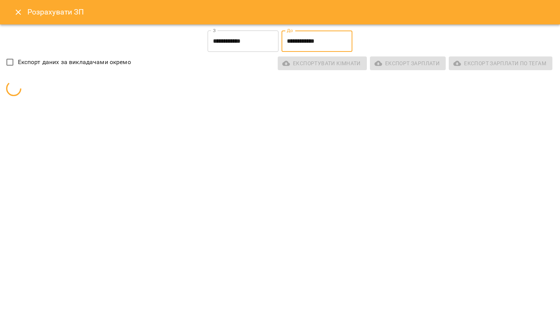
type input "**********"
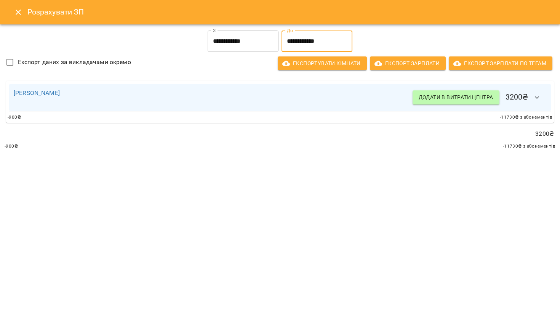
click at [537, 103] on button "button" at bounding box center [537, 97] width 18 height 18
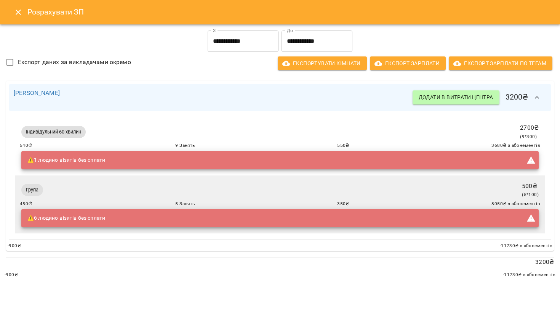
click at [21, 14] on icon "Close" at bounding box center [18, 12] width 9 height 9
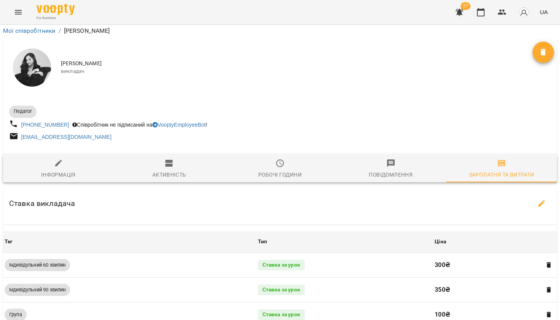
scroll to position [221, 0]
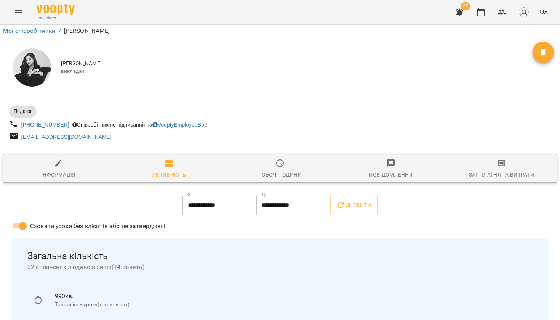
scroll to position [24, 0]
click at [500, 158] on button "Зарплатня та Витрати" at bounding box center [501, 168] width 111 height 27
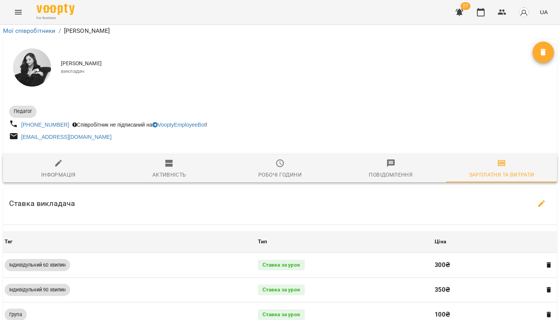
scroll to position [260, 0]
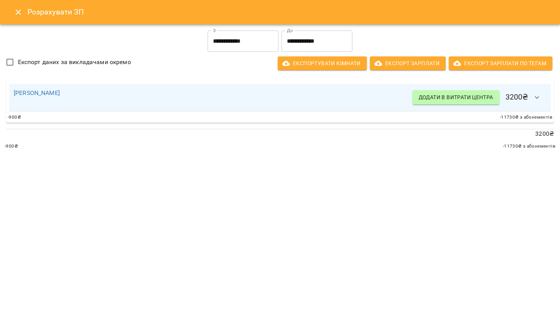
click at [21, 16] on icon "Close" at bounding box center [18, 12] width 9 height 9
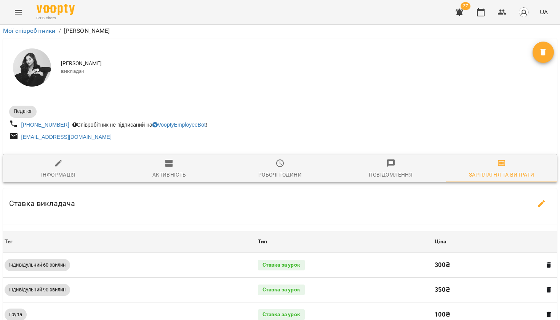
scroll to position [167, 0]
click at [542, 199] on icon "button" at bounding box center [542, 203] width 9 height 9
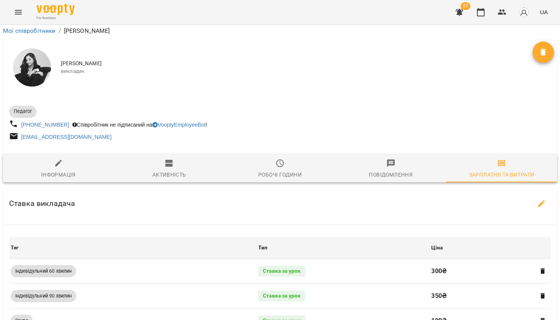
select select "*******"
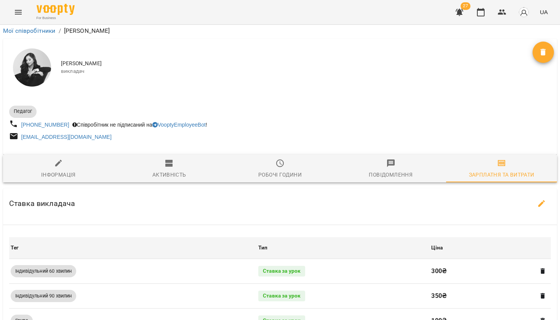
select select "*******"
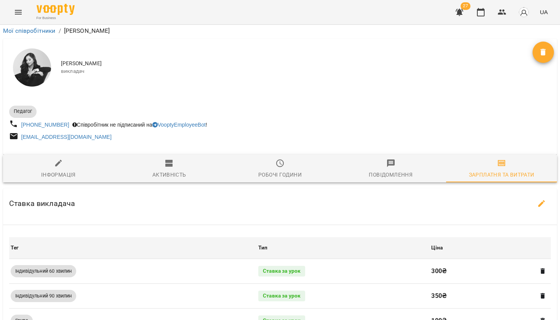
select select "*******"
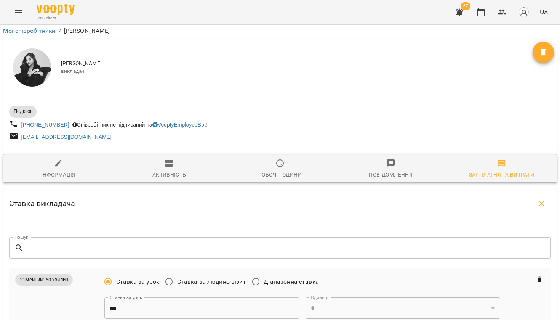
scroll to position [374, 0]
type input "***"
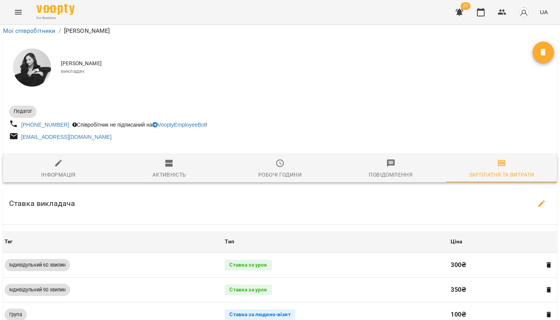
scroll to position [183, 0]
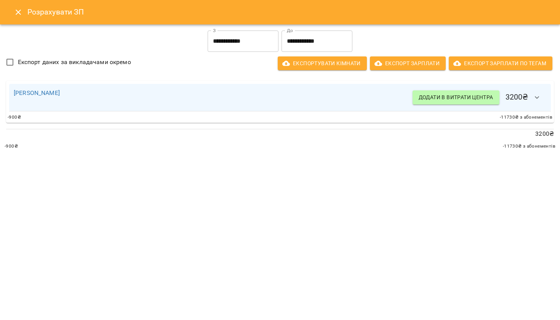
click at [299, 47] on input "**********" at bounding box center [317, 40] width 71 height 21
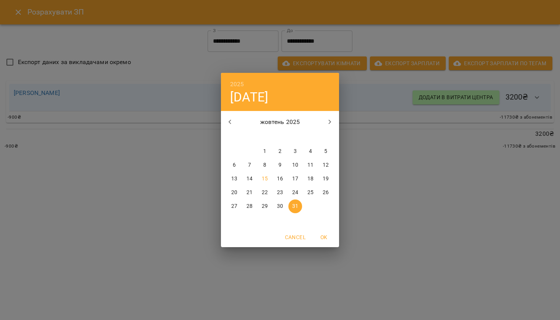
click at [263, 174] on button "15" at bounding box center [265, 179] width 14 height 14
type input "**********"
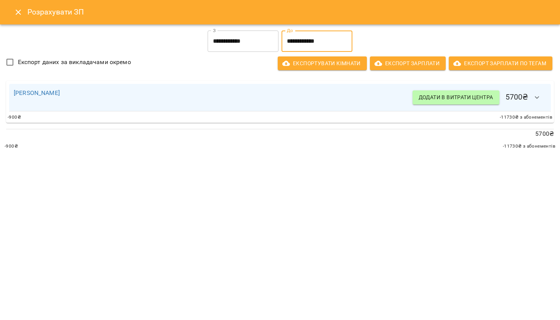
click at [531, 98] on button "button" at bounding box center [537, 97] width 18 height 18
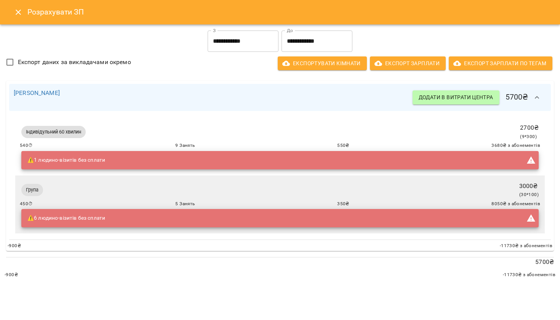
click at [16, 14] on icon "Close" at bounding box center [18, 12] width 5 height 5
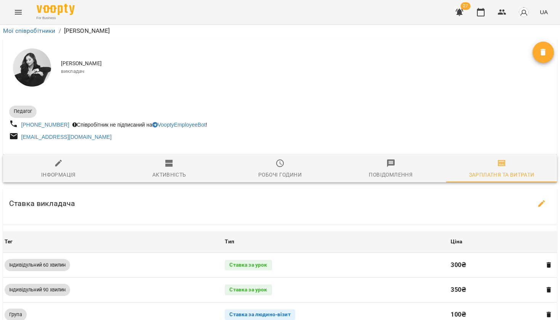
scroll to position [221, 0]
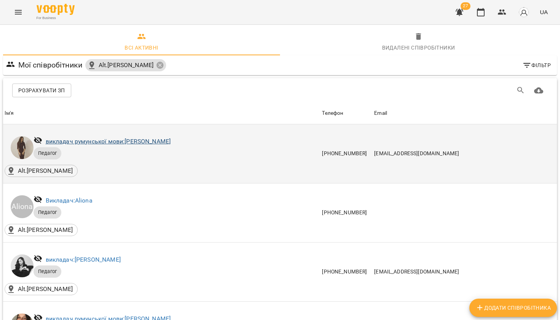
click at [81, 140] on link "викладач румунської мови: Adelina" at bounding box center [108, 141] width 125 height 7
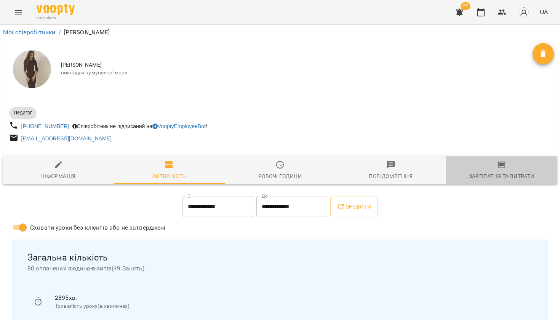
click at [500, 171] on span "Зарплатня та Витрати" at bounding box center [502, 170] width 102 height 21
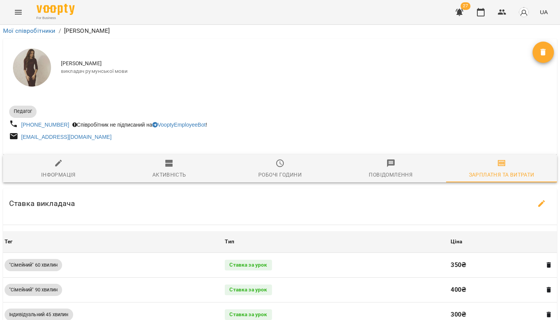
scroll to position [264, 0]
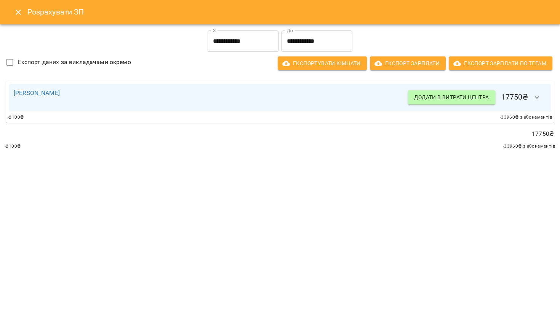
click at [300, 41] on input "**********" at bounding box center [317, 40] width 71 height 21
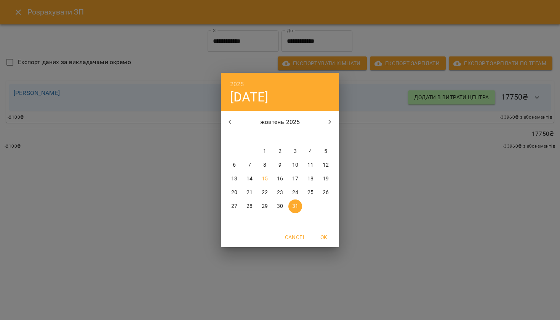
click at [268, 178] on p "15" at bounding box center [265, 179] width 6 height 8
type input "**********"
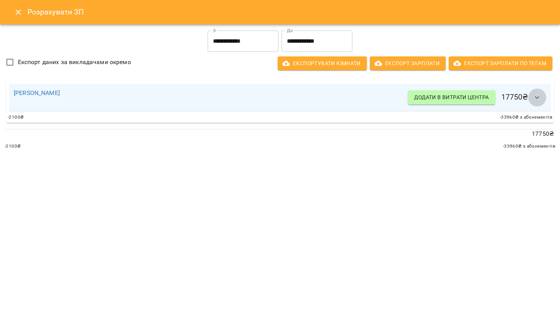
click at [541, 96] on icon "button" at bounding box center [537, 97] width 9 height 9
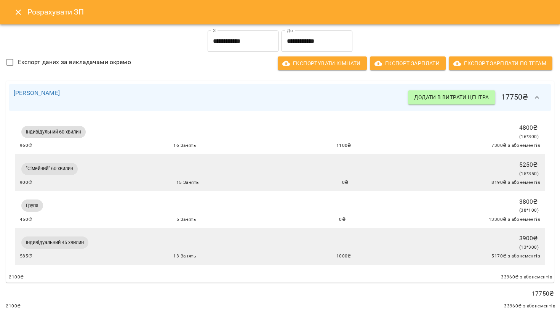
click at [18, 10] on icon "Close" at bounding box center [18, 12] width 9 height 9
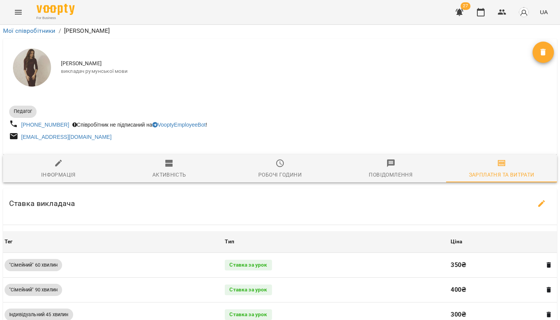
scroll to position [169, 0]
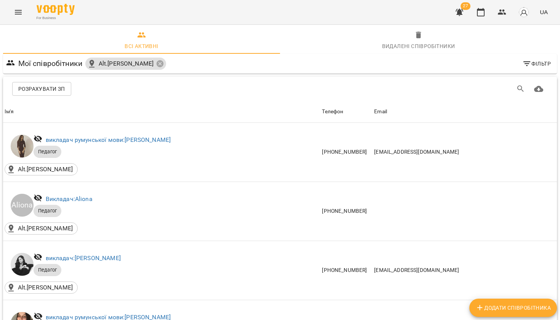
scroll to position [1938, 0]
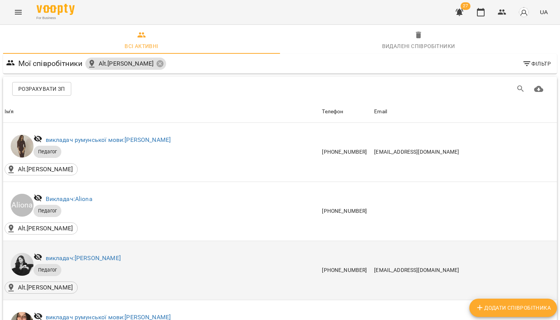
scroll to position [109, 1]
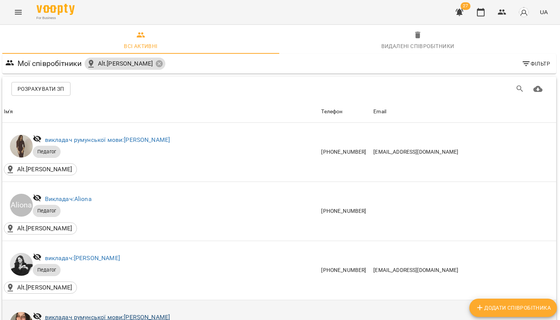
click at [104, 313] on link "викладач румунської мови: Elena Mitrik" at bounding box center [107, 316] width 125 height 7
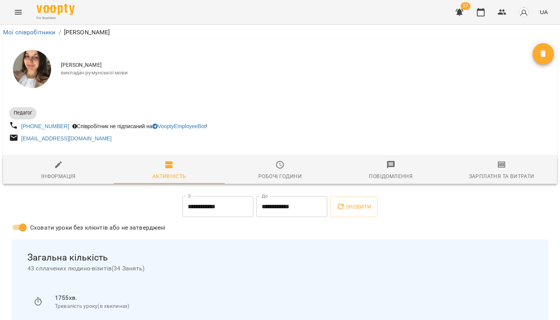
click at [502, 169] on icon "button" at bounding box center [502, 164] width 9 height 9
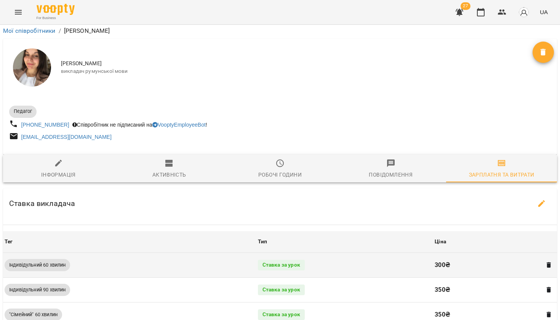
scroll to position [236, 0]
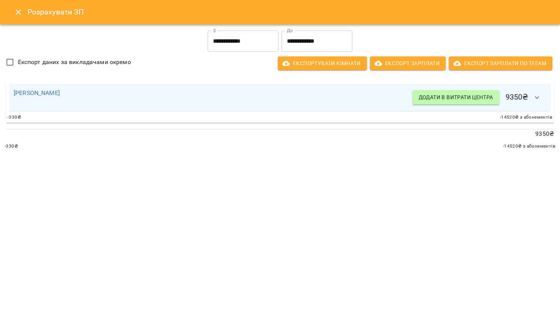
click at [323, 41] on input "**********" at bounding box center [317, 40] width 71 height 21
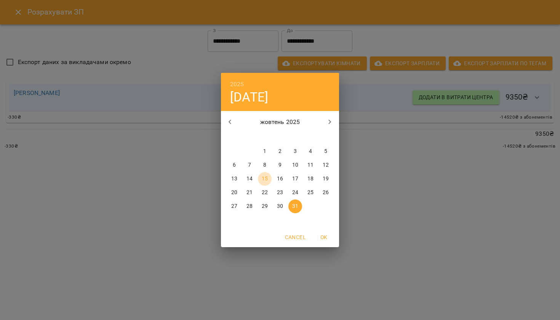
click at [266, 180] on p "15" at bounding box center [265, 179] width 6 height 8
type input "**********"
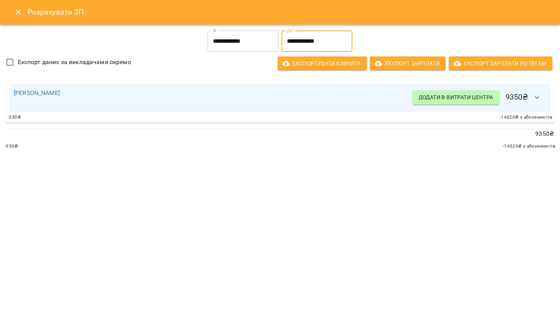
click at [538, 97] on icon "button" at bounding box center [537, 97] width 9 height 9
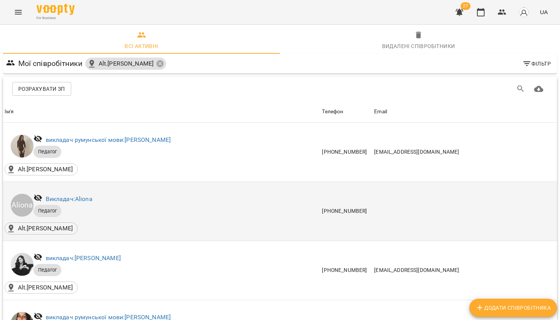
scroll to position [197, 0]
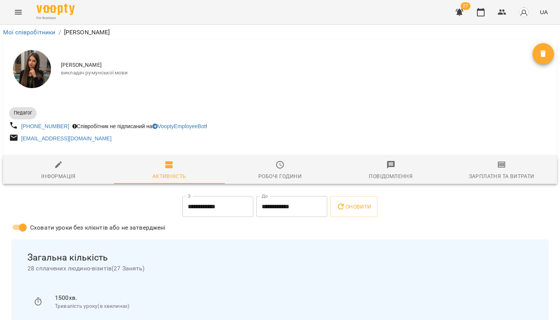
click at [501, 169] on icon "button" at bounding box center [502, 164] width 9 height 9
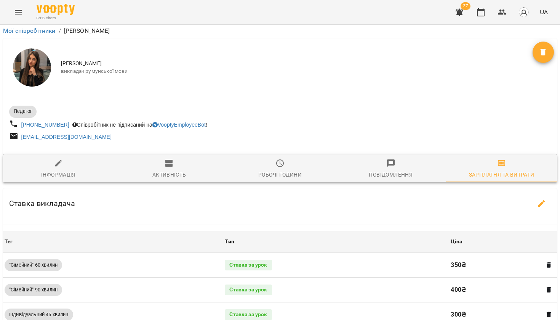
scroll to position [293, 0]
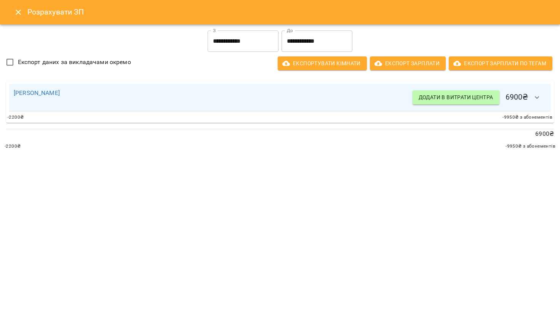
click at [309, 37] on input "**********" at bounding box center [317, 40] width 71 height 21
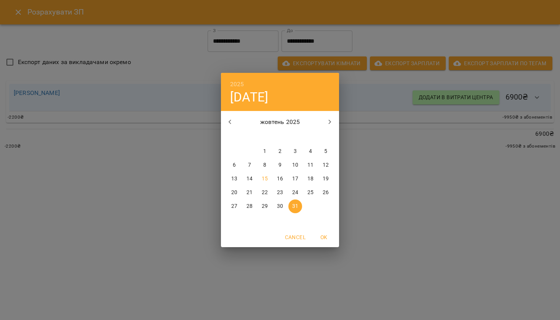
click at [270, 180] on span "15" at bounding box center [265, 179] width 14 height 8
type input "**********"
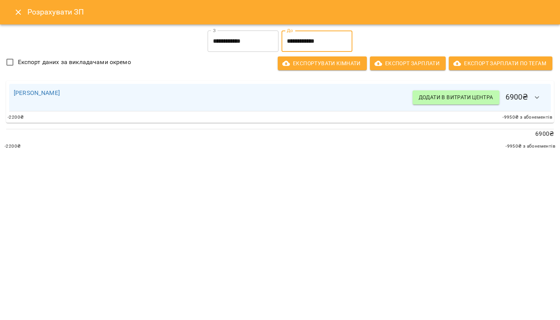
click at [538, 98] on icon "button" at bounding box center [537, 97] width 9 height 9
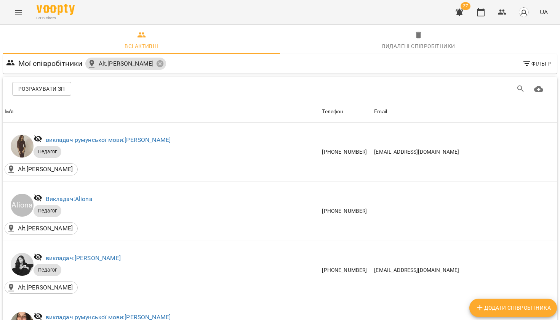
scroll to position [623, 0]
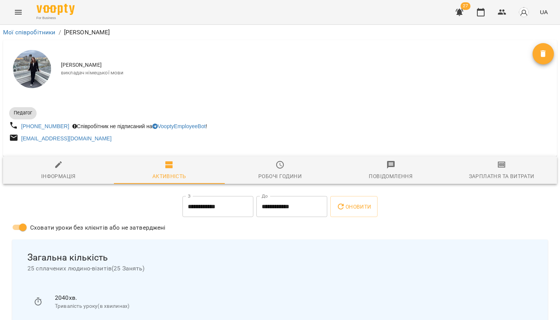
click at [503, 176] on div "Зарплатня та Витрати" at bounding box center [502, 176] width 66 height 9
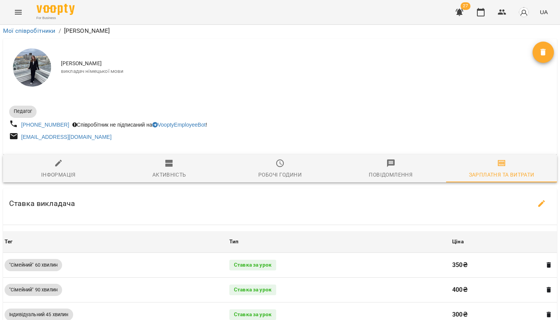
scroll to position [126, 0]
click at [540, 200] on icon "button" at bounding box center [542, 203] width 7 height 7
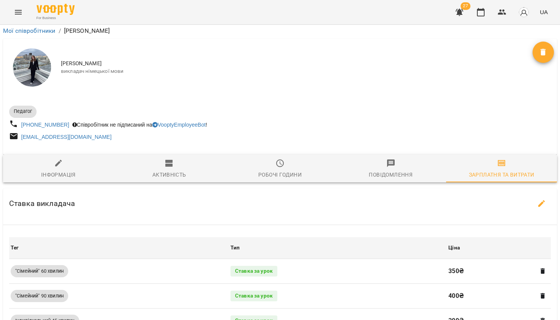
select select "*******"
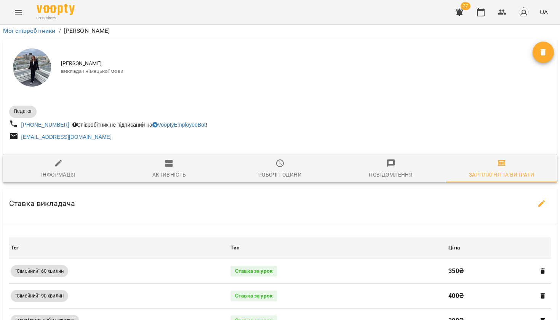
select select "*******"
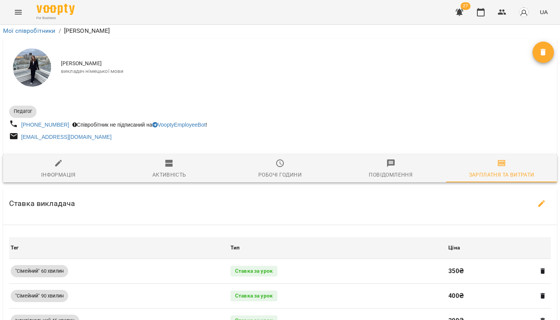
select select "*******"
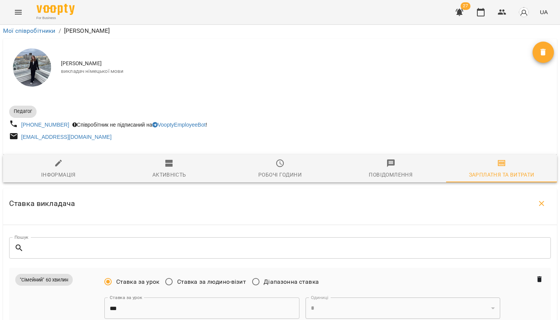
scroll to position [356, 0]
type input "*"
type input "***"
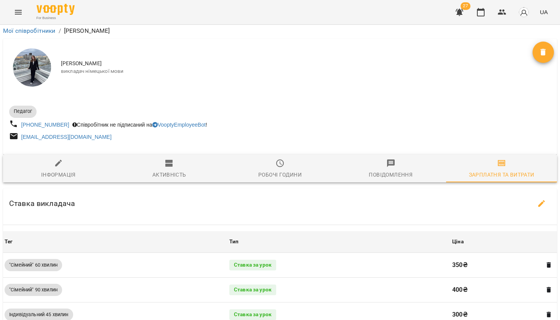
scroll to position [273, 0]
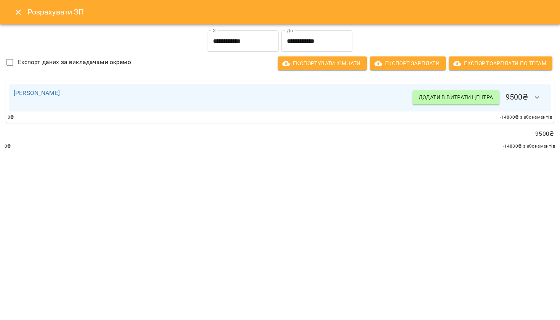
click at [297, 47] on input "**********" at bounding box center [317, 40] width 71 height 21
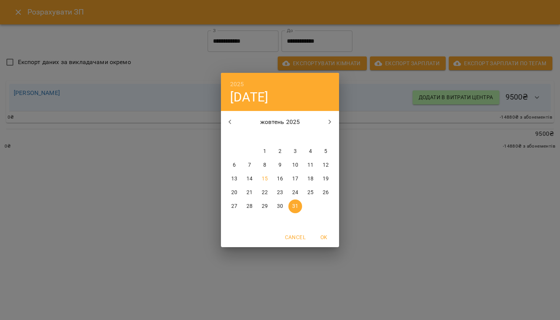
click at [268, 180] on span "15" at bounding box center [265, 179] width 14 height 8
type input "**********"
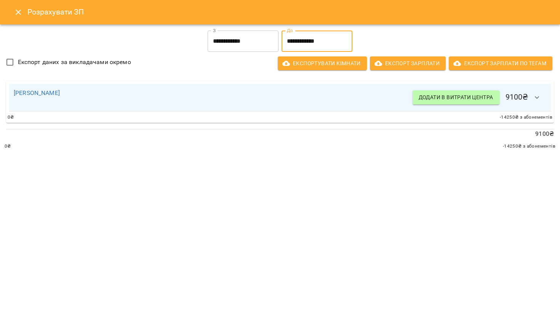
click at [543, 99] on button "button" at bounding box center [537, 97] width 18 height 18
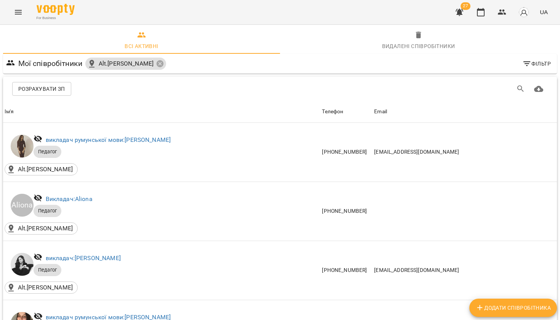
scroll to position [638, 0]
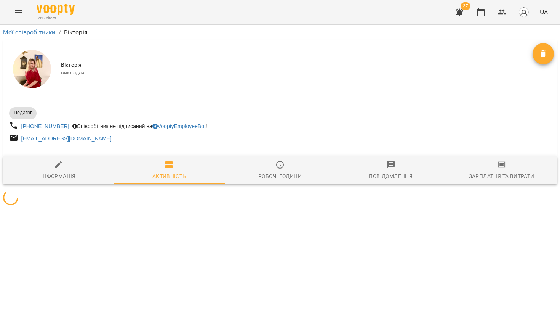
click at [507, 178] on div "Зарплатня та Витрати" at bounding box center [502, 176] width 66 height 9
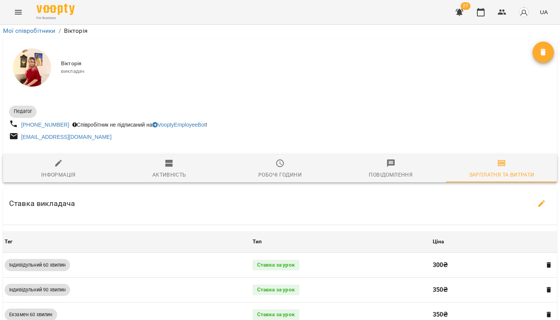
scroll to position [159, 0]
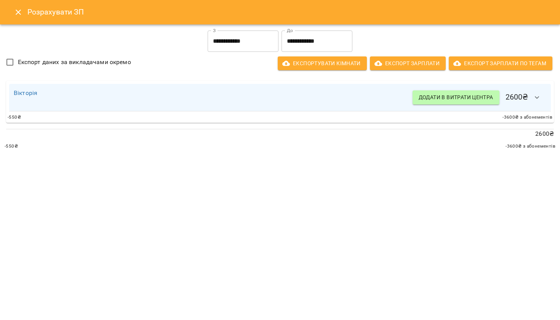
click at [301, 42] on input "**********" at bounding box center [317, 40] width 71 height 21
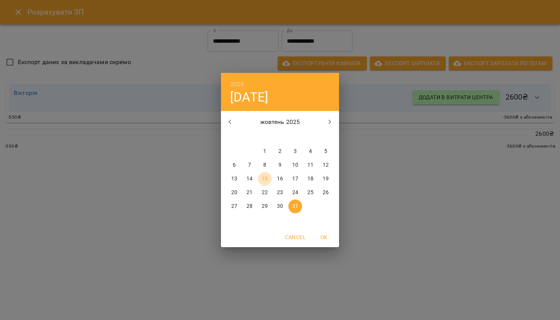
click at [263, 180] on p "15" at bounding box center [265, 179] width 6 height 8
type input "**********"
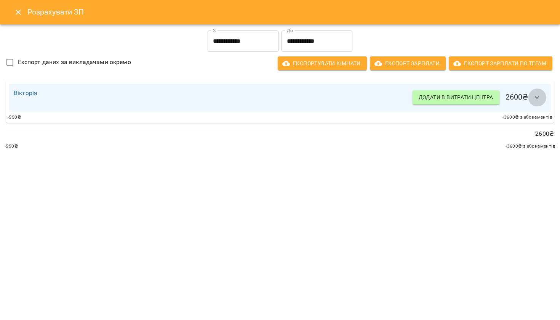
click at [539, 98] on icon "button" at bounding box center [537, 97] width 5 height 3
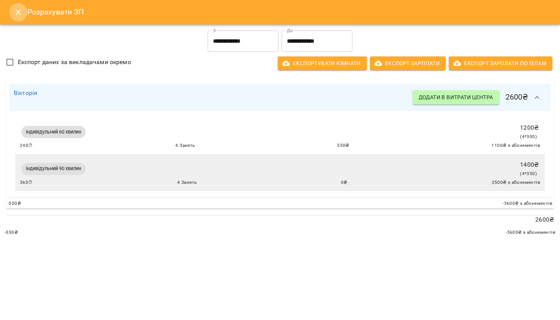
click at [20, 14] on icon "Close" at bounding box center [18, 12] width 5 height 5
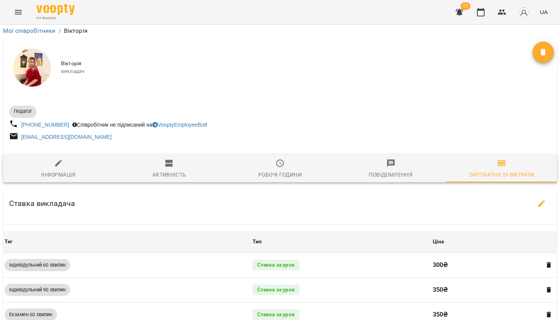
scroll to position [172, 0]
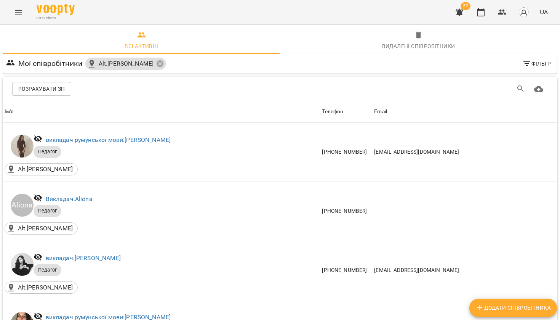
scroll to position [755, 0]
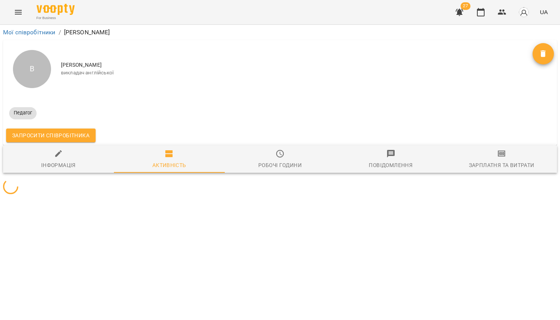
click at [499, 149] on icon "button" at bounding box center [502, 153] width 9 height 9
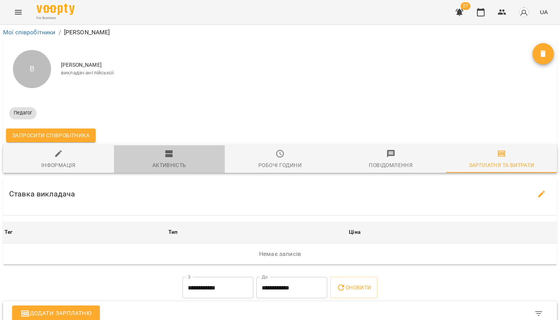
click at [170, 163] on div "Активність" at bounding box center [169, 164] width 34 height 9
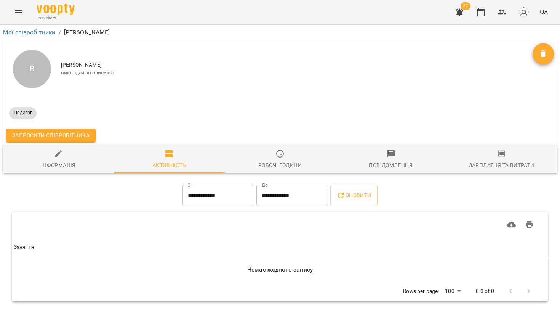
scroll to position [0, 1]
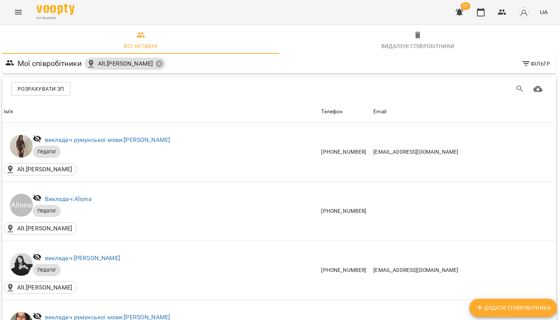
scroll to position [402, 1]
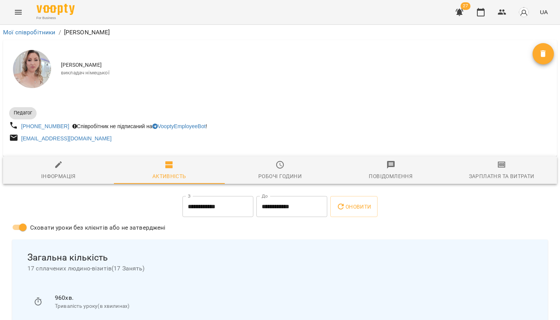
click at [522, 160] on button "Зарплатня та Витрати" at bounding box center [501, 169] width 111 height 27
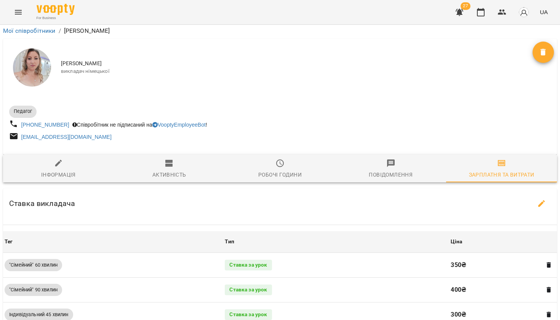
scroll to position [125, 0]
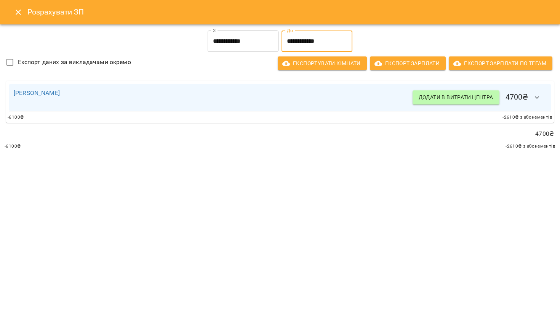
click at [316, 41] on input "**********" at bounding box center [317, 40] width 71 height 21
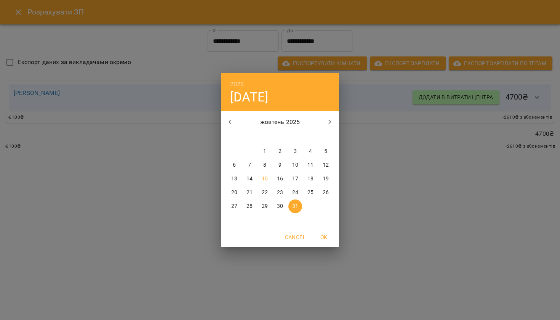
click at [266, 178] on p "15" at bounding box center [265, 179] width 6 height 8
type input "**********"
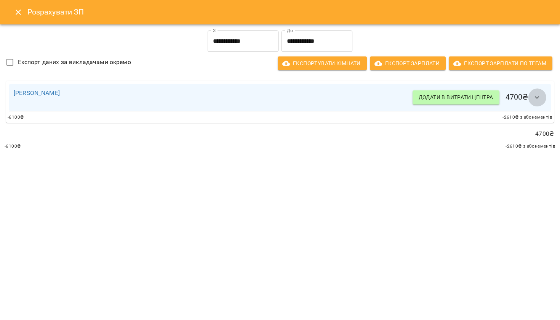
click at [542, 93] on button "button" at bounding box center [537, 97] width 18 height 18
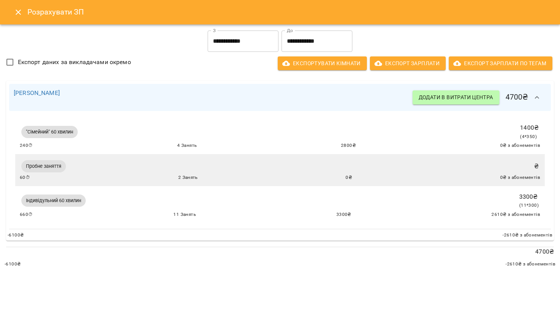
click at [20, 11] on icon "Close" at bounding box center [18, 12] width 9 height 9
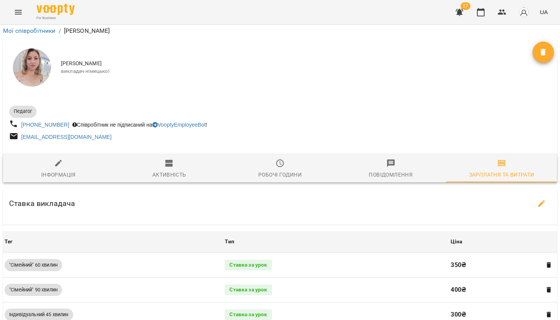
scroll to position [221, 0]
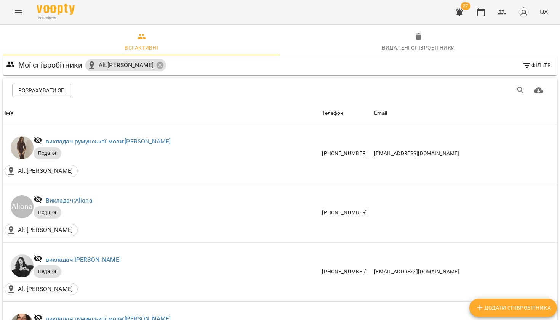
click at [9, 8] on div "For Business 27 UA" at bounding box center [280, 12] width 560 height 24
click at [20, 11] on icon "Menu" at bounding box center [18, 12] width 9 height 9
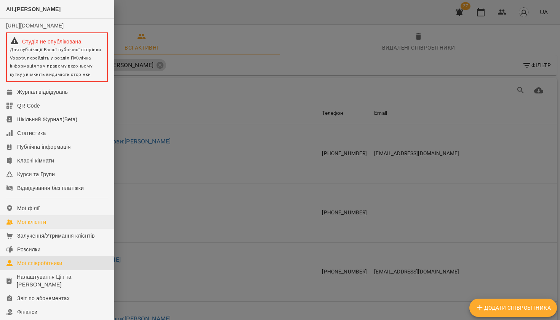
click at [45, 229] on link "Мої клієнти" at bounding box center [57, 222] width 114 height 14
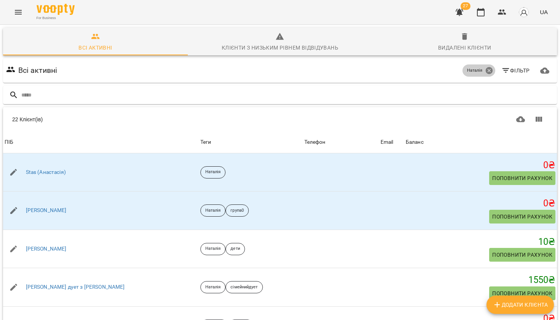
click at [490, 71] on icon at bounding box center [489, 70] width 7 height 7
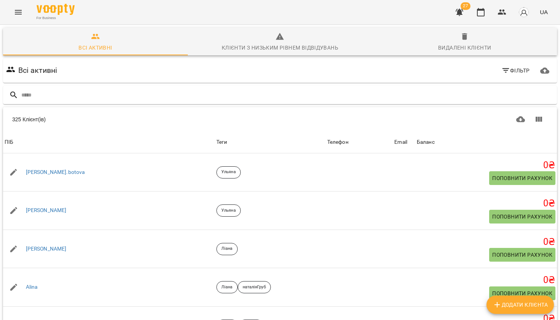
click at [508, 71] on icon "button" at bounding box center [506, 70] width 9 height 9
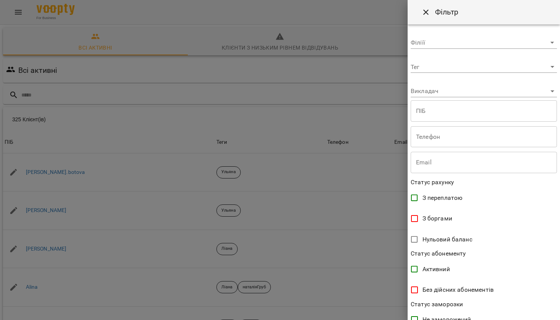
click at [487, 66] on body "For Business 27 UA Всі активні Клієнти з низьким рівнем відвідувань Видалені кл…" at bounding box center [280, 198] width 560 height 397
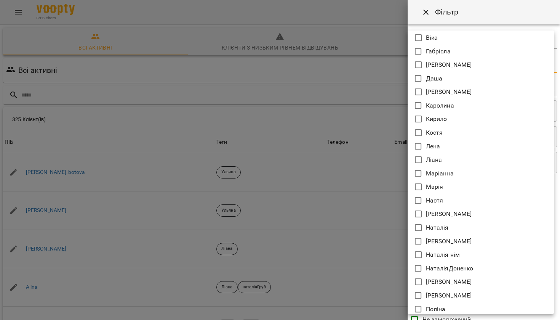
scroll to position [162, 0]
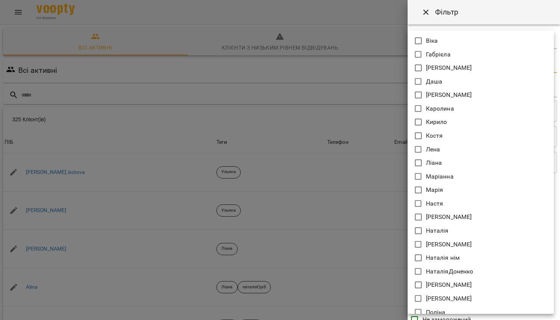
click at [446, 69] on li "[PERSON_NAME]" at bounding box center [481, 68] width 146 height 14
type input "****"
click at [488, 20] on div at bounding box center [280, 160] width 560 height 320
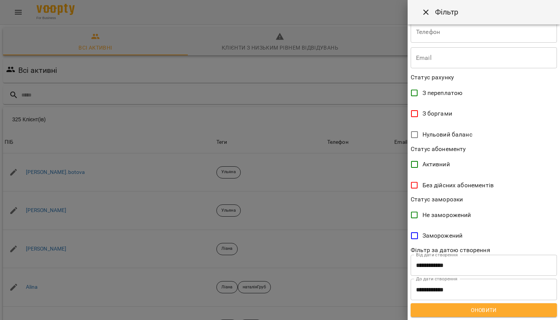
scroll to position [109, 0]
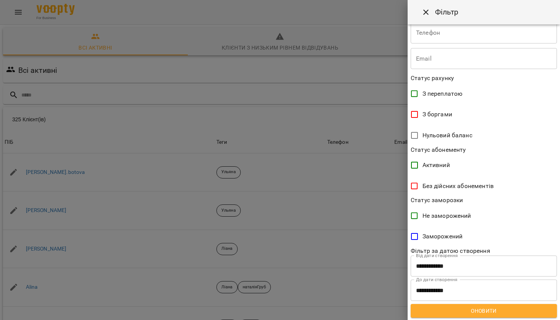
click at [481, 308] on span "Оновити" at bounding box center [484, 310] width 134 height 9
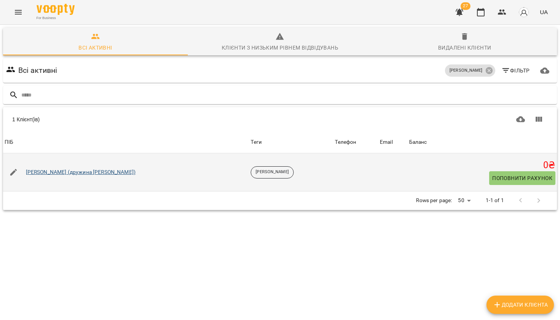
click at [102, 170] on link "Влад (дружина Ирина Борисова)" at bounding box center [81, 173] width 110 height 8
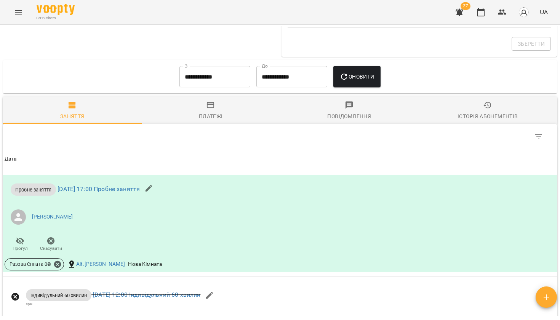
scroll to position [402, 0]
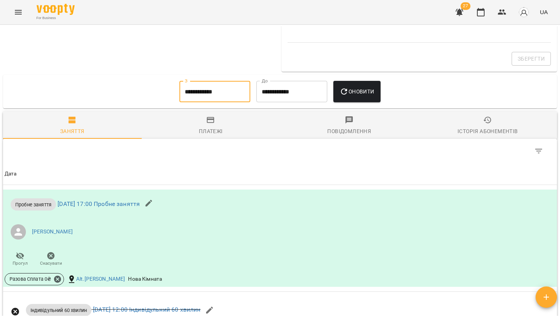
click at [219, 87] on input "**********" at bounding box center [215, 91] width 71 height 21
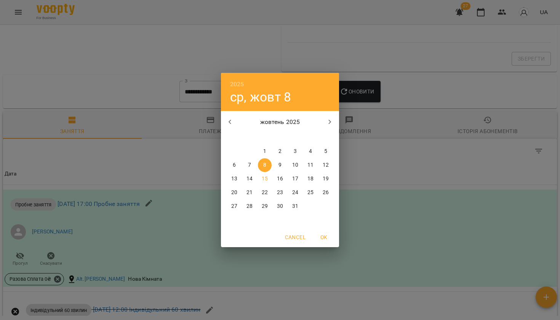
click at [232, 126] on icon "button" at bounding box center [230, 121] width 9 height 9
click at [236, 150] on span "1" at bounding box center [235, 152] width 14 height 8
type input "**********"
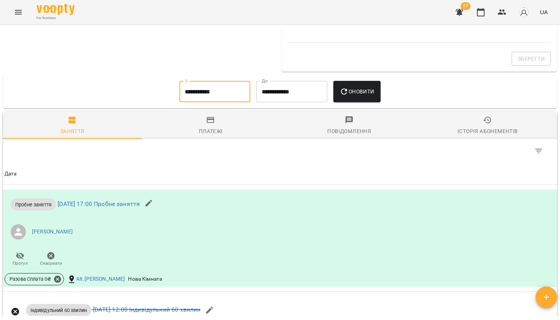
click at [363, 98] on button "Оновити" at bounding box center [357, 91] width 47 height 21
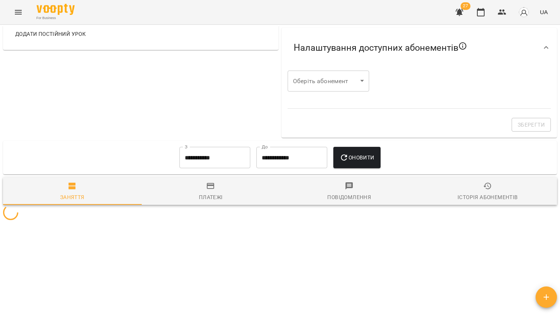
scroll to position [336, 0]
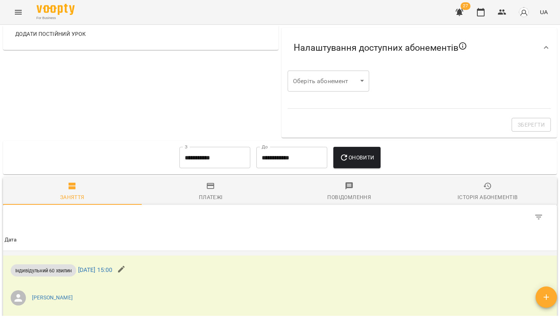
click at [126, 269] on icon "button" at bounding box center [121, 269] width 9 height 9
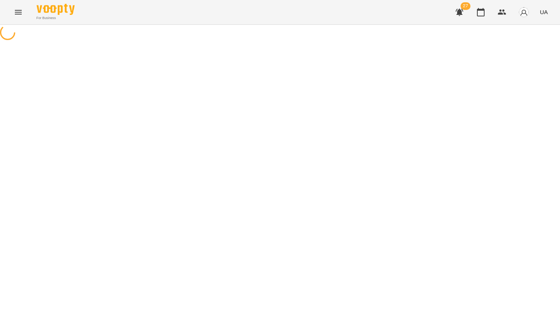
select select "**********"
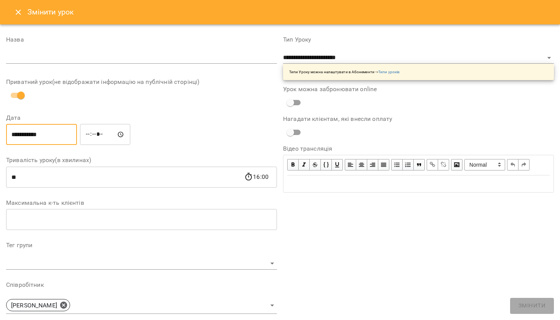
click at [41, 135] on input "**********" at bounding box center [41, 134] width 71 height 21
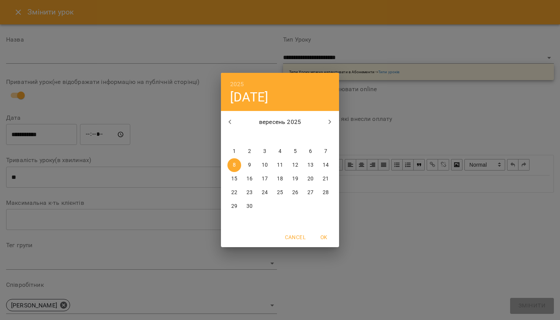
click at [324, 121] on button "button" at bounding box center [330, 122] width 18 height 18
click at [238, 178] on span "13" at bounding box center [235, 179] width 14 height 8
type input "**********"
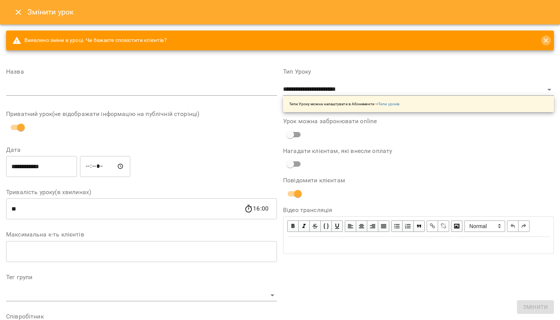
click at [544, 41] on icon "close" at bounding box center [546, 41] width 8 height 8
click at [548, 39] on icon "close" at bounding box center [546, 41] width 8 height 8
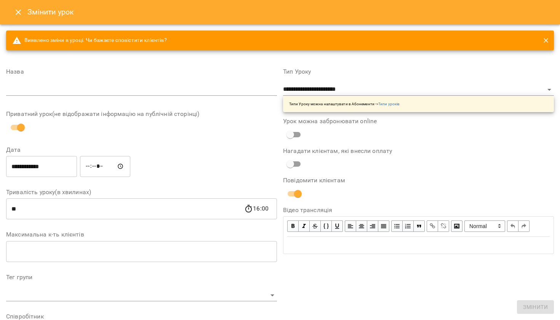
click at [147, 43] on span "Виявлено зміни в уроці. Чи бажаєте сповістити клієнтів?" at bounding box center [89, 40] width 155 height 9
click at [147, 42] on span "Виявлено зміни в уроці. Чи бажаєте сповістити клієнтів?" at bounding box center [89, 40] width 155 height 9
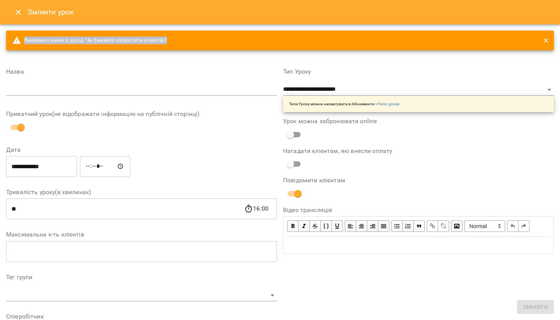
click at [147, 42] on span "Виявлено зміни в уроці. Чи бажаєте сповістити клієнтів?" at bounding box center [89, 40] width 155 height 9
click at [512, 82] on div "**********" at bounding box center [418, 90] width 271 height 43
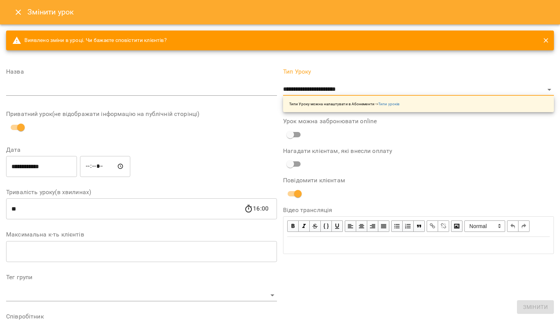
click at [549, 43] on icon "close" at bounding box center [546, 41] width 8 height 8
click at [21, 16] on icon "Close" at bounding box center [18, 12] width 9 height 9
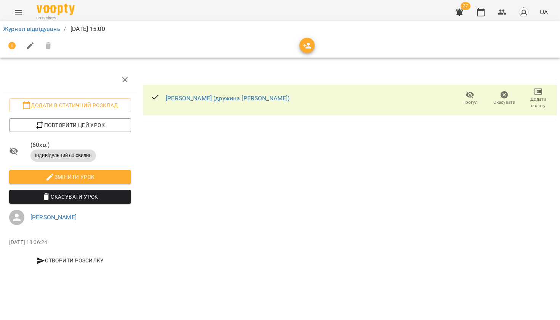
click at [106, 179] on span "Змінити урок" at bounding box center [70, 176] width 110 height 9
select select "**********"
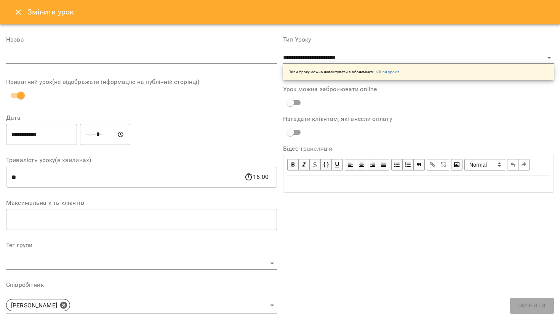
click at [45, 128] on input "**********" at bounding box center [41, 134] width 71 height 21
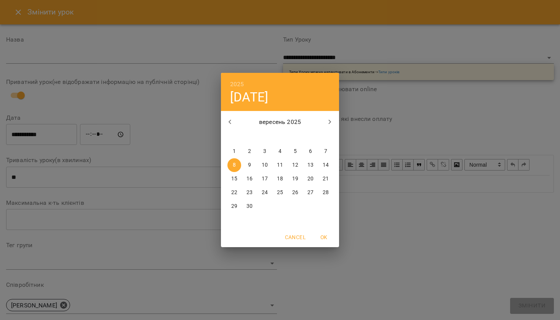
click at [327, 120] on icon "button" at bounding box center [330, 121] width 9 height 9
click at [236, 174] on button "13" at bounding box center [235, 179] width 14 height 14
type input "**********"
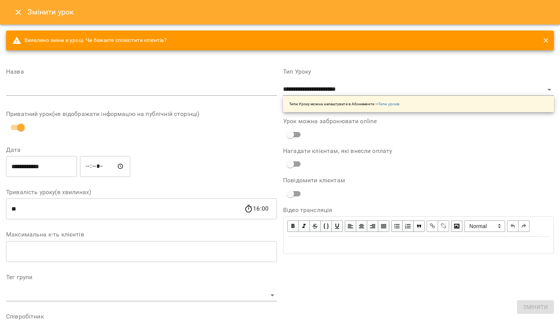
click at [547, 309] on div "**********" at bounding box center [418, 285] width 277 height 453
click at [546, 308] on div "**********" at bounding box center [418, 285] width 277 height 453
click at [17, 14] on icon "Close" at bounding box center [18, 12] width 5 height 5
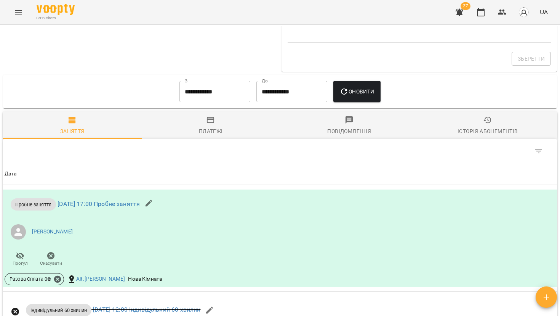
scroll to position [382, 0]
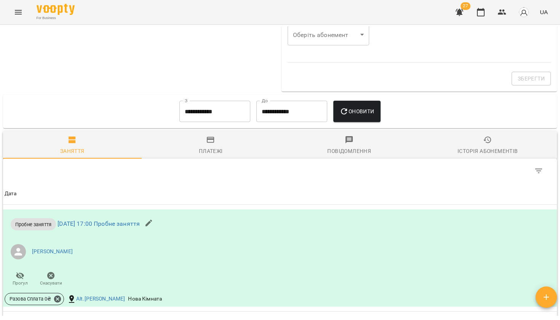
click at [217, 114] on input "**********" at bounding box center [215, 111] width 71 height 21
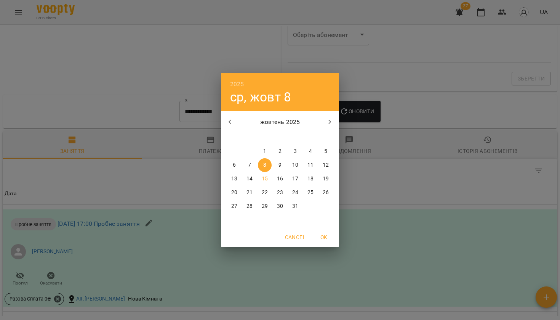
click at [230, 116] on button "button" at bounding box center [230, 122] width 18 height 18
click at [232, 152] on span "1" at bounding box center [235, 152] width 14 height 8
type input "**********"
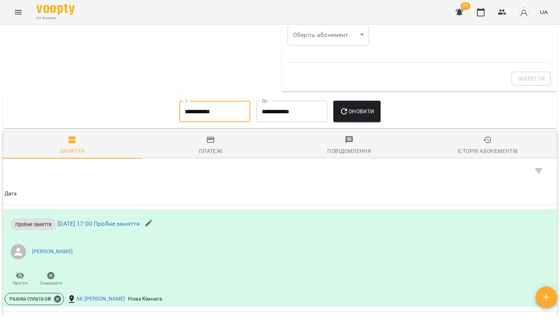
click at [366, 114] on span "Оновити" at bounding box center [357, 111] width 35 height 9
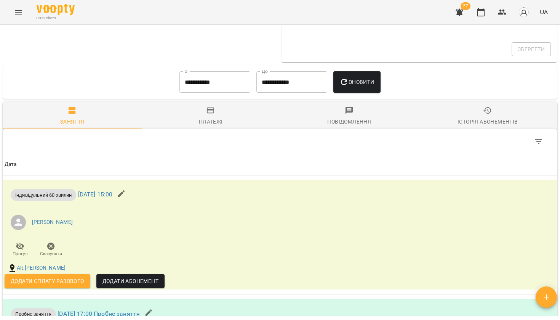
scroll to position [413, 0]
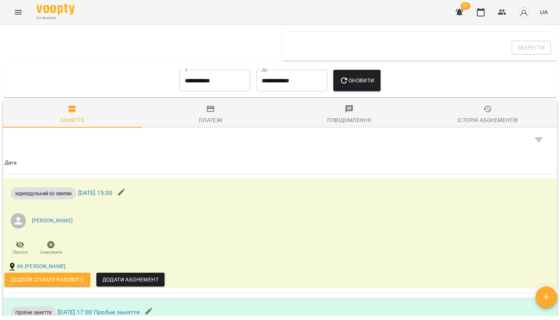
click at [546, 300] on icon "button" at bounding box center [546, 296] width 9 height 9
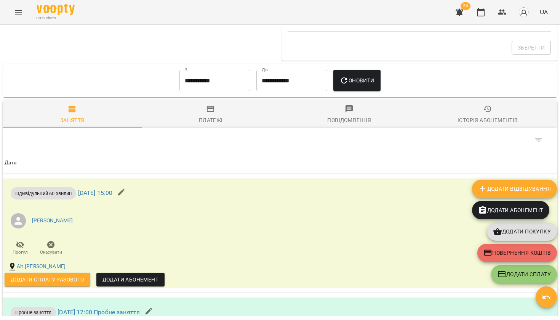
click at [489, 189] on span "Додати Відвідування" at bounding box center [514, 188] width 73 height 9
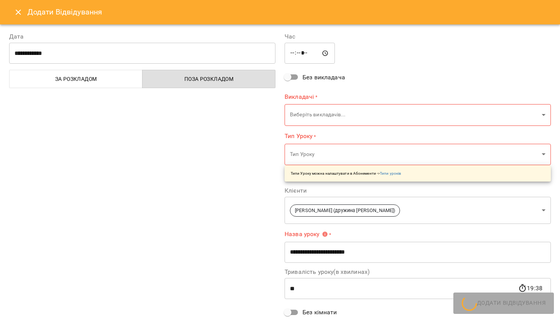
type input "**********"
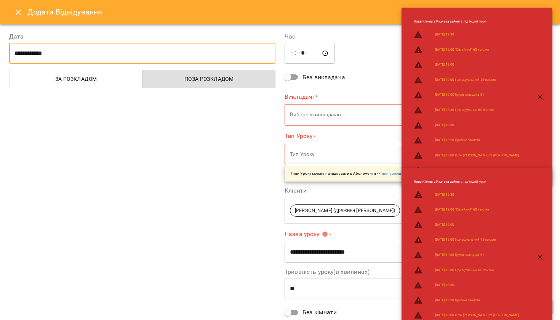
click at [169, 54] on input "**********" at bounding box center [142, 53] width 266 height 21
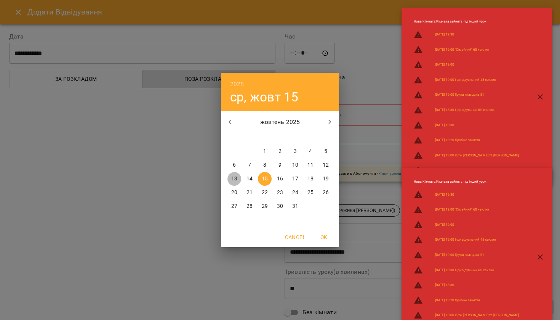
click at [232, 175] on p "13" at bounding box center [234, 179] width 6 height 8
type input "**********"
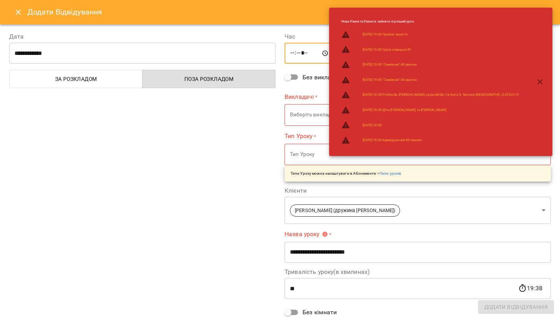
click at [292, 55] on input "*****" at bounding box center [310, 53] width 50 height 21
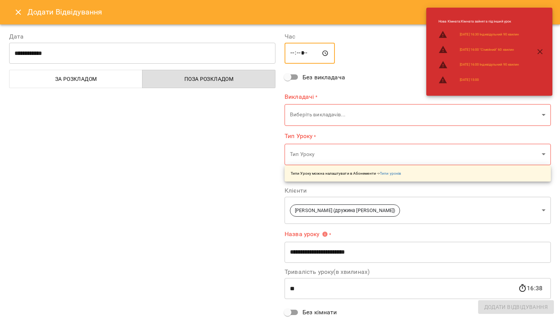
click at [301, 54] on input "*****" at bounding box center [310, 53] width 50 height 21
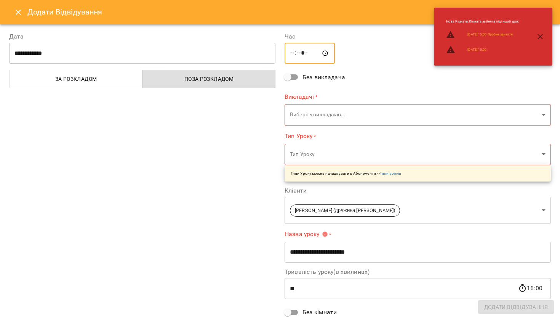
type input "*****"
click at [305, 119] on body "For Business 24 UA Мої клієнти / Влад (дружина Ирина Борисова) Влад (дружина Ир…" at bounding box center [280, 172] width 560 height 345
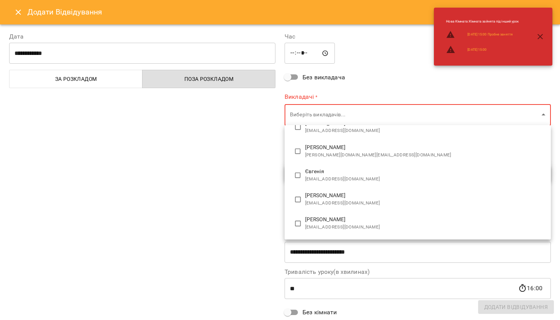
scroll to position [155, 0]
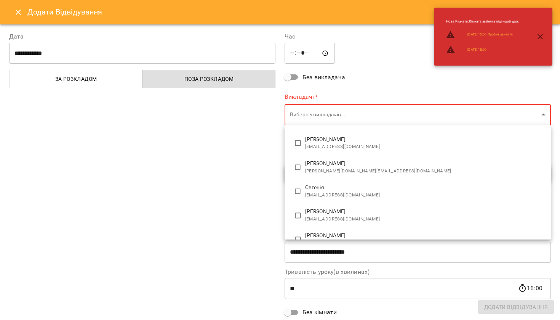
click at [313, 143] on span "lanavynarska@gmail.com" at bounding box center [425, 147] width 240 height 8
type input "**********"
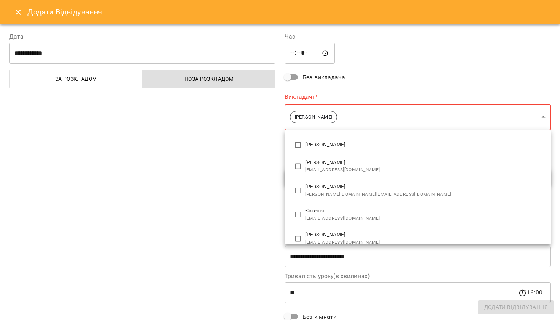
click at [268, 151] on div at bounding box center [280, 160] width 560 height 320
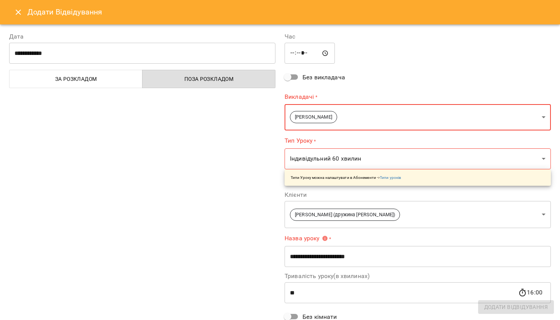
click at [321, 158] on body "For Business 24 UA Мої клієнти / Влад (дружина Ирина Борисова) Влад (дружина Ир…" at bounding box center [280, 172] width 560 height 345
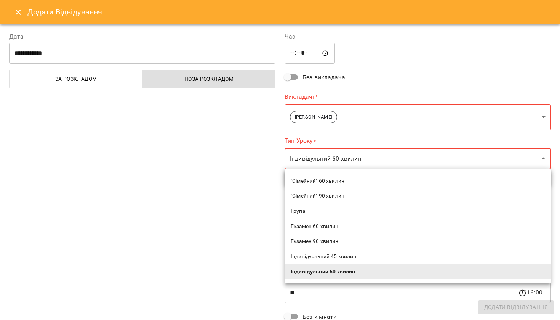
scroll to position [48, 0]
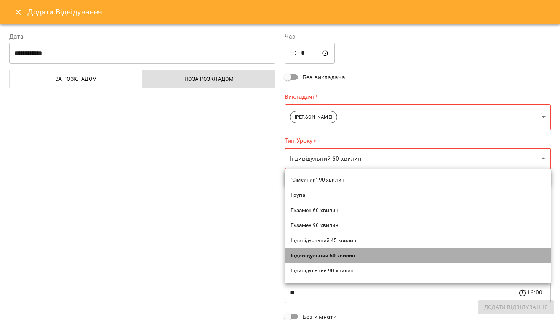
click at [329, 250] on li "Індивідульний 60 хвилин" at bounding box center [418, 255] width 266 height 15
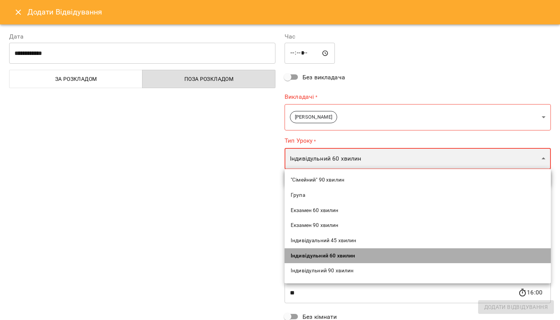
type input "**********"
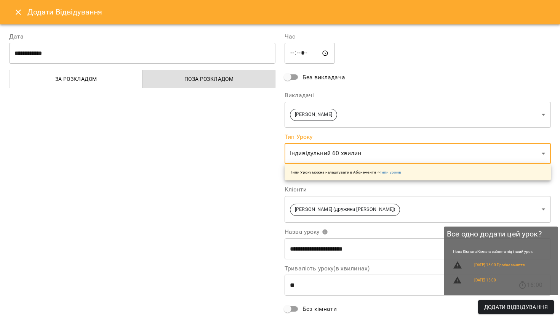
click at [499, 308] on span "Додати Відвідування" at bounding box center [517, 306] width 64 height 9
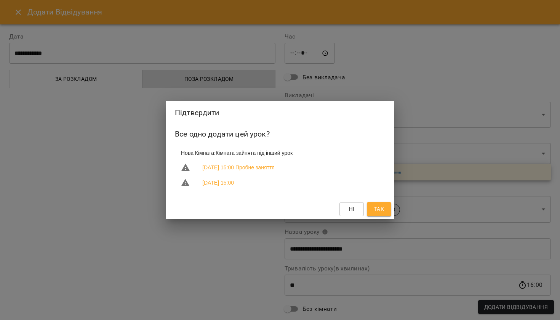
click at [385, 210] on span "Так" at bounding box center [379, 208] width 12 height 9
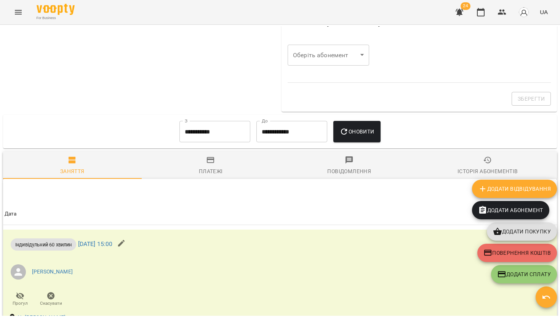
scroll to position [417, 0]
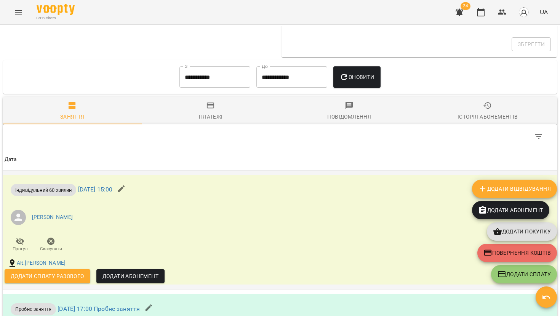
click at [52, 248] on span "Скасувати" at bounding box center [51, 249] width 22 height 6
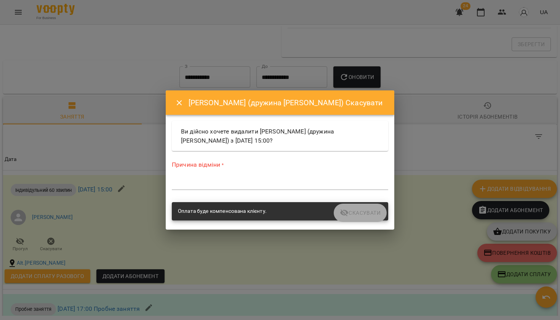
click at [215, 183] on textarea at bounding box center [280, 183] width 217 height 7
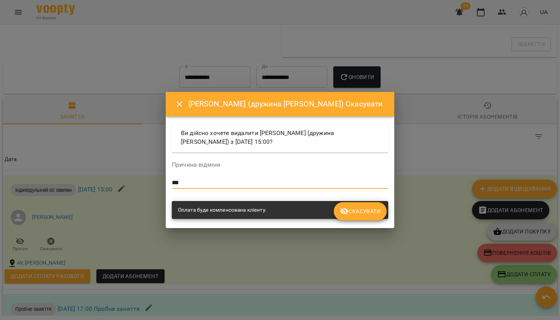
type textarea "***"
click at [343, 212] on icon "submit" at bounding box center [344, 211] width 9 height 9
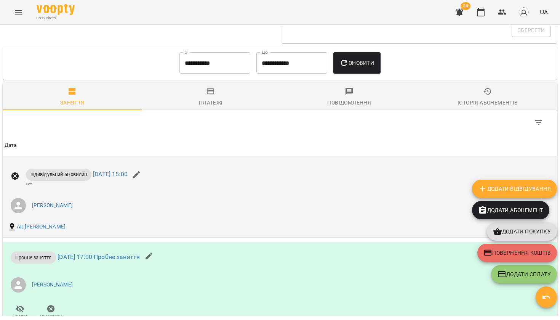
scroll to position [420, 0]
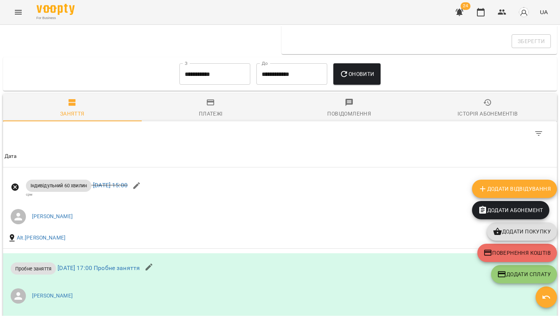
click at [17, 16] on icon "Menu" at bounding box center [18, 12] width 9 height 9
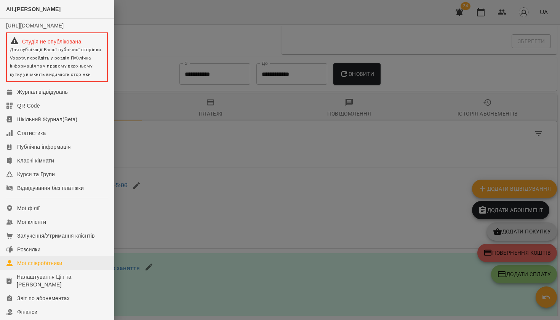
click at [47, 267] on div "Мої співробітники" at bounding box center [39, 263] width 45 height 8
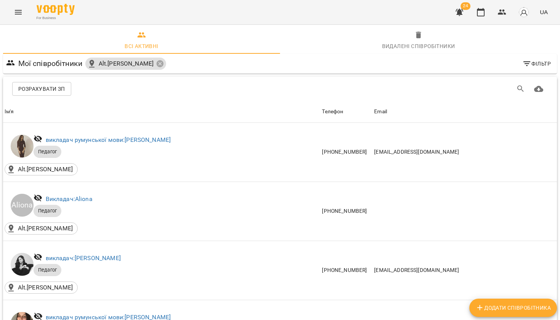
scroll to position [823, 0]
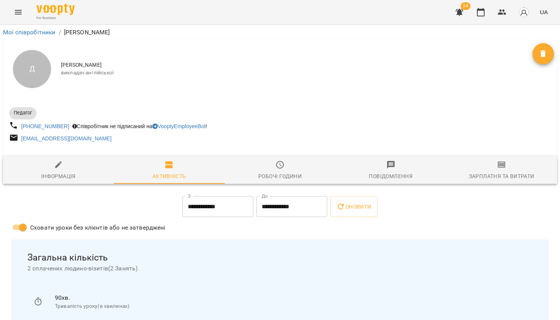
click at [522, 178] on div "Зарплатня та Витрати" at bounding box center [502, 176] width 66 height 9
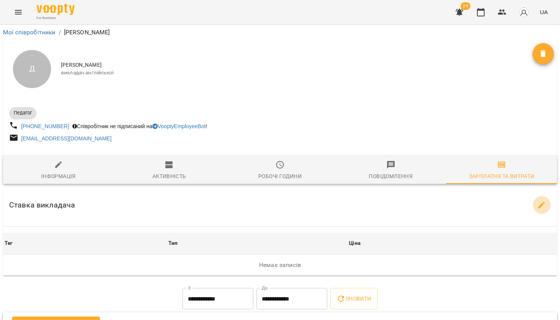
click at [541, 202] on icon "button" at bounding box center [542, 205] width 9 height 9
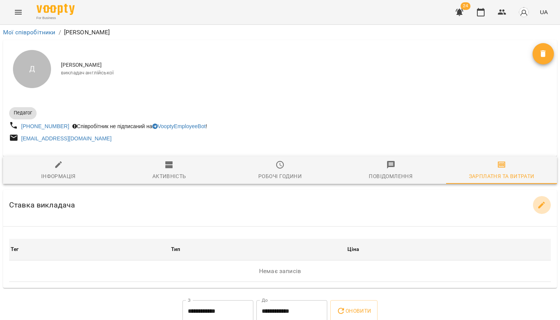
select select "*******"
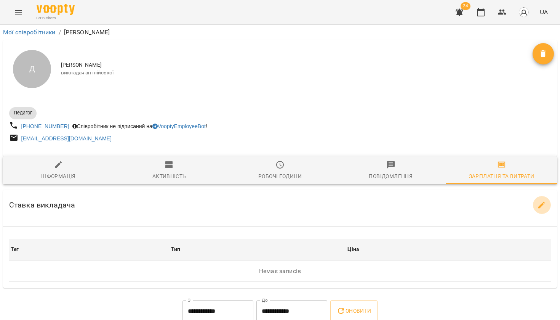
select select "*******"
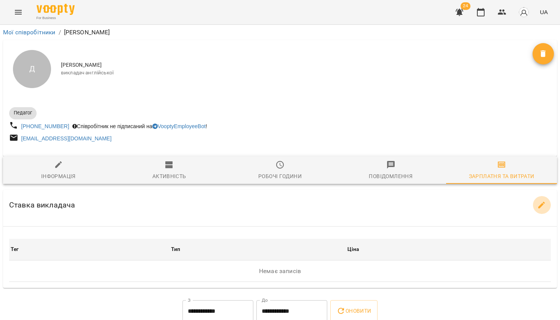
select select "*******"
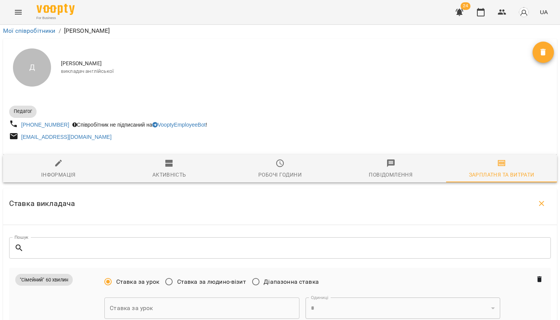
scroll to position [115, 0]
click at [151, 297] on input "text" at bounding box center [201, 307] width 195 height 21
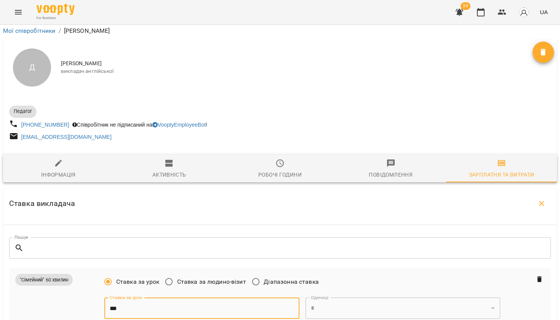
type input "***"
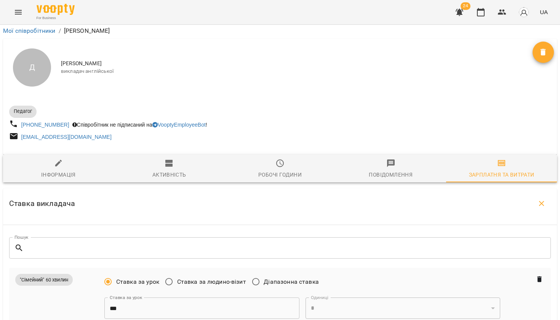
scroll to position [400, 0]
type input "***"
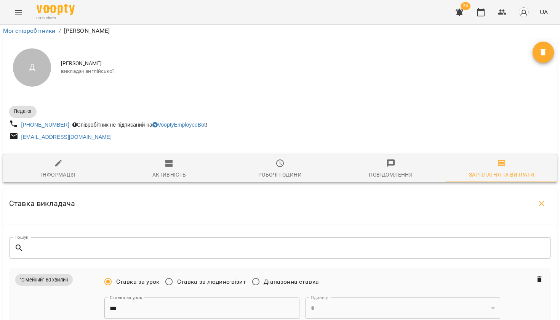
type input "***"
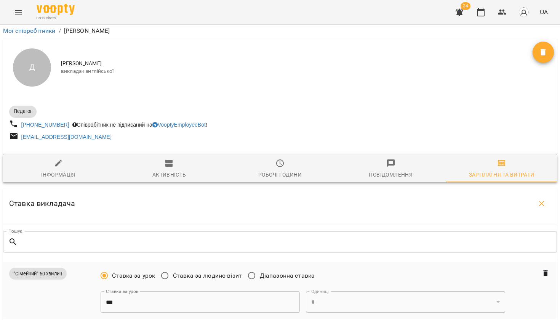
scroll to position [195, 0]
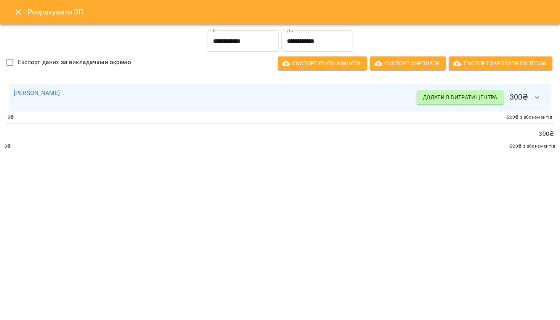
click at [297, 45] on input "**********" at bounding box center [317, 40] width 71 height 21
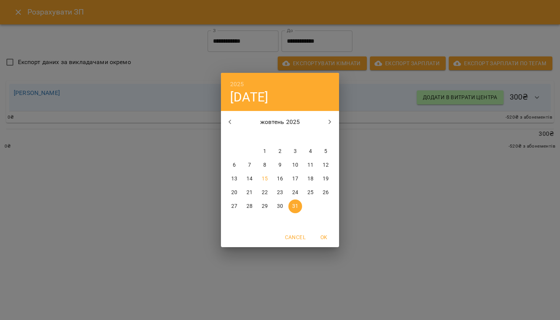
click at [269, 181] on span "15" at bounding box center [265, 179] width 14 height 8
type input "**********"
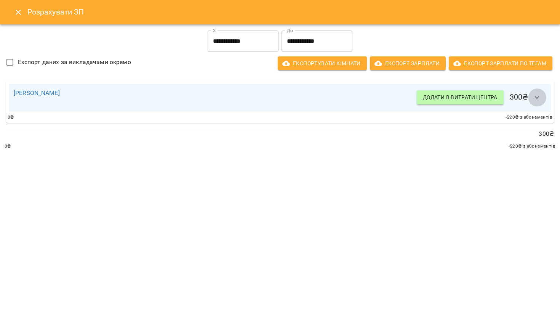
click at [534, 101] on icon "button" at bounding box center [537, 97] width 9 height 9
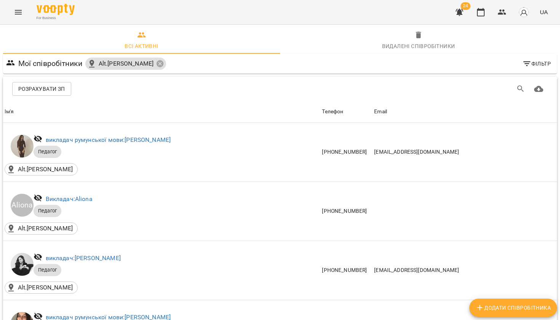
scroll to position [835, 0]
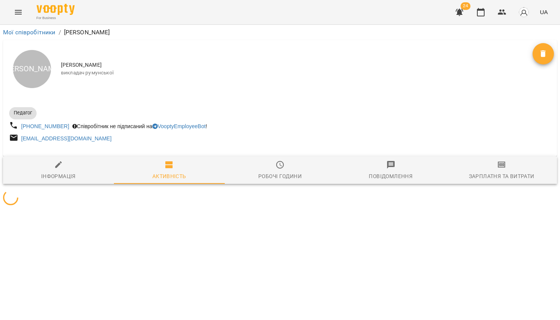
click at [504, 175] on div "Зарплатня та Витрати" at bounding box center [502, 176] width 66 height 9
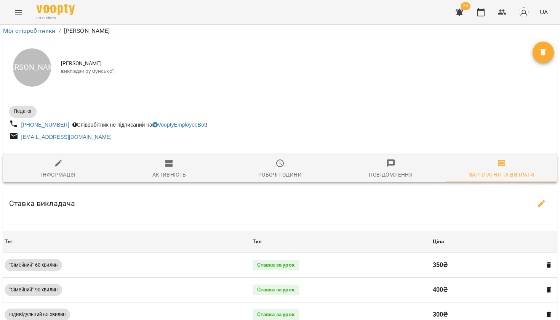
scroll to position [244, 0]
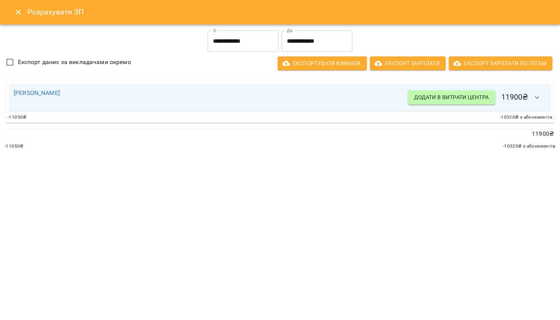
click at [328, 37] on input "**********" at bounding box center [317, 40] width 71 height 21
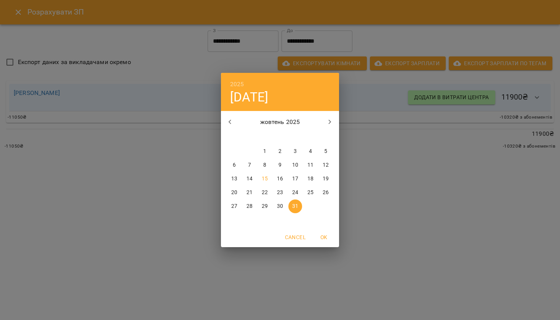
click at [265, 180] on p "15" at bounding box center [265, 179] width 6 height 8
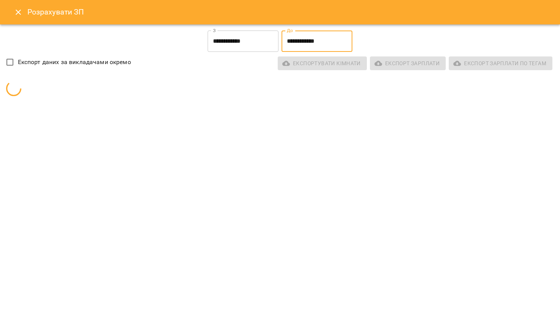
type input "**********"
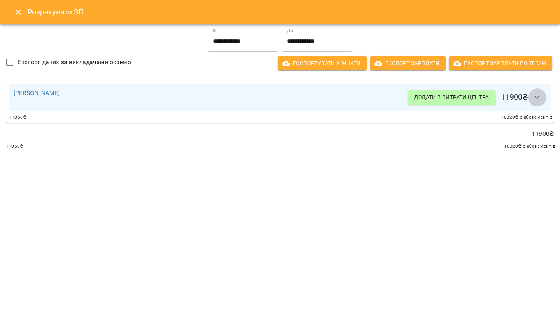
click at [543, 101] on button "button" at bounding box center [537, 97] width 18 height 18
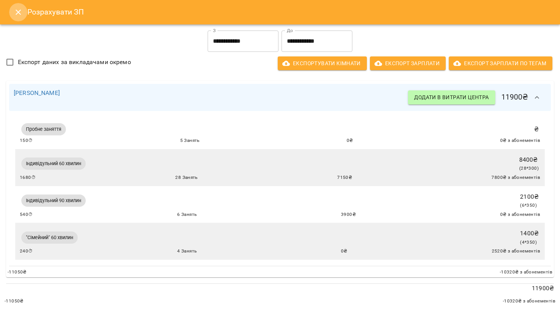
click at [16, 21] on button "Close" at bounding box center [18, 12] width 18 height 18
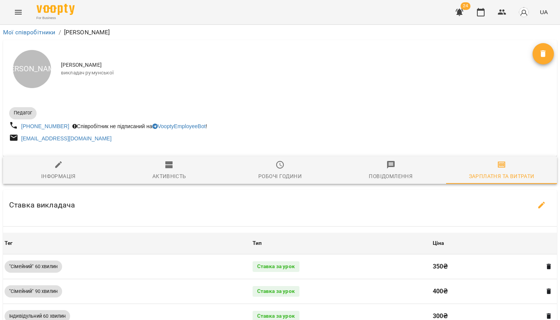
scroll to position [0, 0]
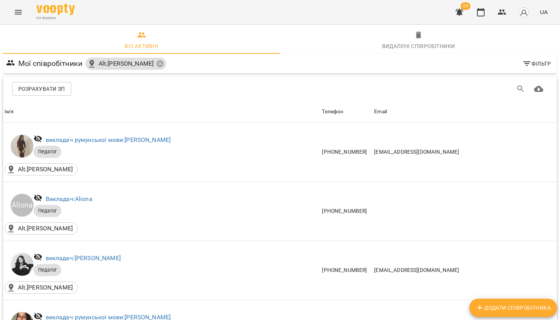
scroll to position [1234, 0]
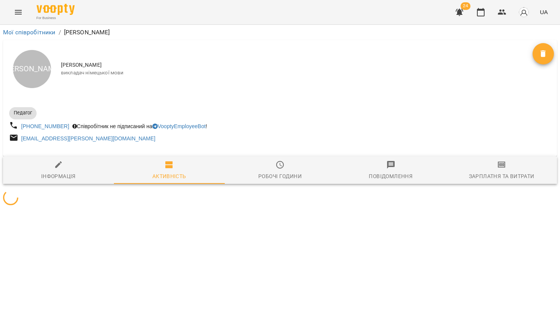
click at [525, 162] on span "Зарплатня та Витрати" at bounding box center [502, 170] width 102 height 21
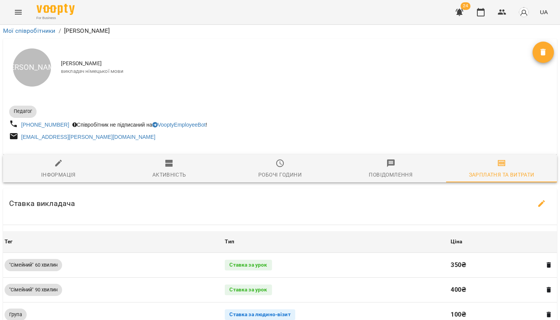
scroll to position [343, 0]
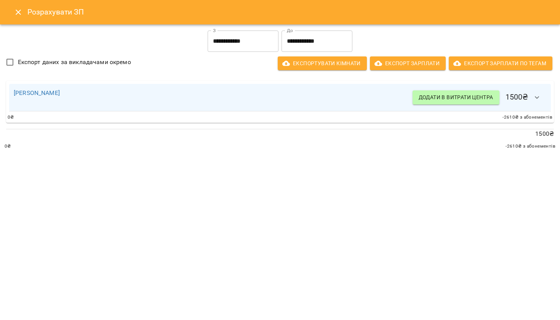
click at [244, 40] on input "**********" at bounding box center [243, 40] width 71 height 21
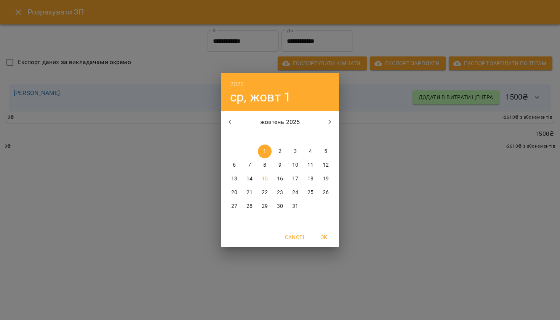
click at [233, 122] on icon "button" at bounding box center [230, 121] width 9 height 9
click at [233, 152] on span "1" at bounding box center [235, 152] width 14 height 8
type input "**********"
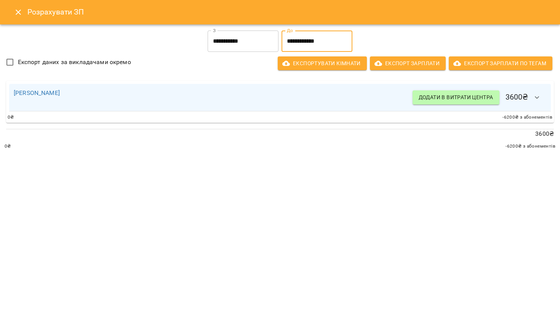
click at [308, 40] on input "**********" at bounding box center [317, 40] width 71 height 21
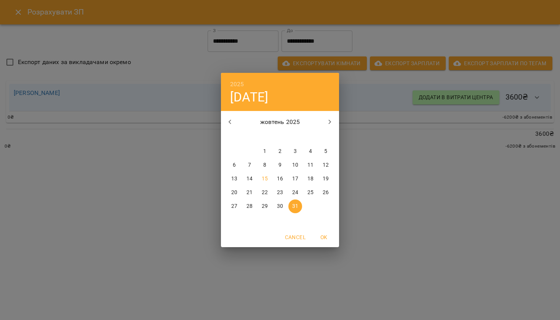
click at [234, 124] on icon "button" at bounding box center [230, 121] width 9 height 9
click at [250, 207] on p "30" at bounding box center [250, 206] width 6 height 8
type input "**********"
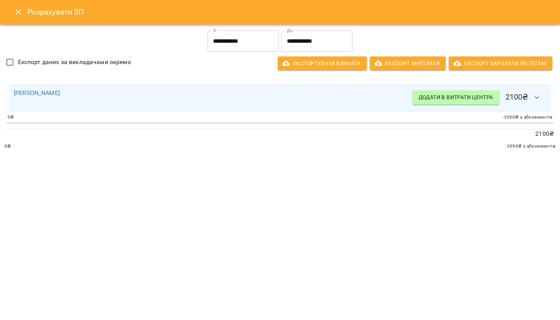
click at [547, 98] on div "Наталія Булавко Додати в витрати центра 2100 ₴" at bounding box center [280, 97] width 542 height 27
click at [538, 98] on icon "button" at bounding box center [537, 97] width 5 height 3
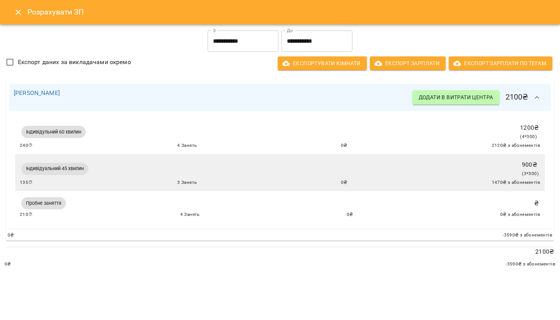
click at [233, 35] on input "**********" at bounding box center [243, 40] width 71 height 21
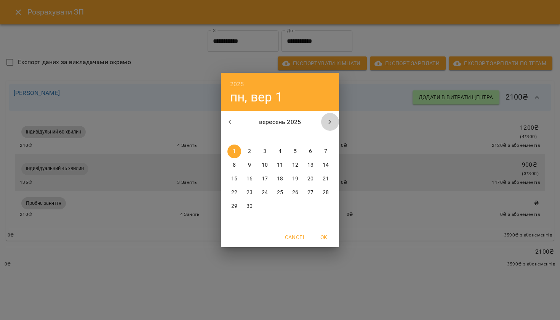
click at [325, 126] on button "button" at bounding box center [330, 122] width 18 height 18
click at [262, 149] on span "1" at bounding box center [265, 152] width 14 height 8
type input "**********"
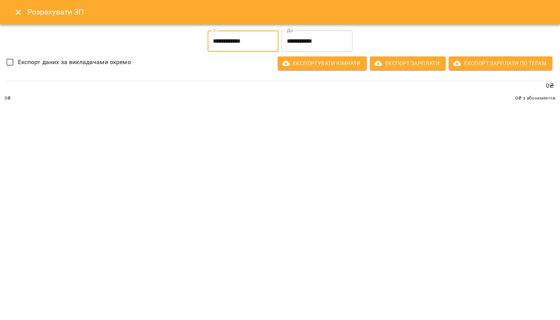
click at [314, 40] on input "**********" at bounding box center [317, 40] width 71 height 21
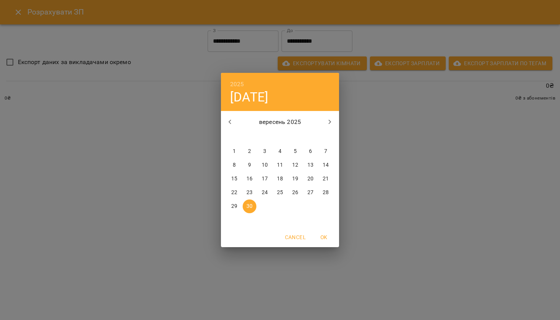
click at [329, 121] on icon "button" at bounding box center [330, 121] width 9 height 9
click at [268, 176] on span "15" at bounding box center [265, 179] width 14 height 8
type input "**********"
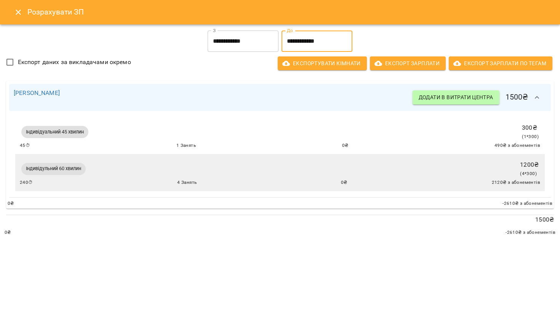
click at [261, 36] on input "**********" at bounding box center [243, 40] width 71 height 21
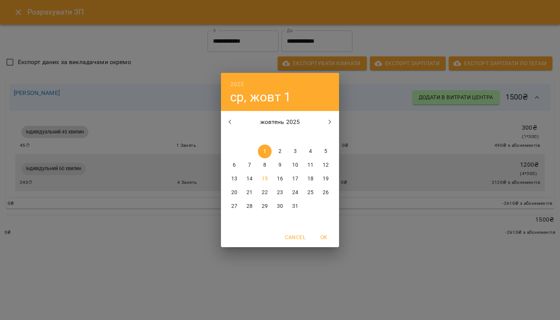
click at [230, 118] on icon "button" at bounding box center [230, 121] width 9 height 9
click at [265, 180] on p "17" at bounding box center [265, 179] width 6 height 8
type input "**********"
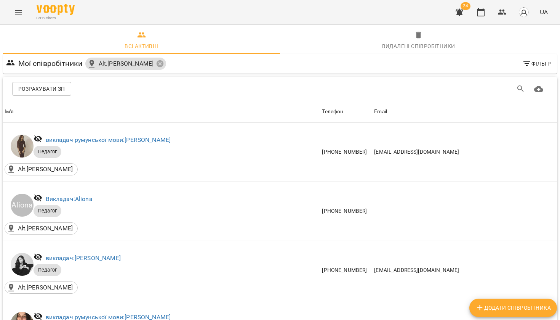
scroll to position [1313, 0]
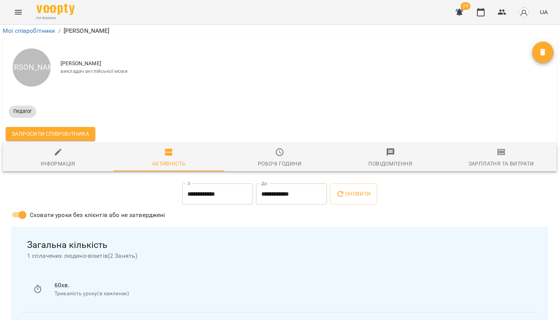
scroll to position [345, 0]
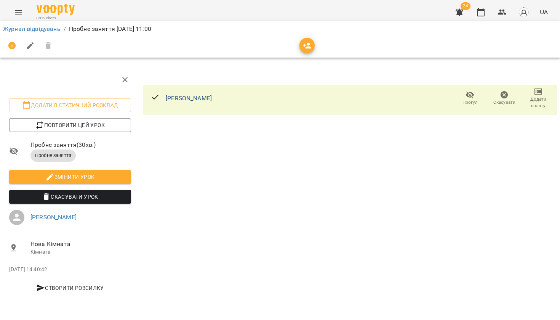
click at [174, 95] on link "Яків" at bounding box center [189, 98] width 46 height 7
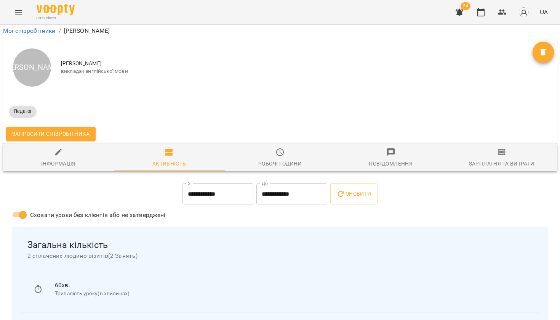
scroll to position [345, 0]
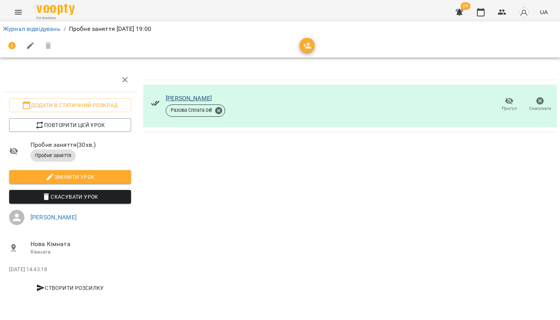
click at [170, 97] on link "[PERSON_NAME]" at bounding box center [189, 98] width 46 height 7
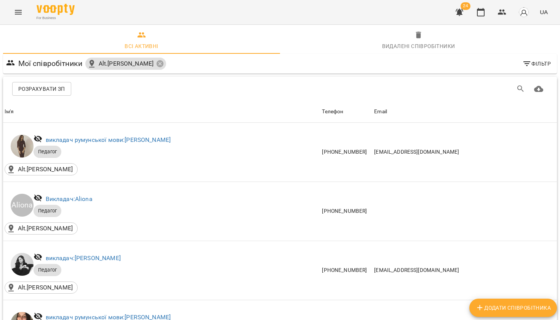
scroll to position [1400, 0]
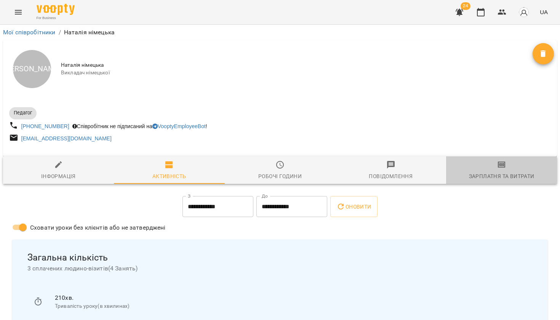
click at [495, 171] on span "Зарплатня та Витрати" at bounding box center [502, 170] width 102 height 21
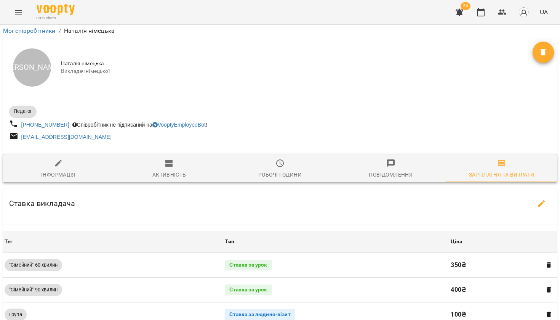
scroll to position [333, 0]
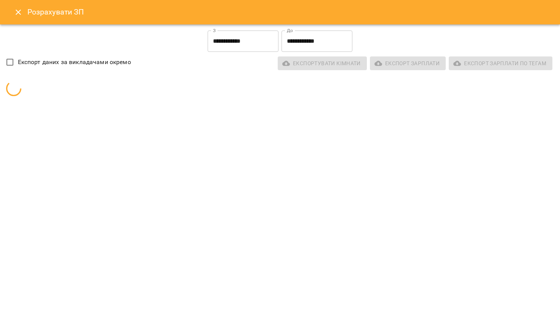
click at [315, 48] on input "**********" at bounding box center [317, 40] width 71 height 21
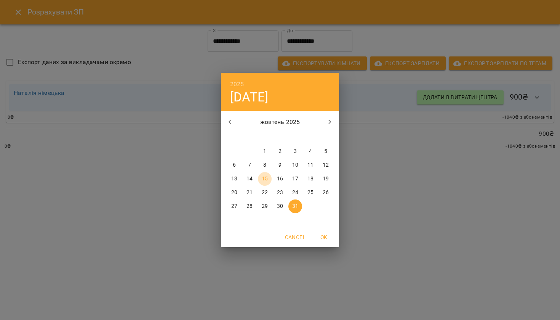
click at [265, 178] on p "15" at bounding box center [265, 179] width 6 height 8
type input "**********"
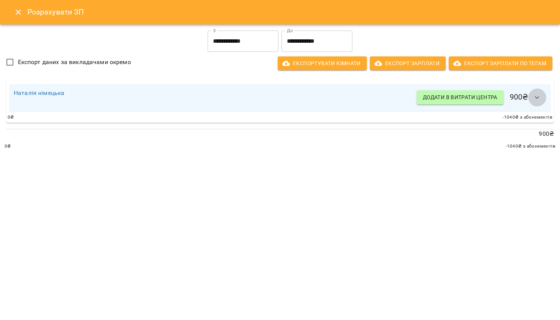
click at [543, 98] on button "button" at bounding box center [537, 97] width 18 height 18
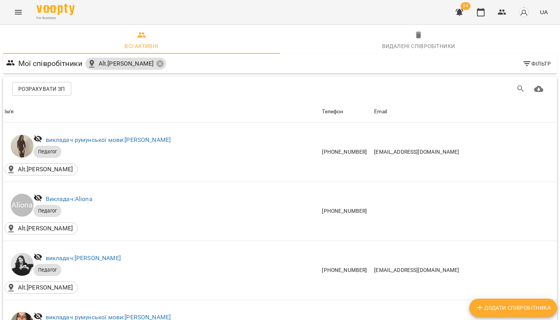
scroll to position [1568, 0]
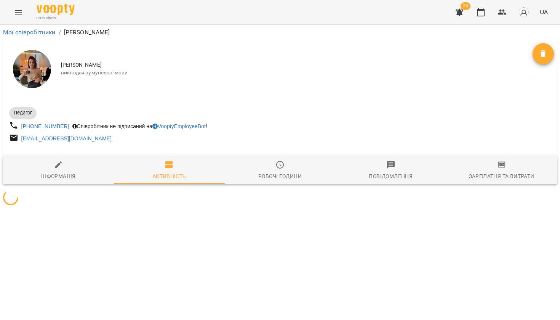
click at [487, 172] on span "Зарплатня та Витрати" at bounding box center [502, 170] width 102 height 21
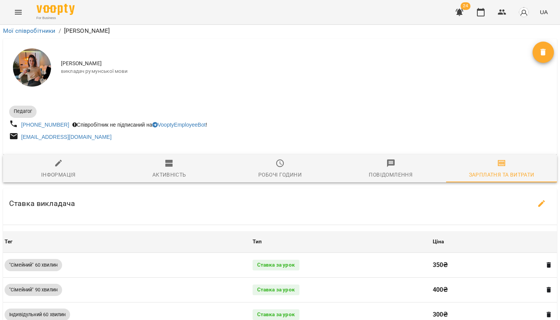
scroll to position [199, 0]
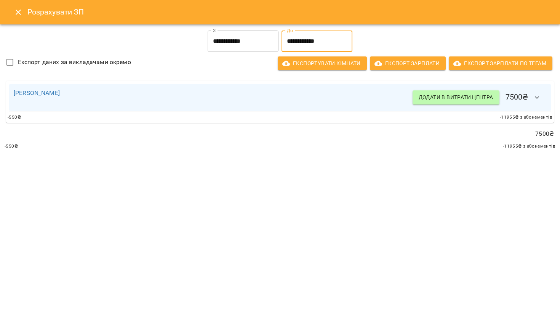
click at [306, 45] on input "**********" at bounding box center [317, 40] width 71 height 21
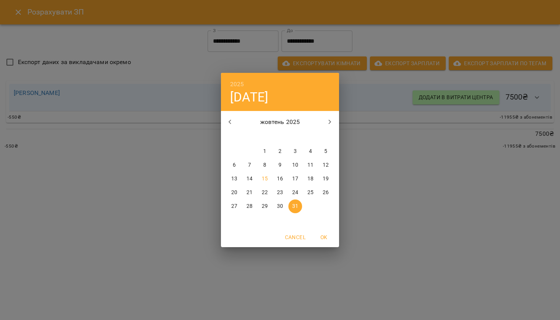
click at [263, 178] on p "15" at bounding box center [265, 179] width 6 height 8
type input "**********"
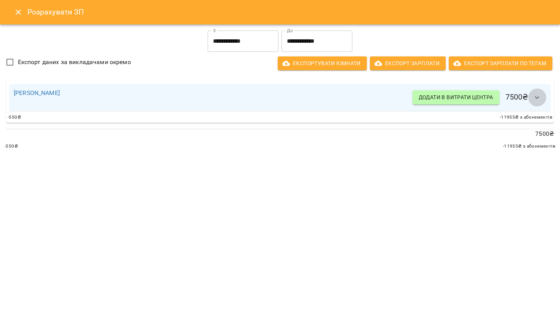
click at [533, 101] on button "button" at bounding box center [537, 97] width 18 height 18
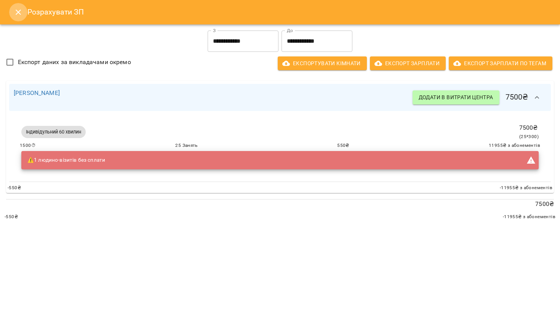
click at [15, 11] on icon "Close" at bounding box center [18, 12] width 9 height 9
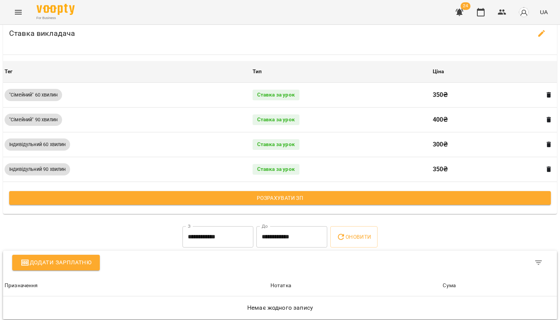
scroll to position [0, 0]
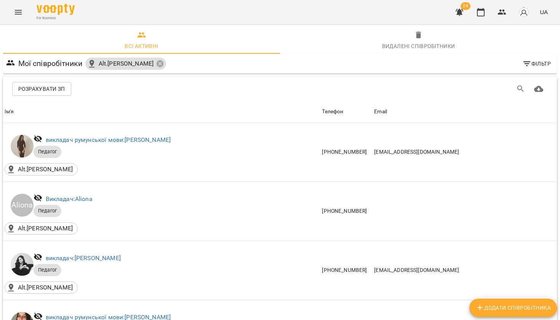
scroll to position [1616, 0]
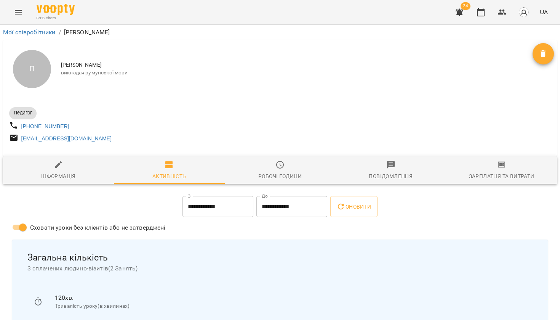
click at [485, 169] on span "Зарплатня та Витрати" at bounding box center [502, 170] width 102 height 21
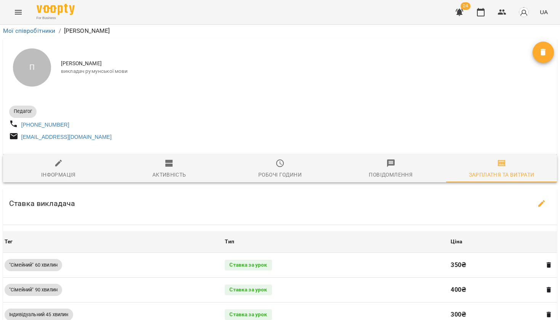
scroll to position [190, 0]
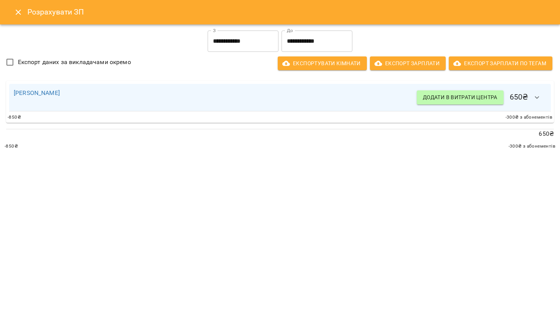
click at [298, 45] on input "**********" at bounding box center [317, 40] width 71 height 21
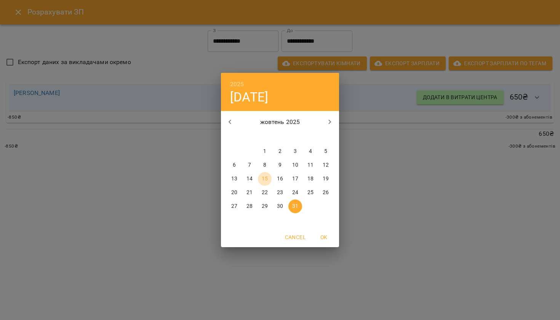
click at [266, 179] on p "15" at bounding box center [265, 179] width 6 height 8
type input "**********"
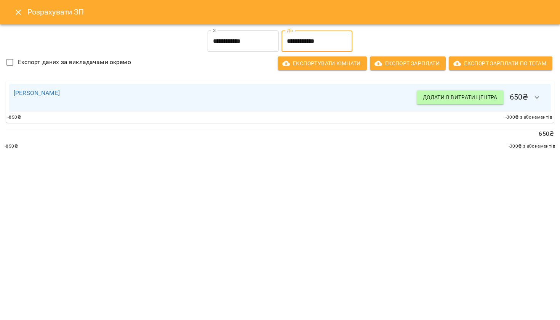
click at [536, 98] on icon "button" at bounding box center [537, 97] width 9 height 9
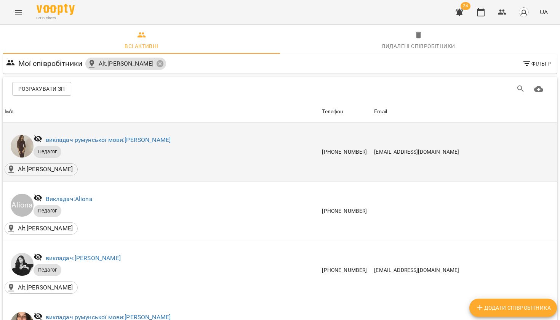
scroll to position [1688, 0]
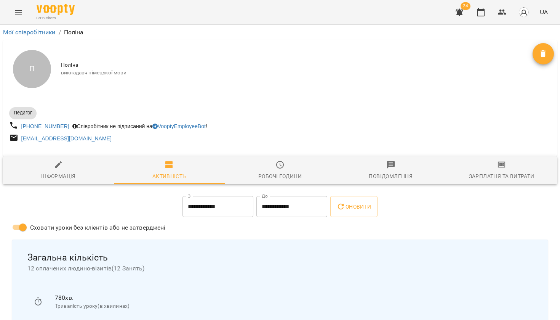
click at [492, 179] on div "Зарплатня та Витрати" at bounding box center [502, 176] width 66 height 9
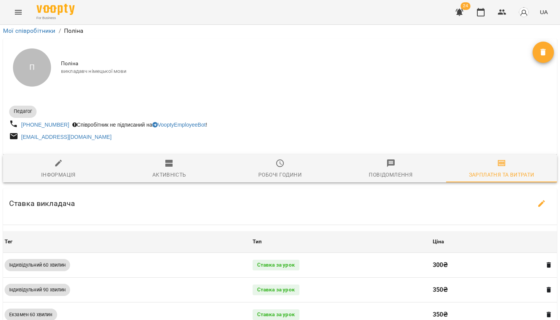
scroll to position [293, 0]
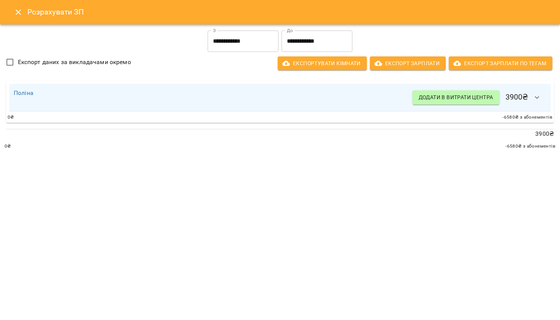
click at [315, 41] on input "**********" at bounding box center [317, 40] width 71 height 21
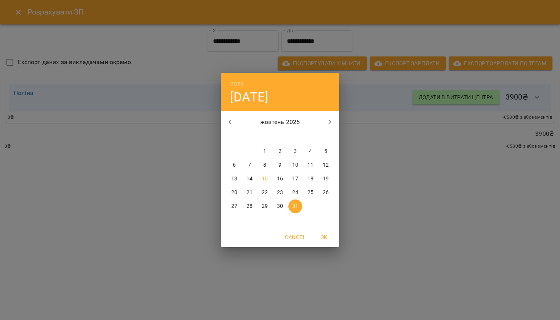
click at [268, 182] on span "15" at bounding box center [265, 179] width 14 height 8
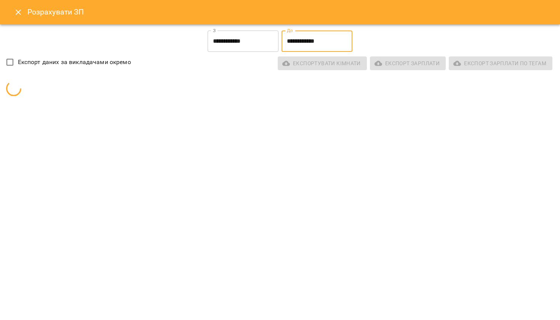
type input "**********"
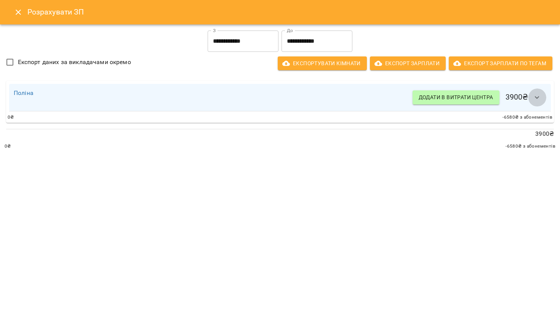
click at [535, 103] on button "button" at bounding box center [537, 97] width 18 height 18
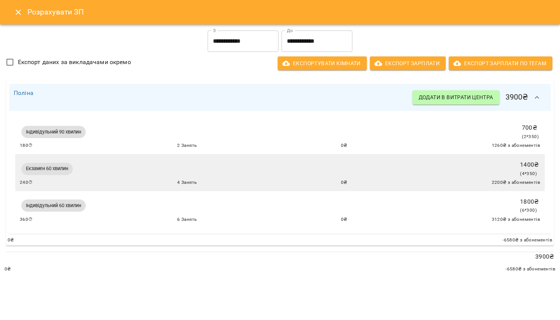
click at [14, 13] on icon "Close" at bounding box center [18, 12] width 9 height 9
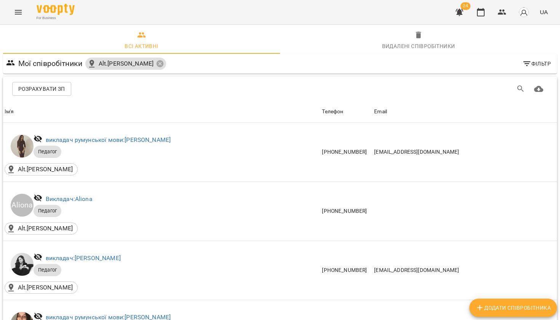
scroll to position [1807, 0]
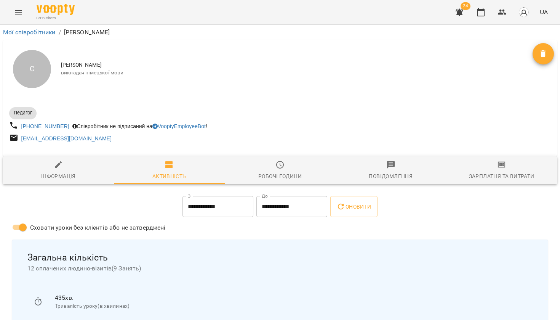
click at [514, 165] on span "Зарплатня та Витрати" at bounding box center [502, 170] width 102 height 21
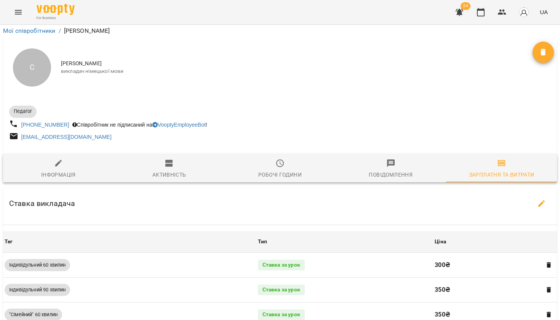
scroll to position [244, 0]
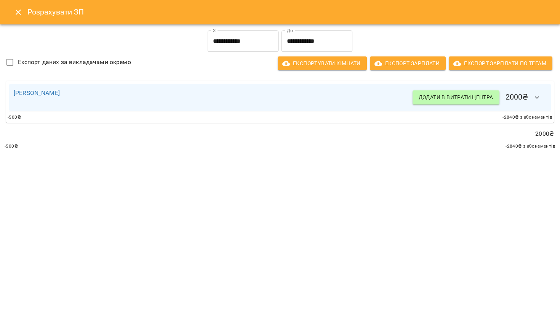
click at [316, 40] on input "**********" at bounding box center [317, 40] width 71 height 21
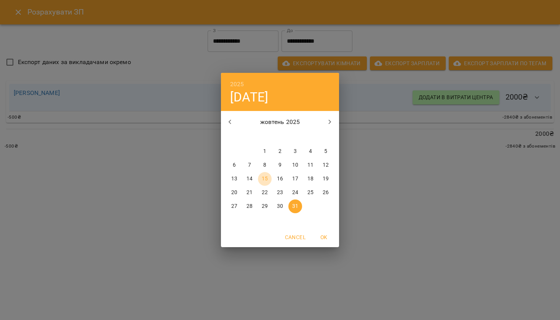
click at [265, 178] on p "15" at bounding box center [265, 179] width 6 height 8
type input "**********"
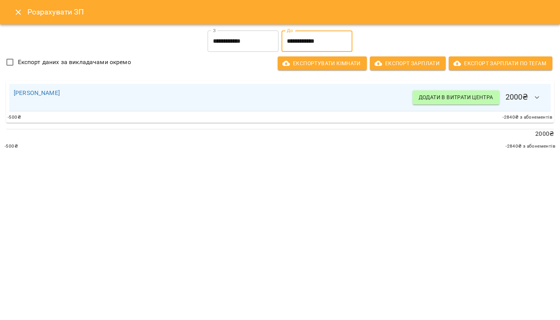
click at [543, 95] on button "button" at bounding box center [537, 97] width 18 height 18
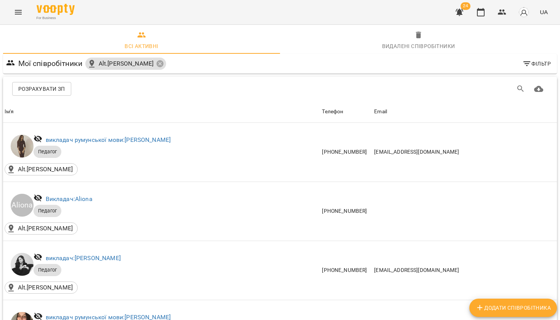
scroll to position [1887, 0]
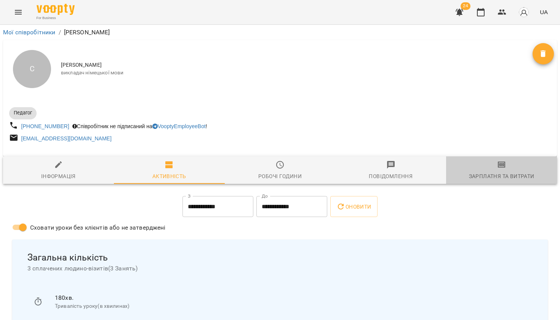
click at [524, 177] on div "Зарплатня та Витрати" at bounding box center [502, 176] width 66 height 9
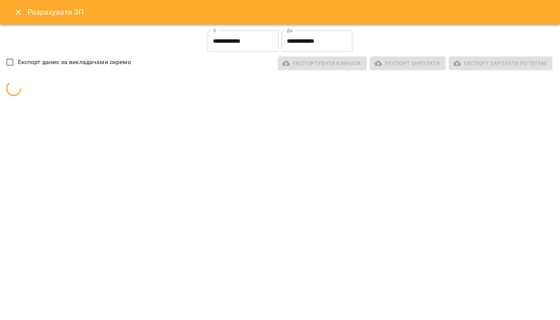
scroll to position [343, 0]
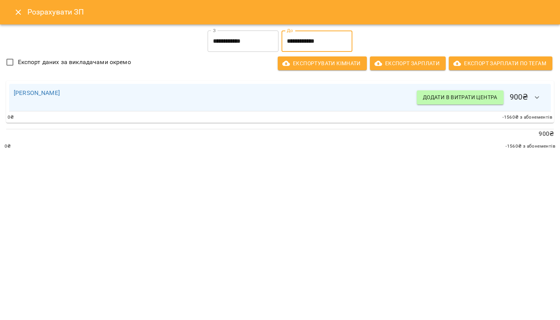
click at [312, 37] on input "**********" at bounding box center [317, 40] width 71 height 21
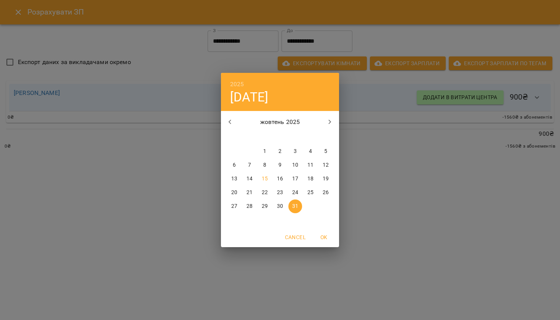
click at [261, 179] on span "15" at bounding box center [265, 179] width 14 height 8
type input "**********"
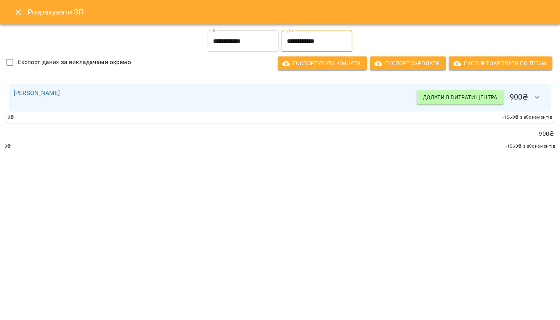
click at [543, 100] on button "button" at bounding box center [537, 97] width 18 height 18
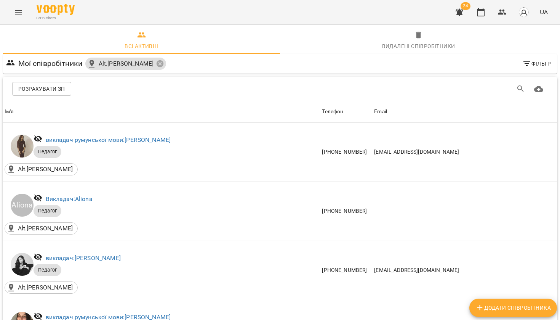
scroll to position [2040, 0]
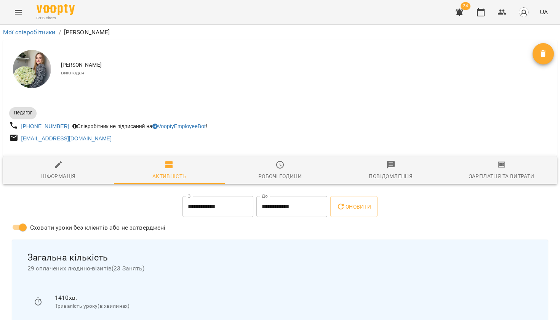
click at [496, 169] on span "Зарплатня та Витрати" at bounding box center [502, 170] width 102 height 21
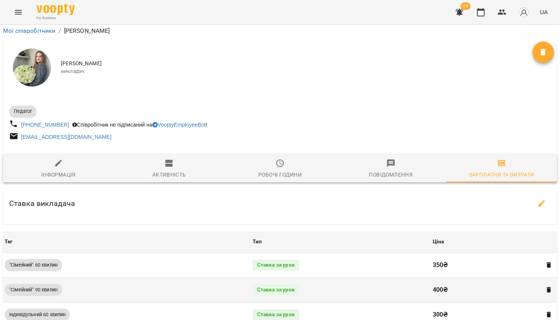
scroll to position [166, 0]
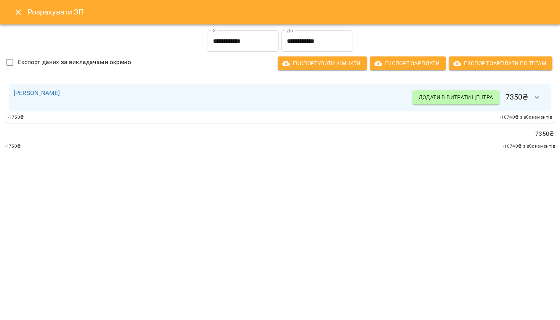
click at [537, 96] on icon "button" at bounding box center [537, 97] width 9 height 9
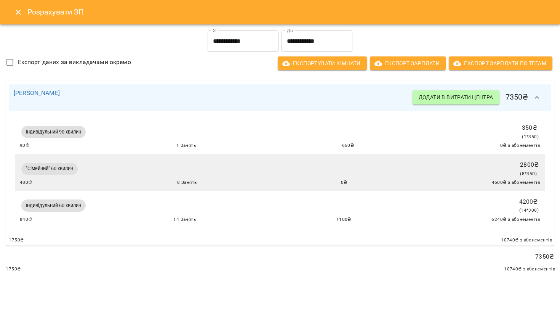
click at [15, 13] on icon "Close" at bounding box center [18, 12] width 9 height 9
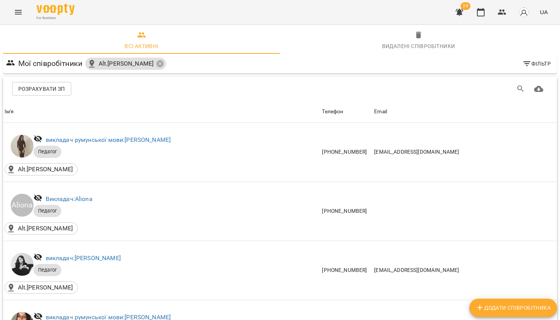
scroll to position [1023, 0]
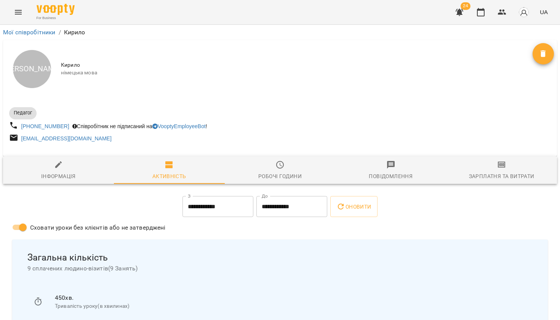
click at [481, 167] on span "Зарплатня та Витрати" at bounding box center [502, 170] width 102 height 21
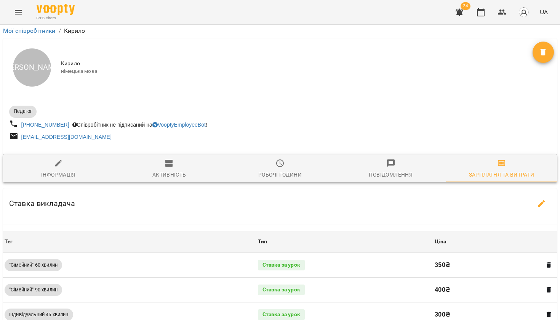
scroll to position [279, 0]
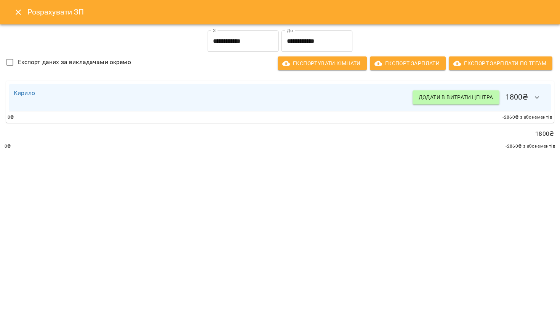
click at [334, 34] on input "**********" at bounding box center [317, 40] width 71 height 21
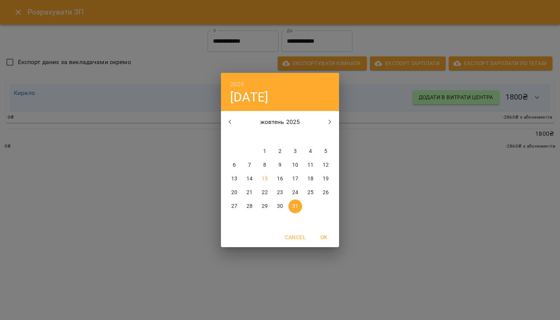
click at [263, 180] on p "15" at bounding box center [265, 179] width 6 height 8
type input "**********"
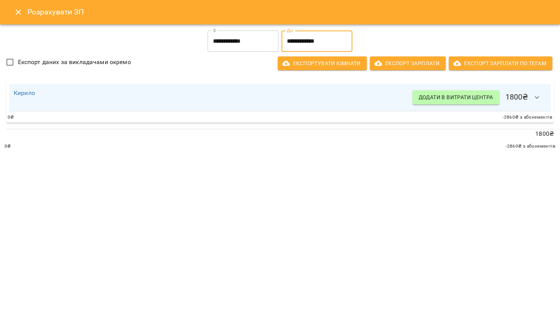
click at [539, 100] on icon "button" at bounding box center [537, 97] width 9 height 9
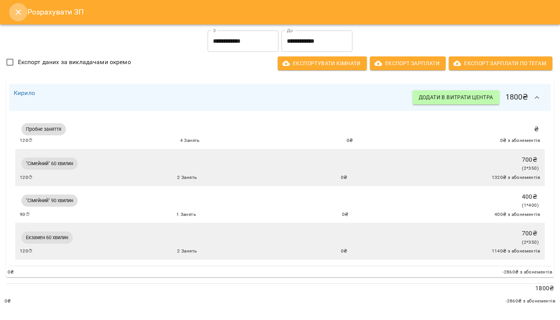
click at [21, 13] on icon "Close" at bounding box center [18, 12] width 9 height 9
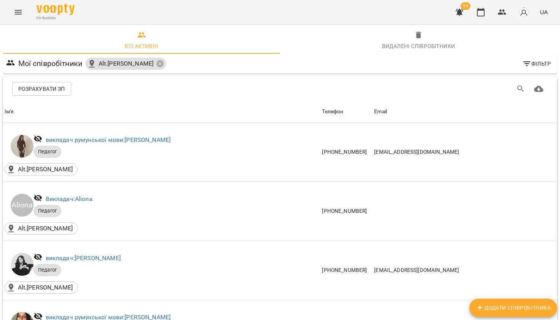
scroll to position [923, 0]
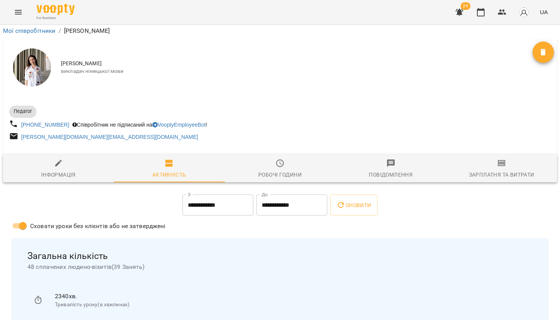
scroll to position [39, 0]
click at [488, 155] on button "Зарплатня та Витрати" at bounding box center [501, 168] width 111 height 27
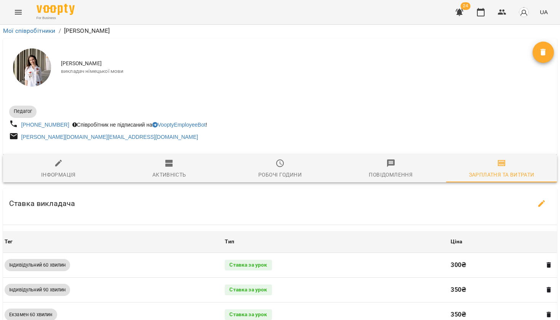
click at [542, 200] on icon "button" at bounding box center [542, 203] width 7 height 7
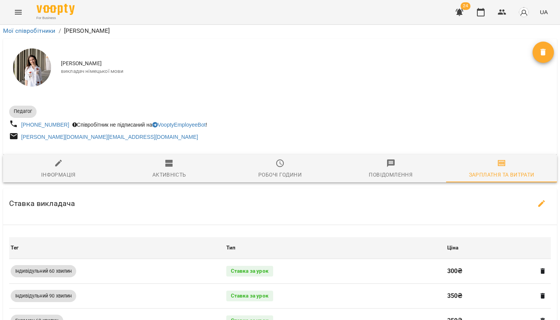
select select "*******"
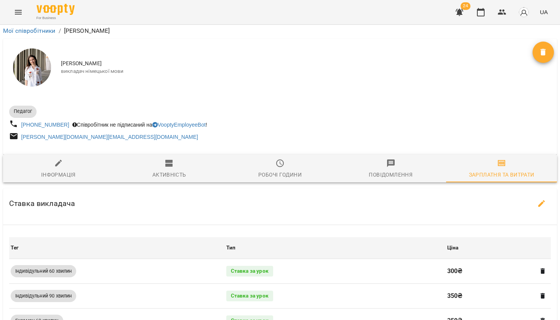
select select "*******"
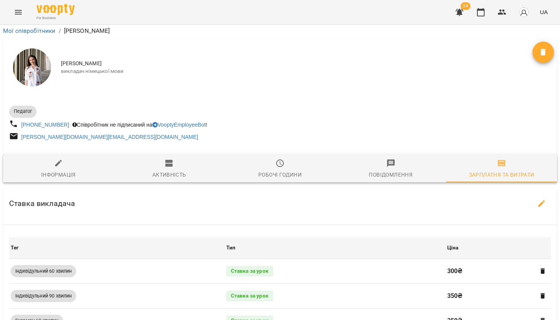
select select "*******"
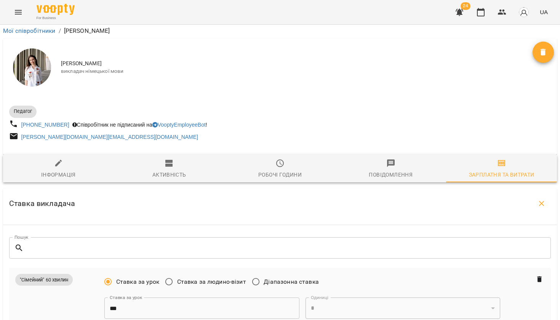
scroll to position [475, 0]
type input "*"
type input "***"
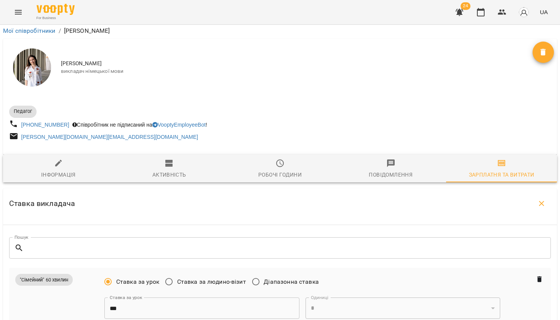
type input "***"
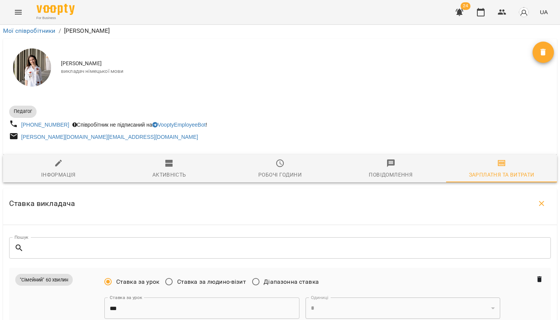
type input "***"
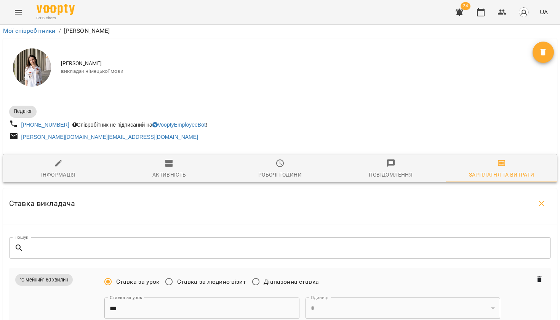
type input "***"
type input "*"
type input "***"
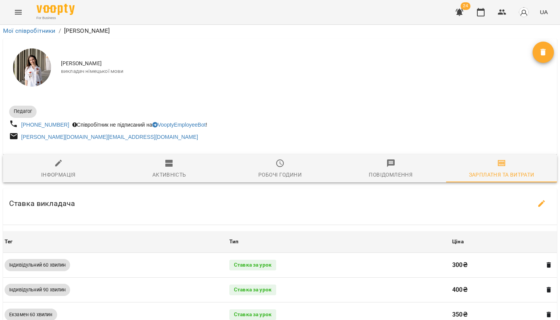
scroll to position [294, 0]
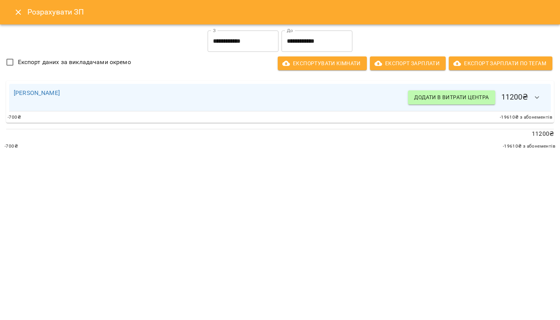
click at [340, 42] on input "**********" at bounding box center [317, 40] width 71 height 21
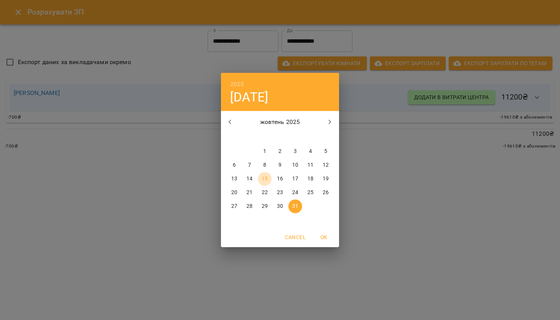
click at [261, 180] on span "15" at bounding box center [265, 179] width 14 height 8
type input "**********"
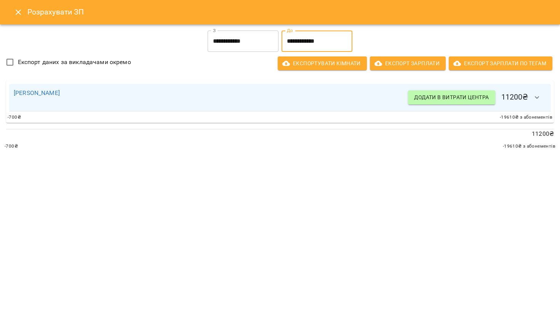
click at [537, 98] on icon "button" at bounding box center [537, 97] width 5 height 3
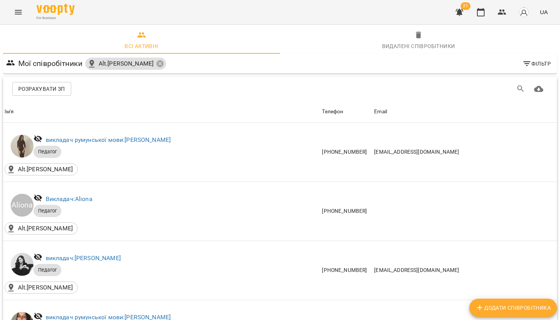
scroll to position [366, 0]
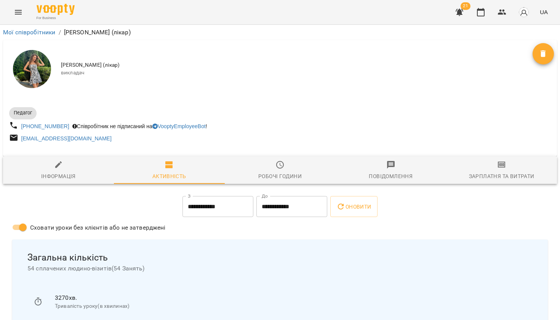
click at [514, 161] on button "Зарплатня та Витрати" at bounding box center [501, 169] width 111 height 27
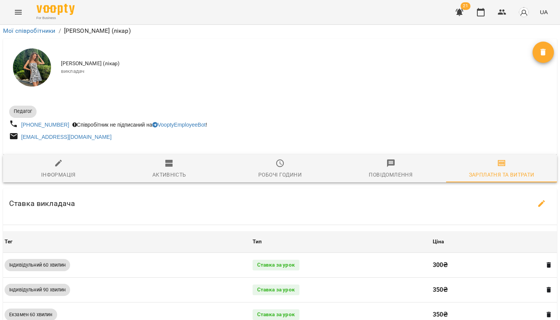
scroll to position [228, 0]
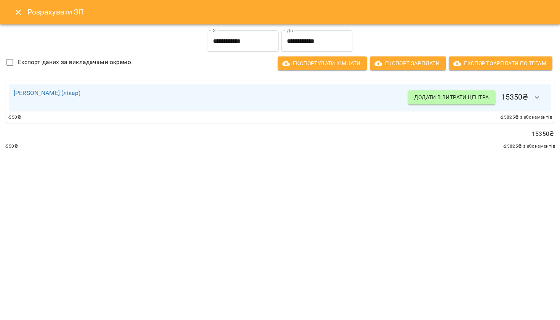
click at [317, 30] on div "**********" at bounding box center [317, 41] width 74 height 24
click at [316, 34] on input "**********" at bounding box center [317, 40] width 71 height 21
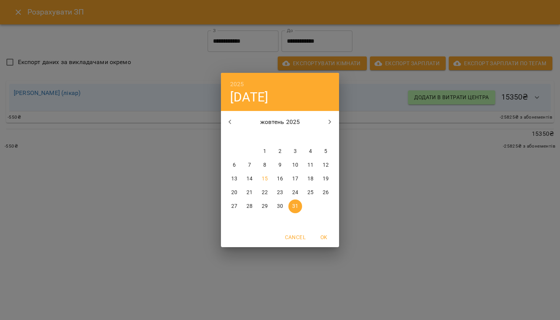
click at [266, 180] on p "15" at bounding box center [265, 179] width 6 height 8
type input "**********"
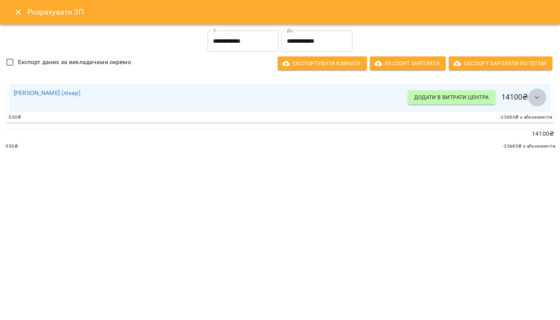
click at [541, 98] on icon "button" at bounding box center [537, 97] width 9 height 9
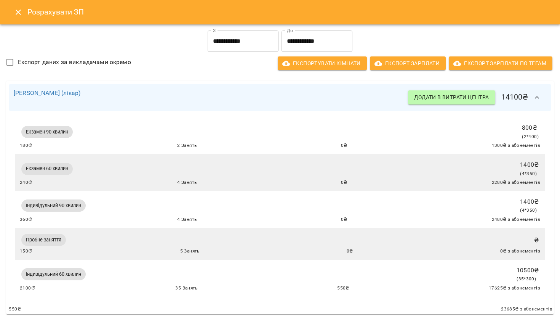
scroll to position [0, 0]
click at [16, 12] on icon "Close" at bounding box center [18, 12] width 9 height 9
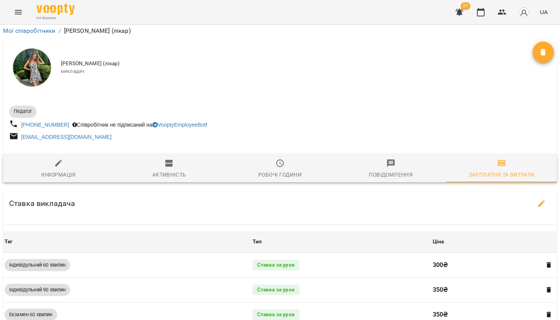
click at [18, 9] on icon "Menu" at bounding box center [18, 12] width 9 height 9
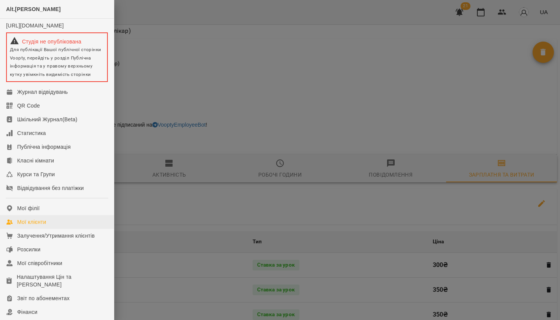
click at [36, 226] on div "Мої клієнти" at bounding box center [31, 222] width 29 height 8
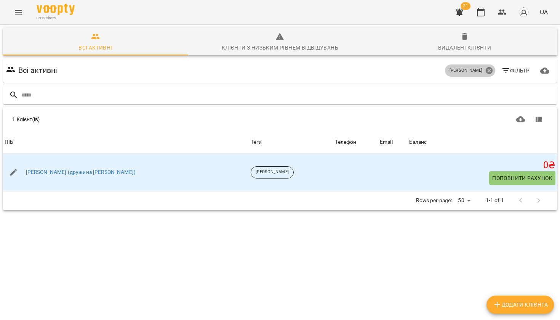
click at [493, 70] on icon at bounding box center [489, 70] width 7 height 7
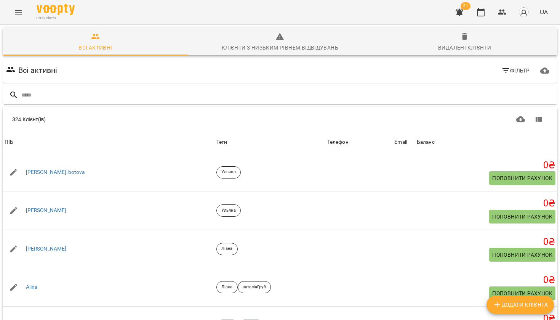
click at [502, 71] on icon "button" at bounding box center [506, 70] width 9 height 9
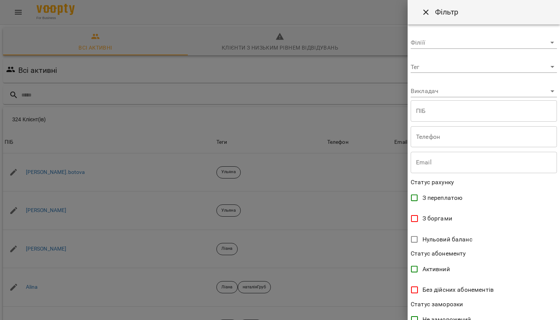
click at [467, 67] on body "For Business 21 UA Всі активні Клієнти з низьким рівнем відвідувань Видалені кл…" at bounding box center [280, 198] width 560 height 397
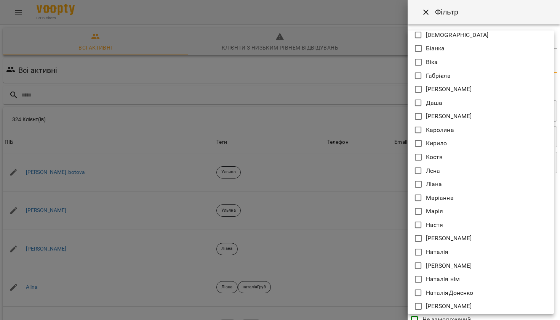
scroll to position [158, 0]
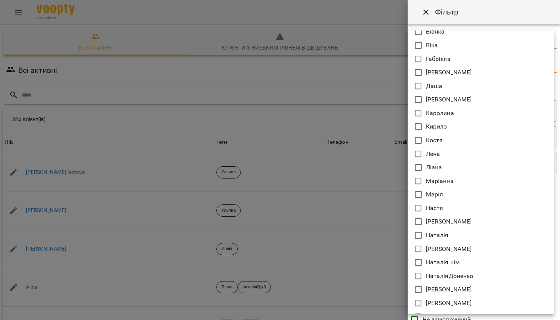
click at [446, 235] on p "Наталія" at bounding box center [437, 235] width 23 height 9
type input "*******"
click at [485, 16] on div at bounding box center [280, 160] width 560 height 320
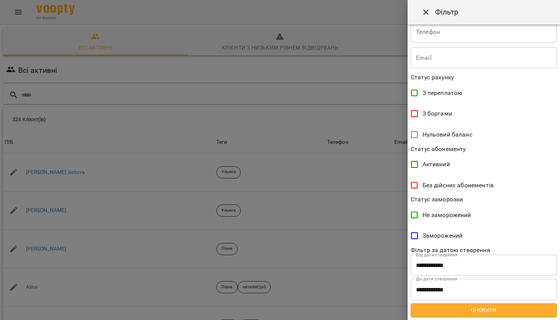
scroll to position [109, 0]
click at [466, 312] on span "Оновити" at bounding box center [484, 310] width 134 height 9
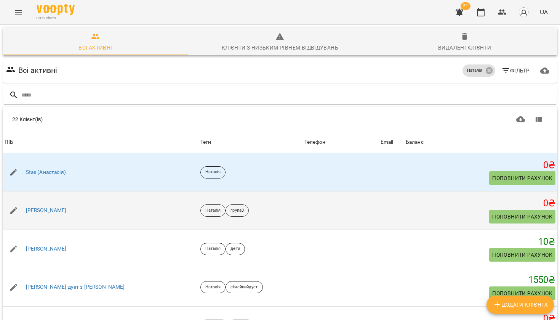
scroll to position [0, 0]
click at [57, 207] on link "Євгенія Шевченко" at bounding box center [46, 211] width 41 height 8
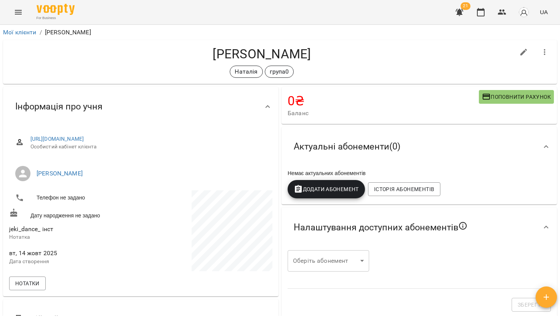
click at [520, 51] on icon "button" at bounding box center [524, 52] width 9 height 9
select select "**"
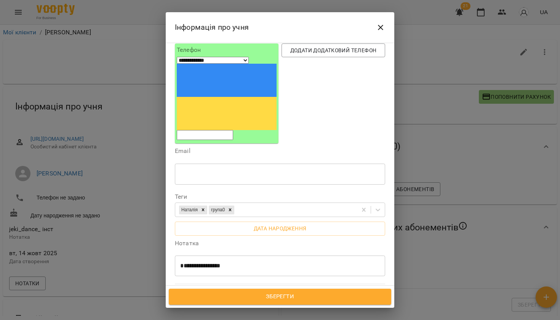
scroll to position [80, 0]
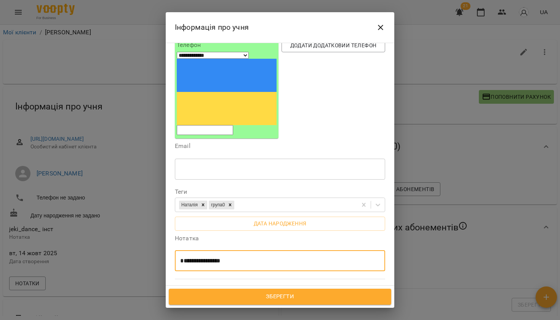
drag, startPoint x: 182, startPoint y: 196, endPoint x: 213, endPoint y: 194, distance: 30.9
click at [213, 257] on textarea "**********" at bounding box center [280, 260] width 200 height 7
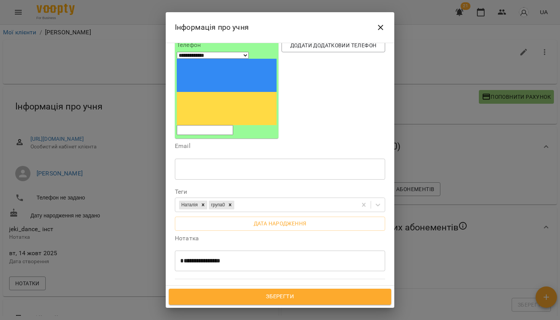
click at [200, 250] on div "**********" at bounding box center [280, 260] width 210 height 21
click at [378, 27] on icon "Close" at bounding box center [380, 27] width 9 height 9
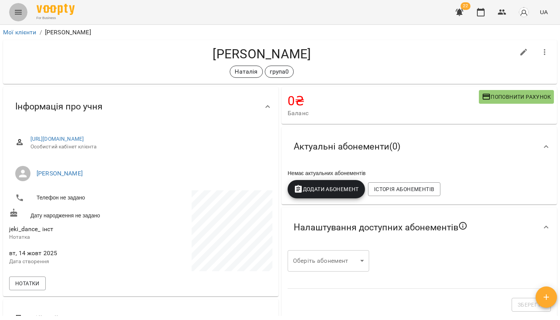
click at [16, 13] on icon "Menu" at bounding box center [18, 12] width 9 height 9
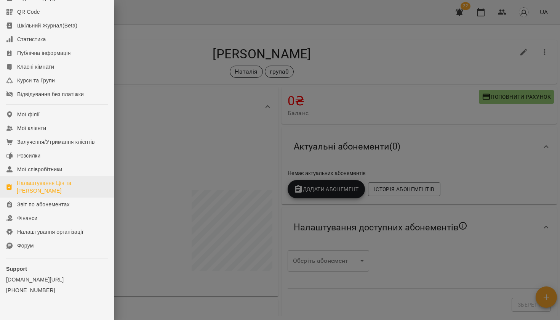
scroll to position [95, 0]
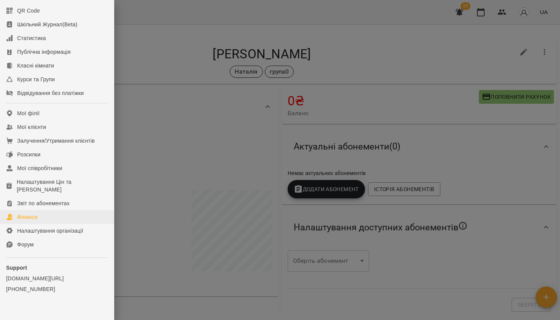
click at [37, 221] on div "Фінанси" at bounding box center [27, 217] width 20 height 8
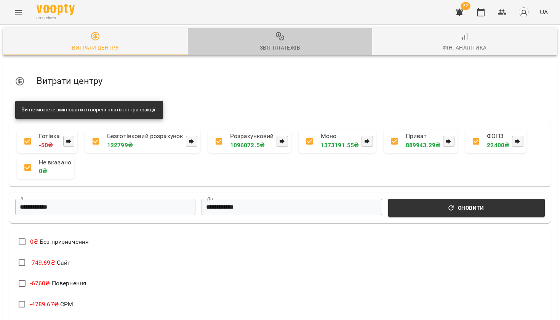
click at [287, 47] on div "Звіт платежів" at bounding box center [280, 47] width 40 height 9
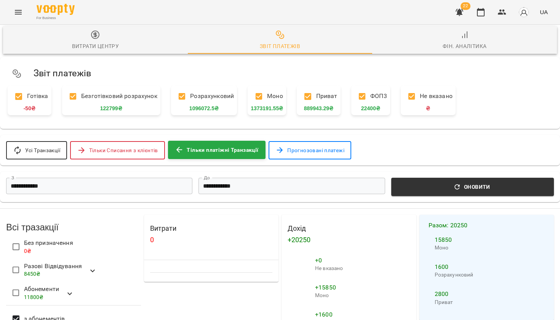
scroll to position [100, 0]
click at [149, 178] on input "**********" at bounding box center [99, 186] width 186 height 16
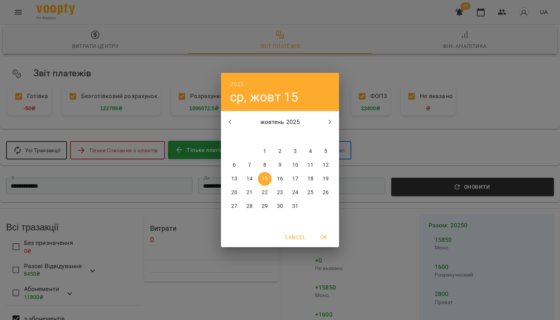
click at [232, 124] on icon "button" at bounding box center [230, 121] width 9 height 9
click at [235, 147] on button "1" at bounding box center [235, 151] width 14 height 14
type input "**********"
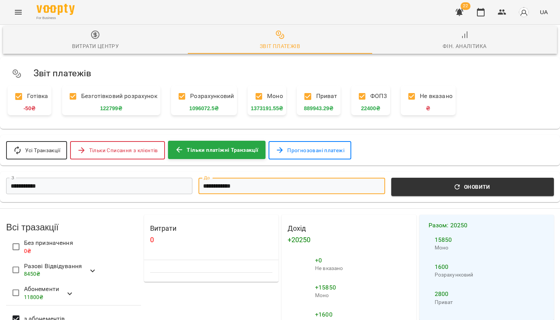
click at [245, 178] on input "**********" at bounding box center [292, 186] width 186 height 16
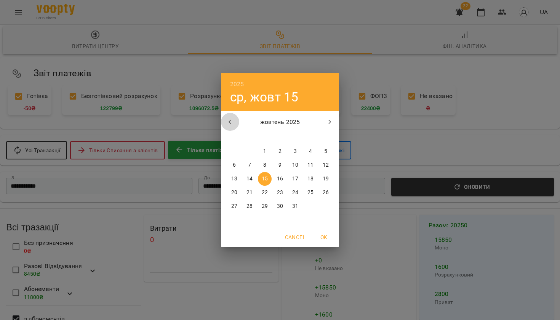
click at [233, 128] on button "button" at bounding box center [230, 122] width 18 height 18
click at [248, 207] on p "30" at bounding box center [250, 206] width 6 height 8
type input "**********"
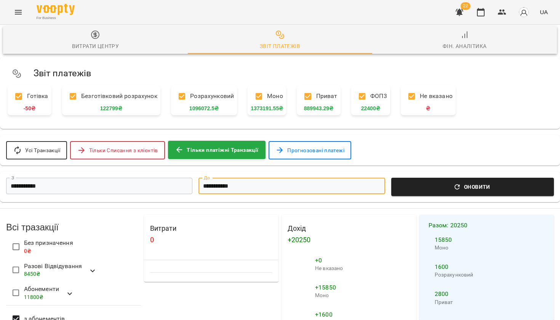
click at [448, 182] on span "Оновити" at bounding box center [473, 186] width 154 height 9
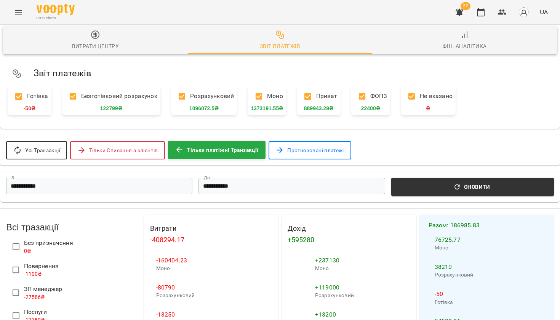
scroll to position [182, 0]
click at [21, 10] on icon "Menu" at bounding box center [18, 12] width 9 height 9
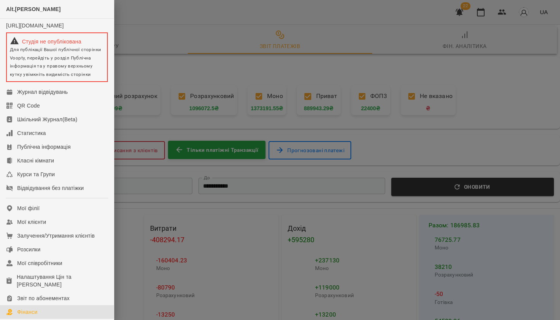
click at [191, 14] on div at bounding box center [280, 160] width 560 height 320
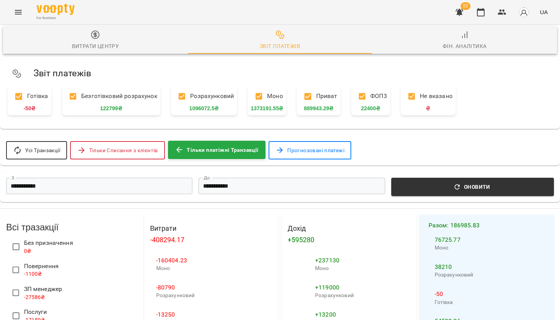
click at [13, 11] on button "Menu" at bounding box center [18, 12] width 18 height 18
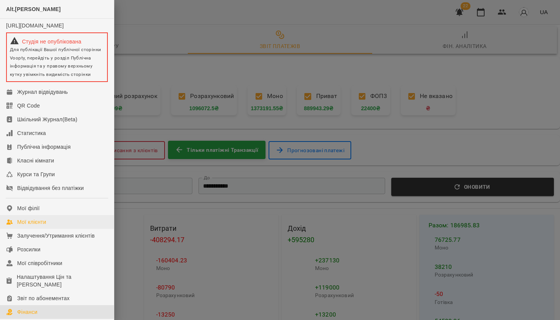
click at [47, 225] on link "Мої клієнти" at bounding box center [57, 222] width 114 height 14
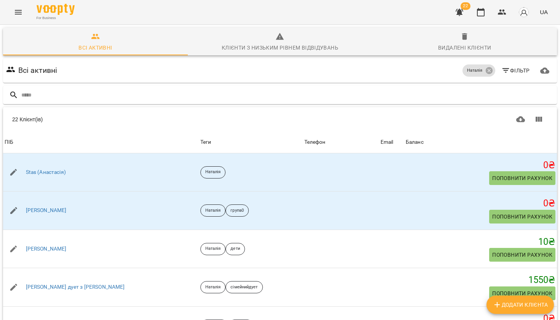
click at [17, 17] on button "Menu" at bounding box center [18, 12] width 18 height 18
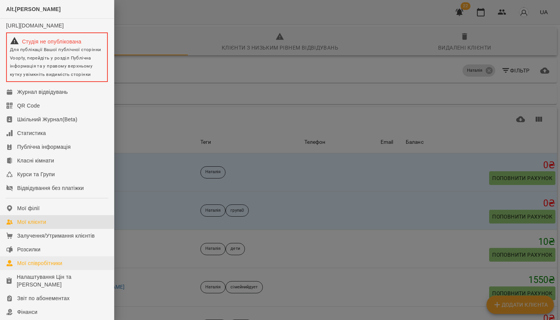
click at [37, 267] on div "Мої співробітники" at bounding box center [39, 263] width 45 height 8
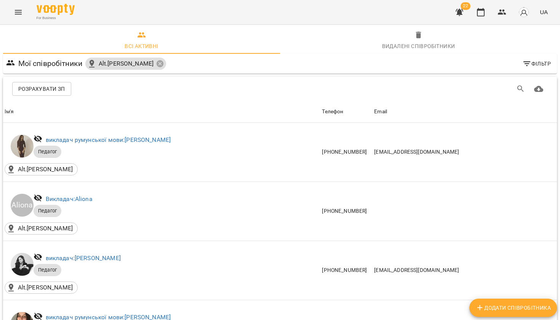
scroll to position [1197, 0]
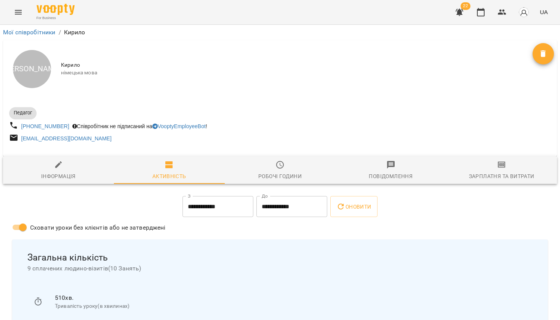
click at [225, 212] on input "**********" at bounding box center [218, 206] width 71 height 21
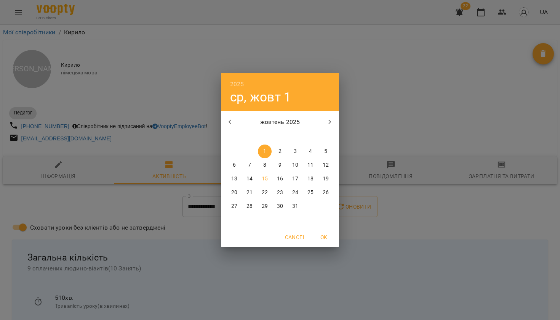
click at [464, 111] on div "2025 ср, жовт 1 жовтень 2025 пн вт ср чт пт сб нд 29 30 1 2 3 4 5 6 7 8 9 10 11…" at bounding box center [280, 160] width 560 height 320
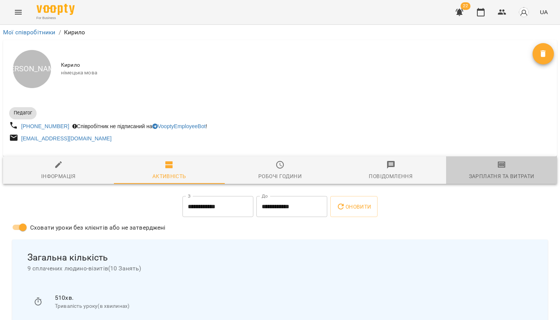
click at [502, 168] on icon "button" at bounding box center [502, 165] width 8 height 6
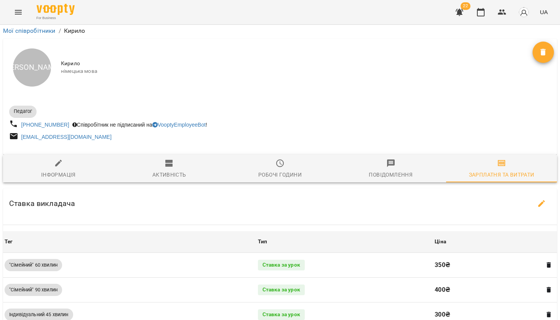
scroll to position [273, 0]
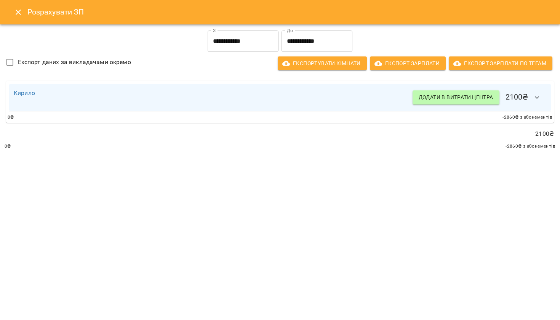
click at [310, 35] on input "**********" at bounding box center [317, 40] width 71 height 21
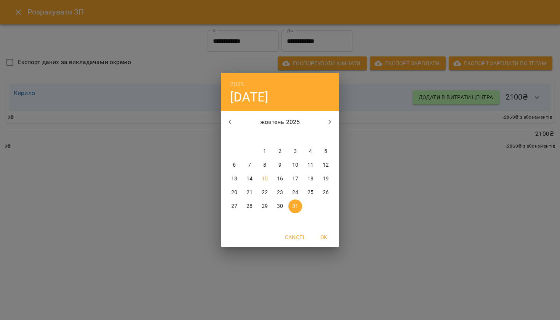
click at [269, 178] on span "15" at bounding box center [265, 179] width 14 height 8
type input "**********"
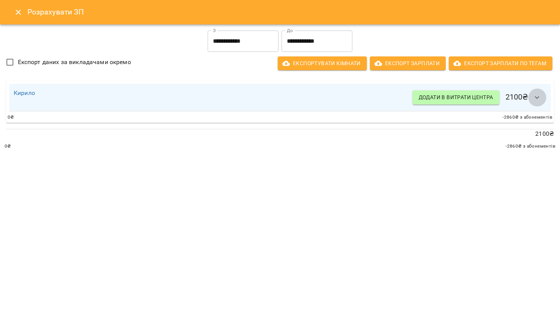
click at [539, 101] on icon "button" at bounding box center [537, 97] width 9 height 9
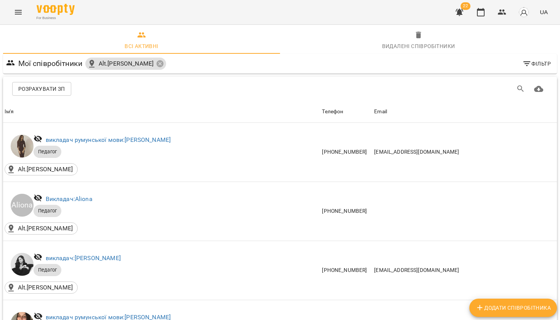
scroll to position [928, 0]
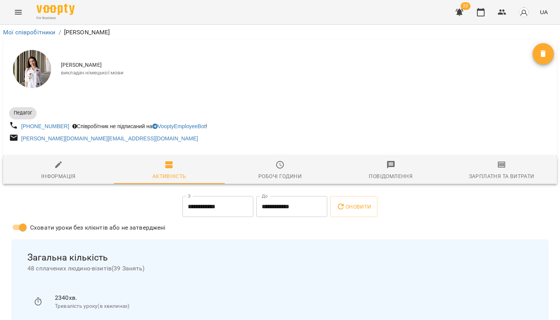
click at [495, 177] on div "Зарплатня та Витрати" at bounding box center [502, 176] width 66 height 9
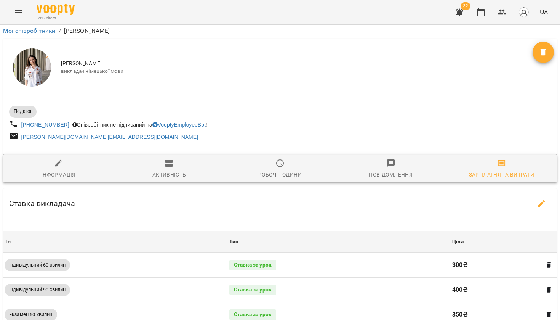
scroll to position [263, 0]
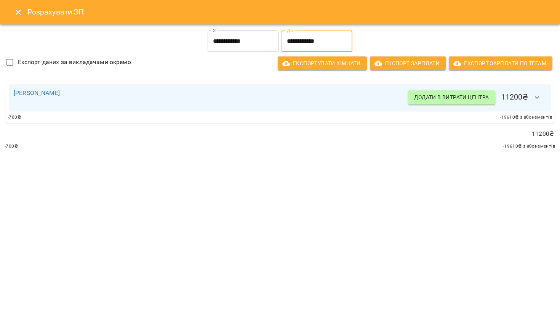
click at [308, 42] on input "**********" at bounding box center [317, 40] width 71 height 21
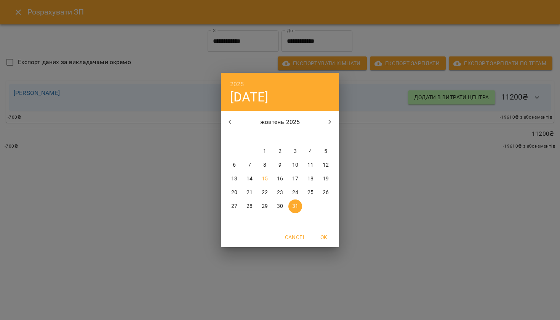
click at [268, 178] on p "15" at bounding box center [265, 179] width 6 height 8
type input "**********"
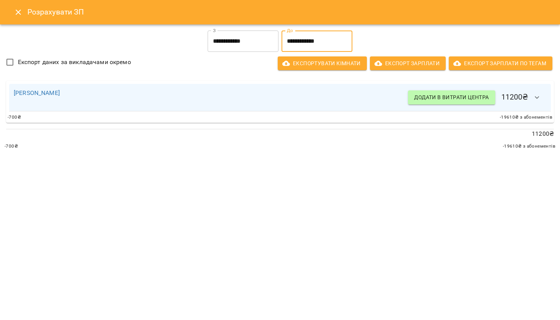
click at [540, 98] on icon "button" at bounding box center [537, 97] width 9 height 9
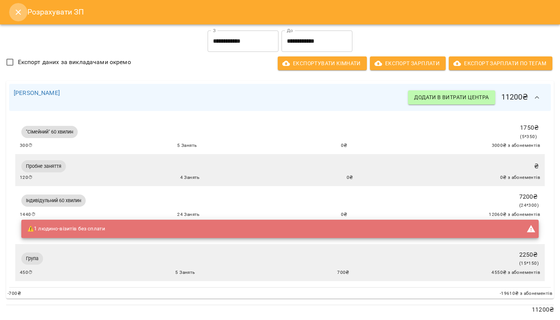
click at [18, 11] on icon "Close" at bounding box center [18, 12] width 9 height 9
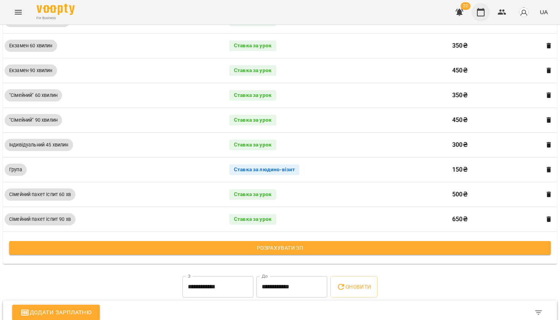
click at [485, 16] on icon "button" at bounding box center [481, 12] width 8 height 8
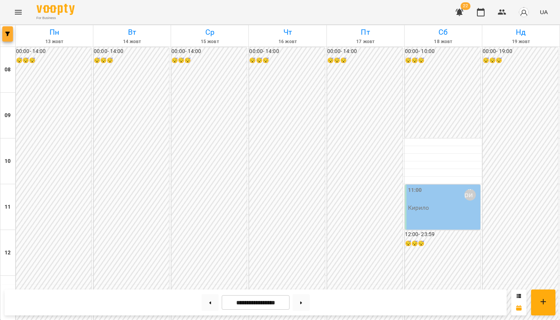
click at [11, 36] on span "button" at bounding box center [7, 34] width 11 height 5
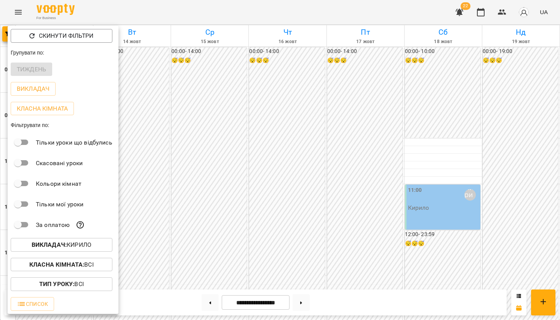
click at [79, 242] on p "Викладач : Кирило" at bounding box center [62, 244] width 60 height 9
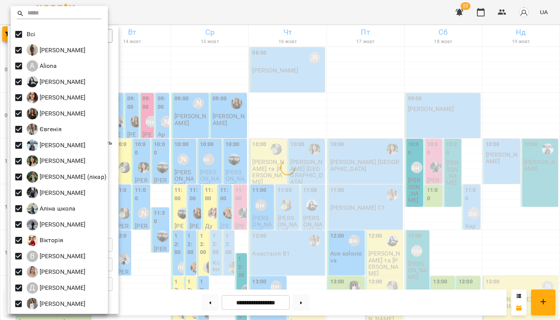
click at [265, 14] on div at bounding box center [280, 160] width 560 height 320
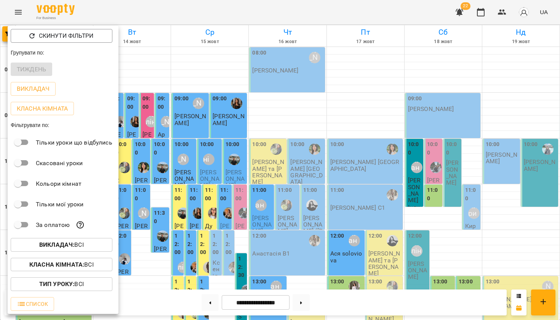
click at [420, 3] on div at bounding box center [280, 160] width 560 height 320
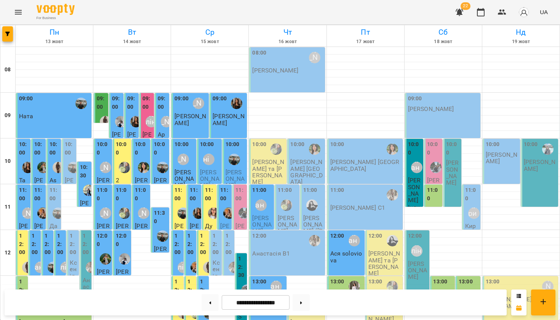
click at [18, 10] on icon "Menu" at bounding box center [18, 12] width 9 height 9
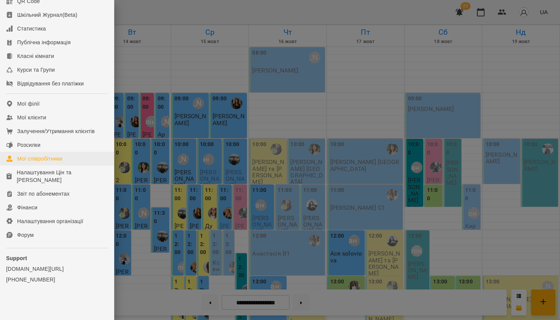
scroll to position [111, 0]
click at [53, 160] on div "Мої співробітники" at bounding box center [39, 159] width 45 height 8
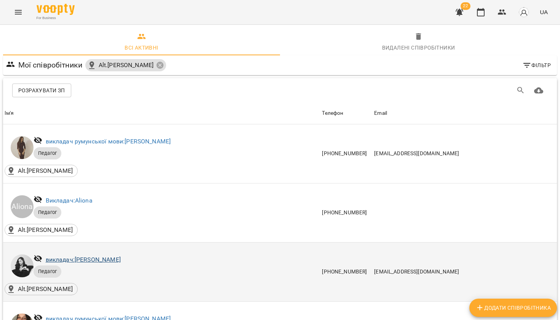
click at [83, 258] on link "викладач: Anastasia" at bounding box center [83, 259] width 75 height 7
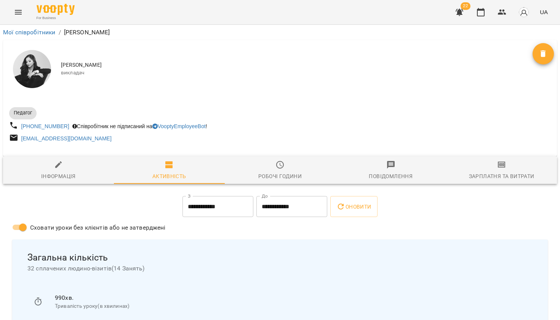
click at [515, 160] on button "Зарплатня та Витрати" at bounding box center [501, 169] width 111 height 27
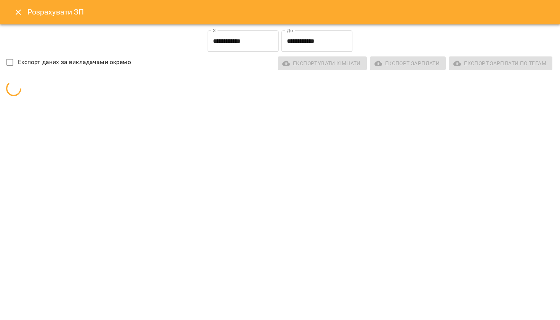
scroll to position [293, 0]
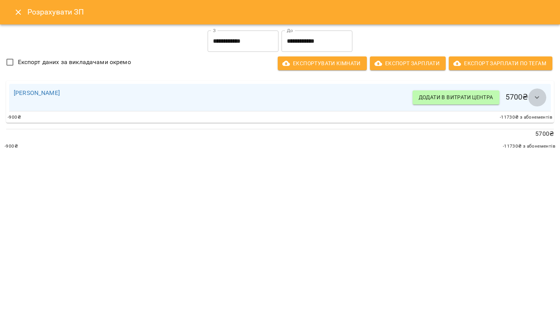
click at [534, 101] on icon "button" at bounding box center [537, 97] width 9 height 9
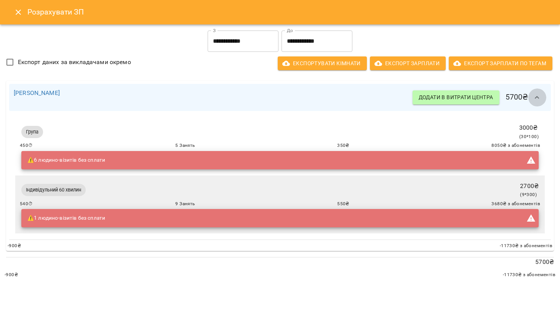
click at [534, 101] on icon "button" at bounding box center [537, 97] width 9 height 9
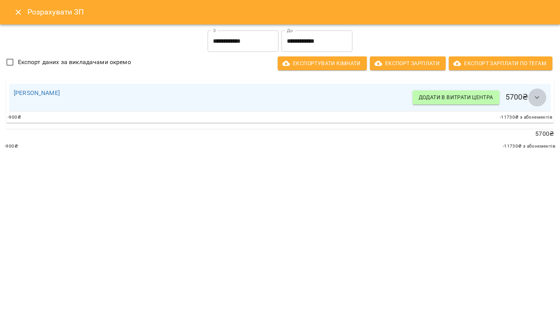
click at [534, 96] on icon "button" at bounding box center [537, 97] width 9 height 9
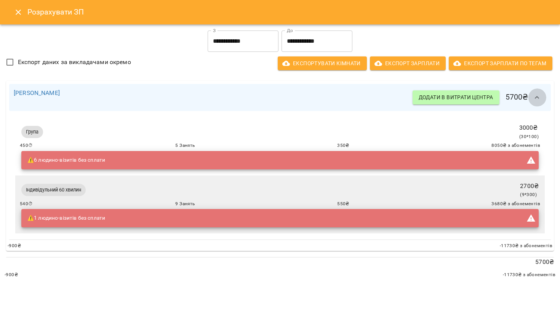
click at [534, 93] on button "button" at bounding box center [537, 97] width 18 height 18
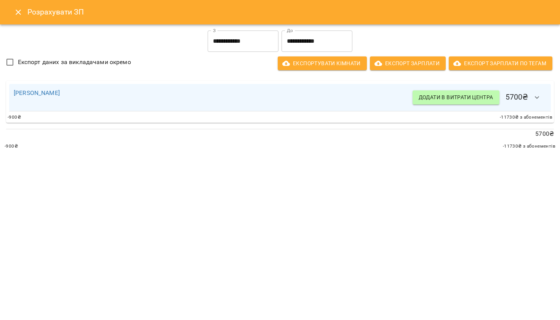
click at [534, 93] on icon "button" at bounding box center [537, 97] width 9 height 9
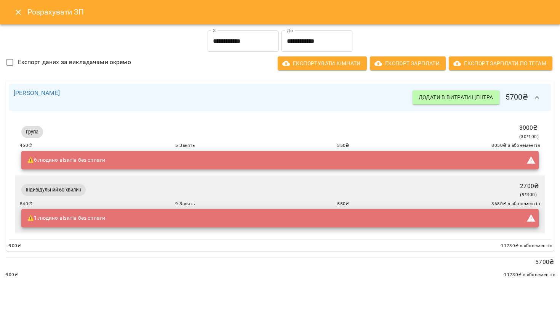
click at [534, 93] on icon "button" at bounding box center [537, 97] width 9 height 9
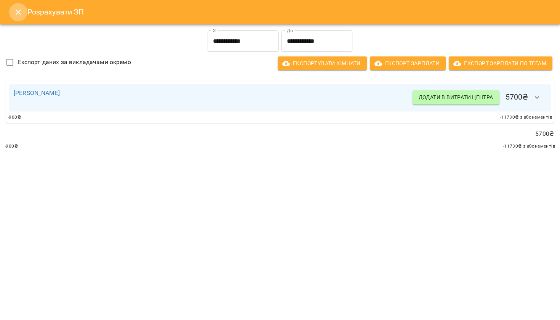
click at [20, 11] on icon "Close" at bounding box center [18, 12] width 9 height 9
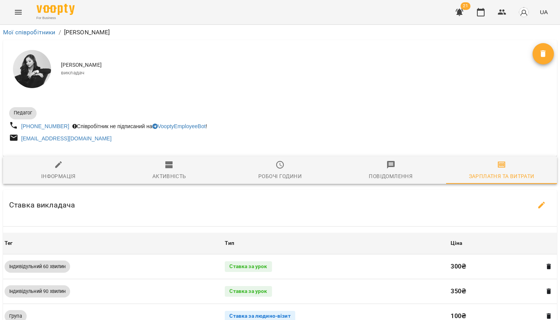
scroll to position [0, 0]
click at [50, 34] on link "Мої співробітники" at bounding box center [29, 32] width 53 height 7
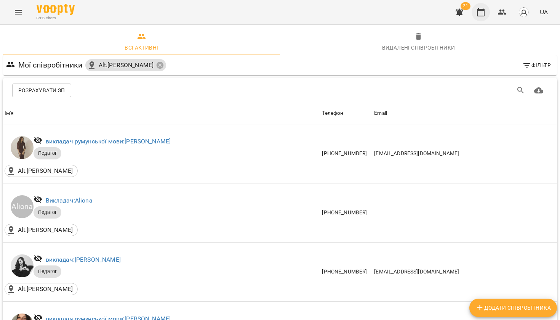
click at [482, 10] on icon "button" at bounding box center [481, 12] width 8 height 8
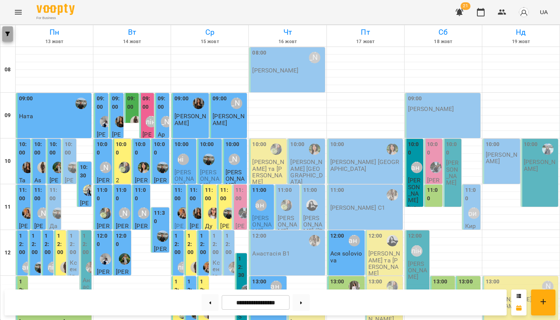
click at [7, 34] on icon "button" at bounding box center [7, 34] width 5 height 5
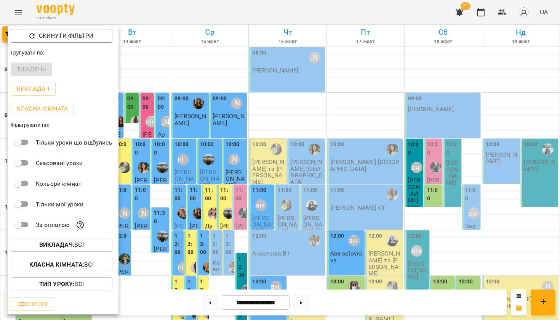
click at [48, 249] on p "Викладач : Всі" at bounding box center [61, 244] width 45 height 9
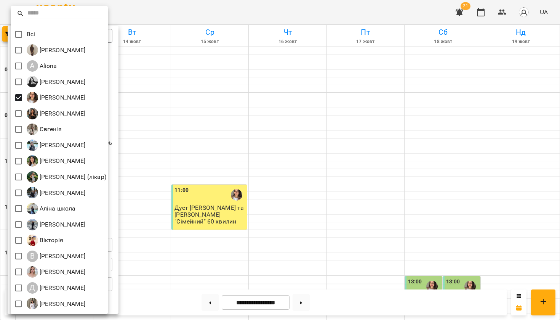
click at [227, 11] on div at bounding box center [280, 160] width 560 height 320
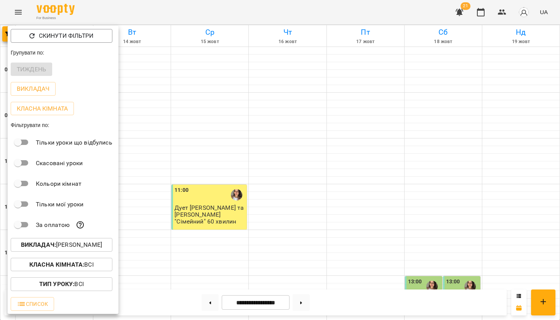
click at [227, 11] on div "Всі Adelina A Aliona Anastasia Elena Mitrik Natalia Hryb Євгенія Єлизавета Ірин…" at bounding box center [280, 160] width 560 height 320
click at [227, 11] on div at bounding box center [280, 160] width 560 height 320
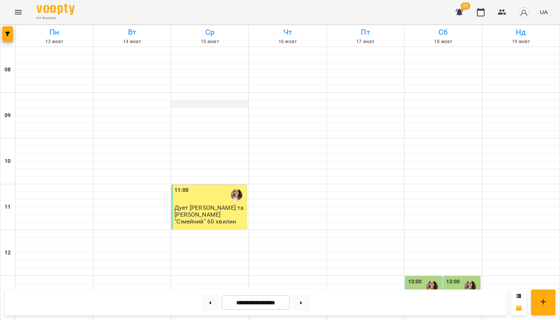
scroll to position [447, 0]
click at [7, 37] on button "button" at bounding box center [7, 33] width 11 height 15
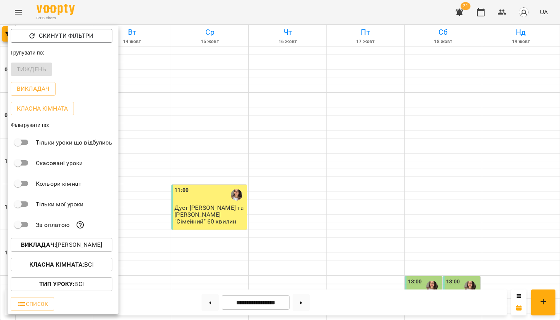
click at [67, 245] on p "Викладач : Elena Mitrik" at bounding box center [61, 244] width 81 height 9
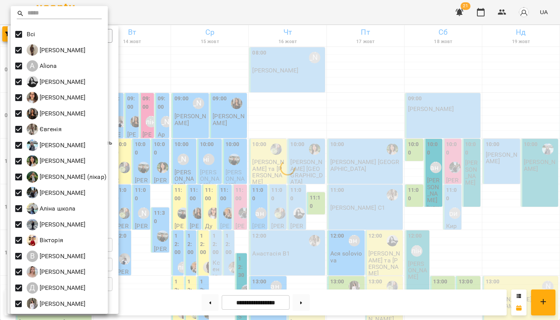
click at [217, 11] on div at bounding box center [280, 160] width 560 height 320
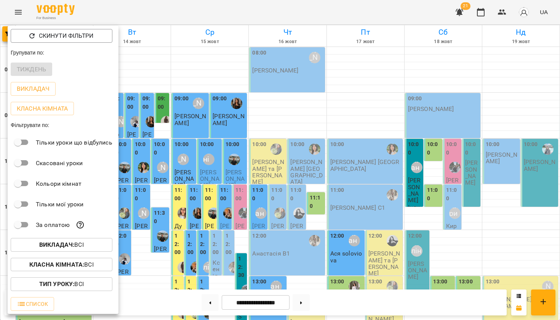
click at [272, 3] on div at bounding box center [280, 160] width 560 height 320
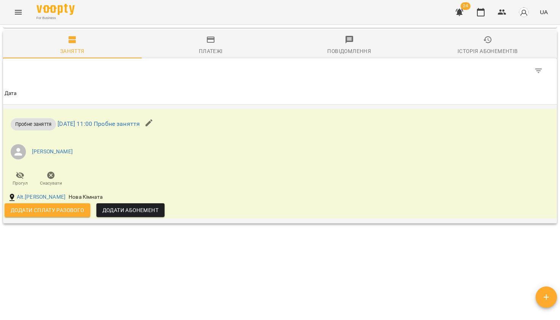
scroll to position [394, 0]
click at [55, 210] on span "Додати сплату разового" at bounding box center [48, 210] width 74 height 9
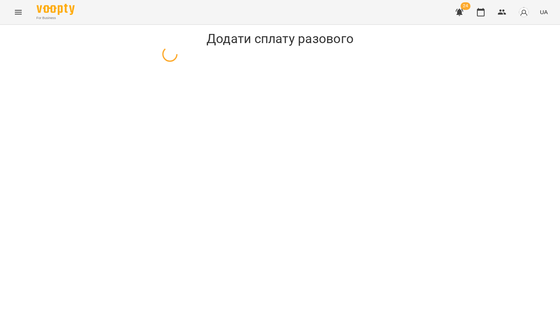
select select "**********"
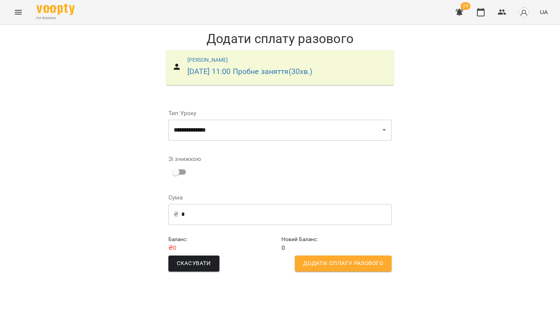
click at [327, 260] on span "Додати сплату разового" at bounding box center [343, 263] width 80 height 10
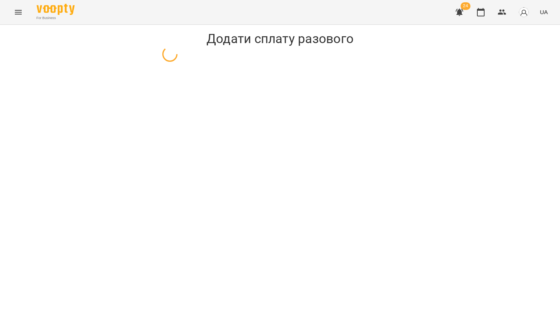
select select "**********"
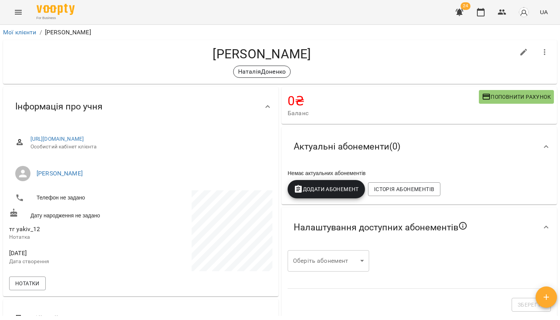
click at [528, 49] on icon "button" at bounding box center [524, 52] width 9 height 9
select select "**"
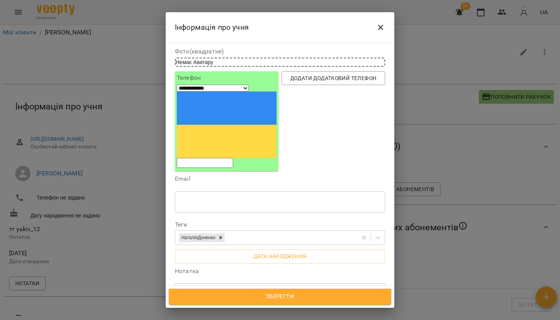
scroll to position [52, 0]
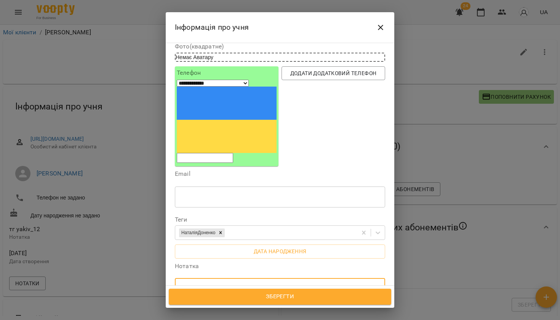
drag, startPoint x: 190, startPoint y: 225, endPoint x: 237, endPoint y: 224, distance: 46.9
click at [238, 285] on textarea "**********" at bounding box center [280, 288] width 200 height 7
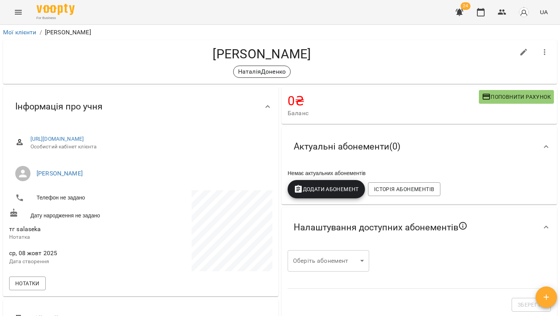
click at [522, 61] on div at bounding box center [524, 52] width 21 height 21
click at [522, 53] on icon "button" at bounding box center [524, 52] width 7 height 7
select select "**"
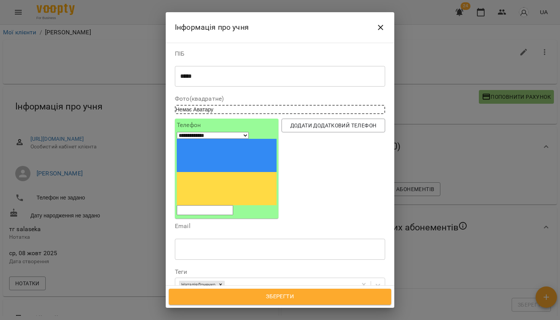
drag, startPoint x: 189, startPoint y: 276, endPoint x: 218, endPoint y: 275, distance: 29.0
